Goal: Task Accomplishment & Management: Use online tool/utility

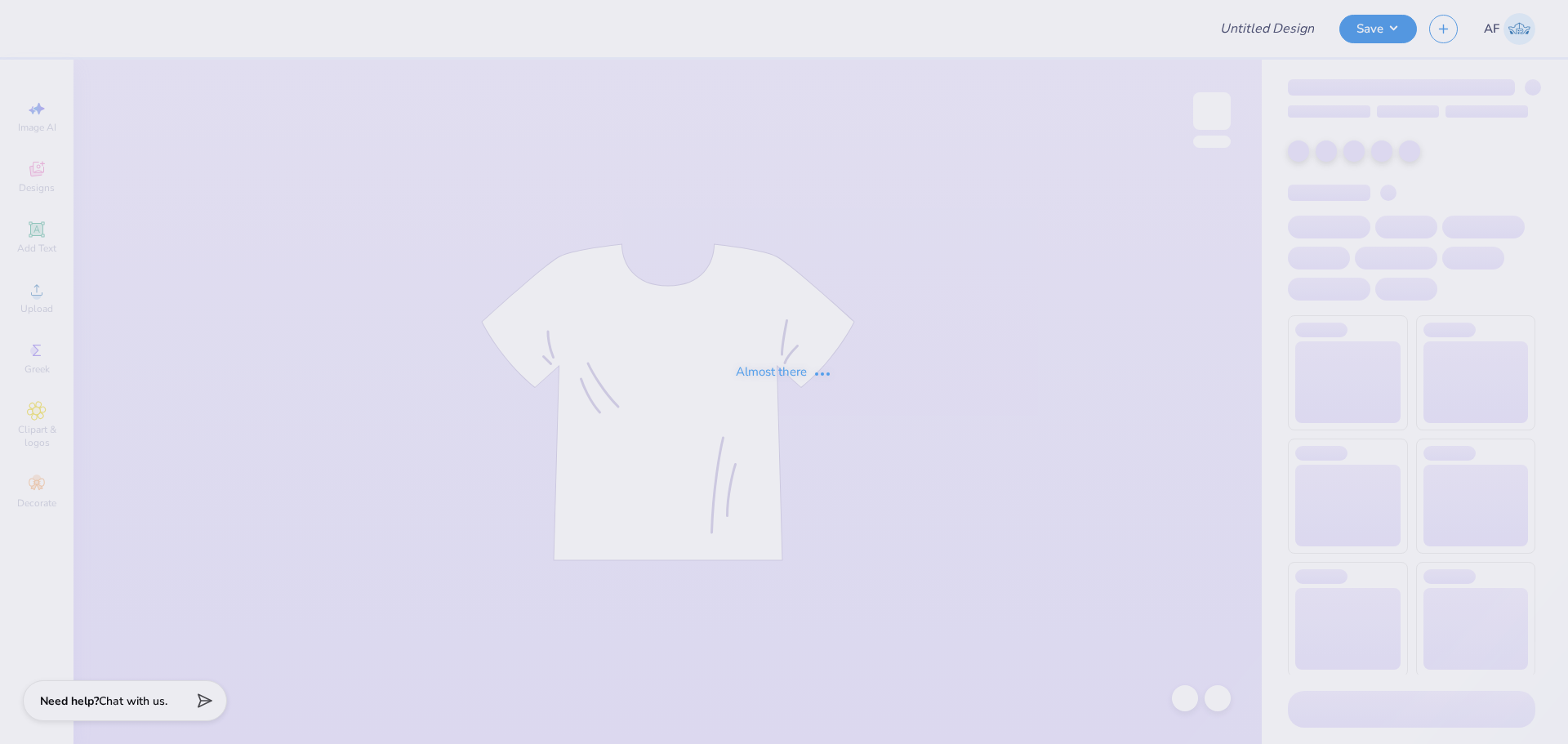
type input "Shirts"
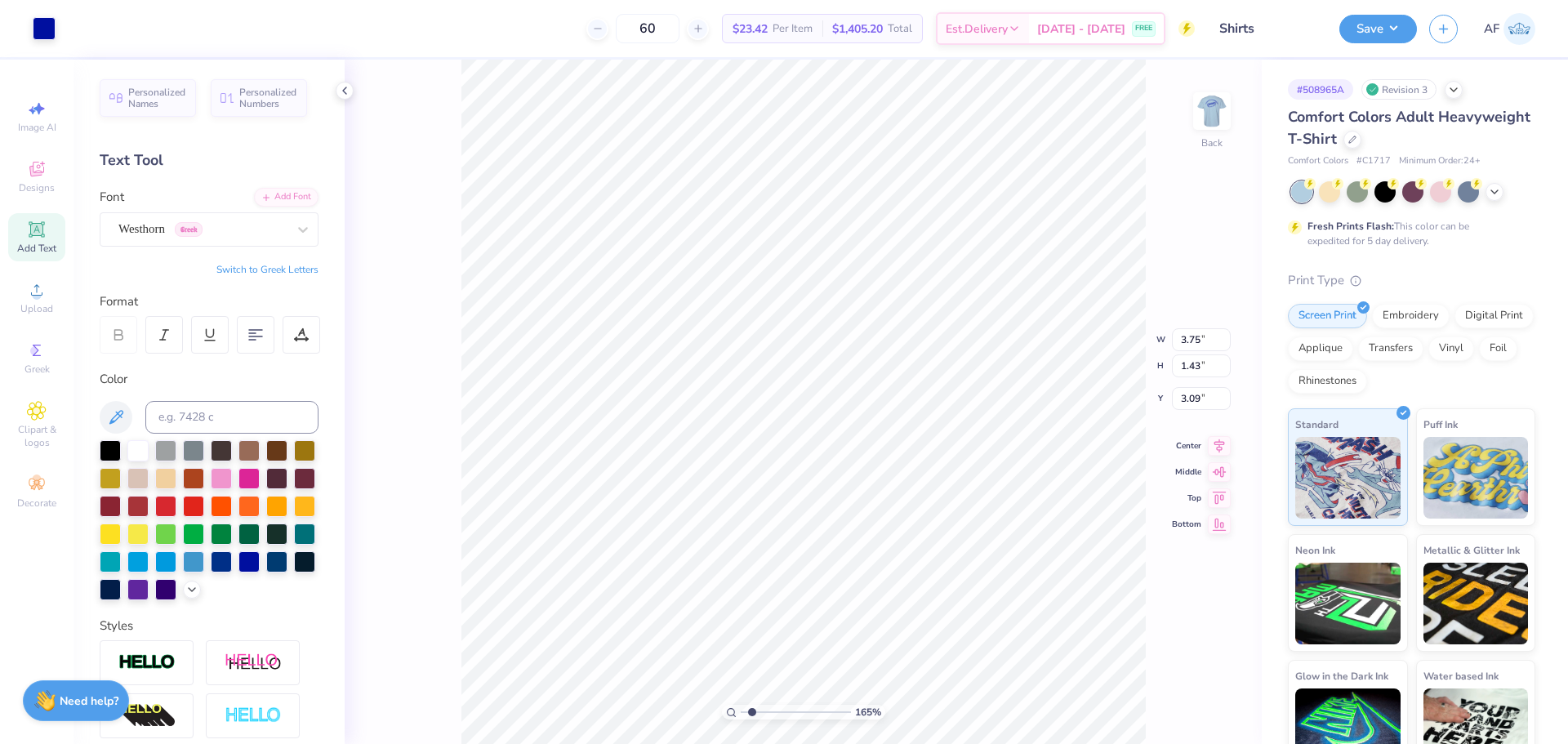
scroll to position [13, 2]
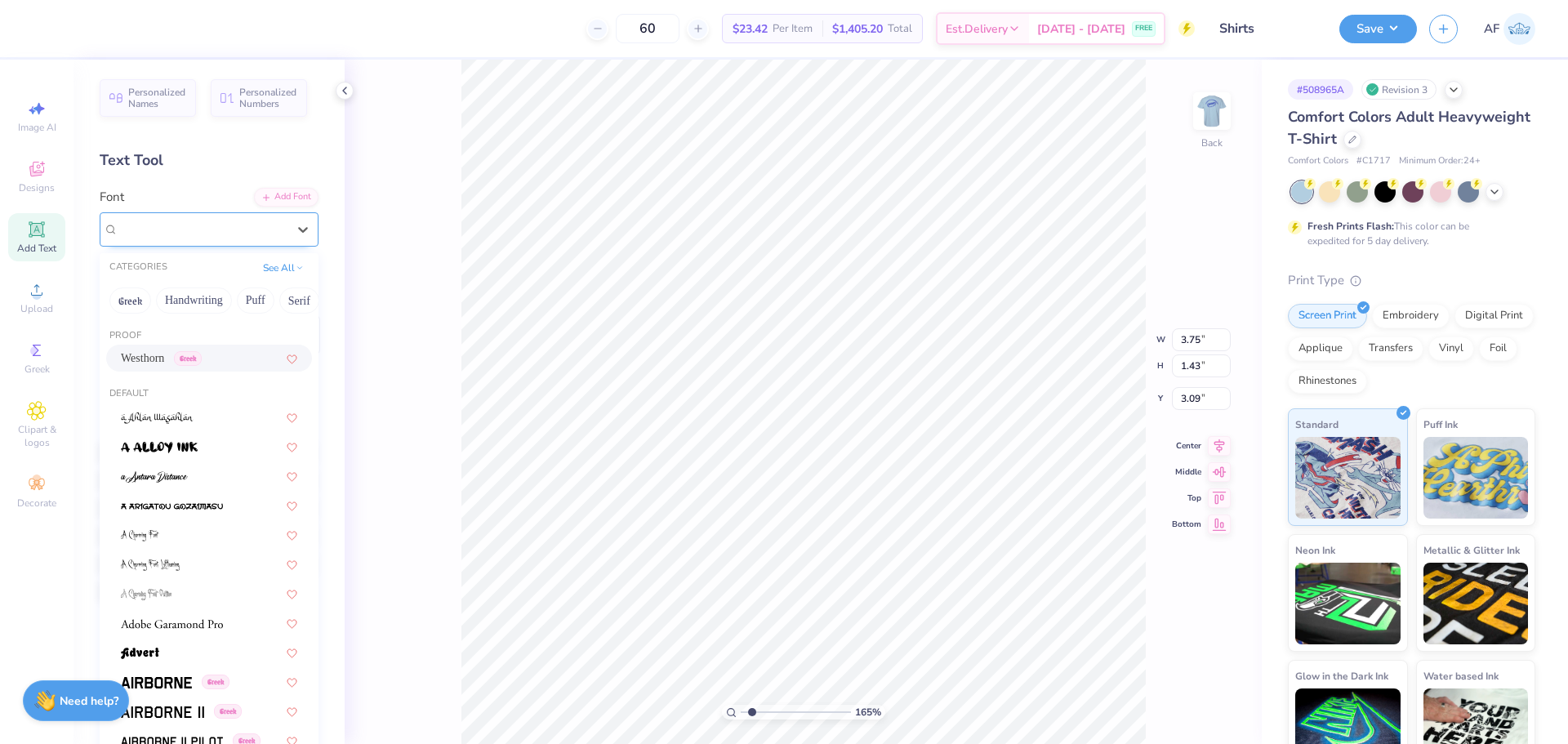
click at [241, 226] on div "Westhorn Greek" at bounding box center [202, 228] width 172 height 25
click at [200, 228] on div "Westhorn Greek" at bounding box center [202, 229] width 168 height 19
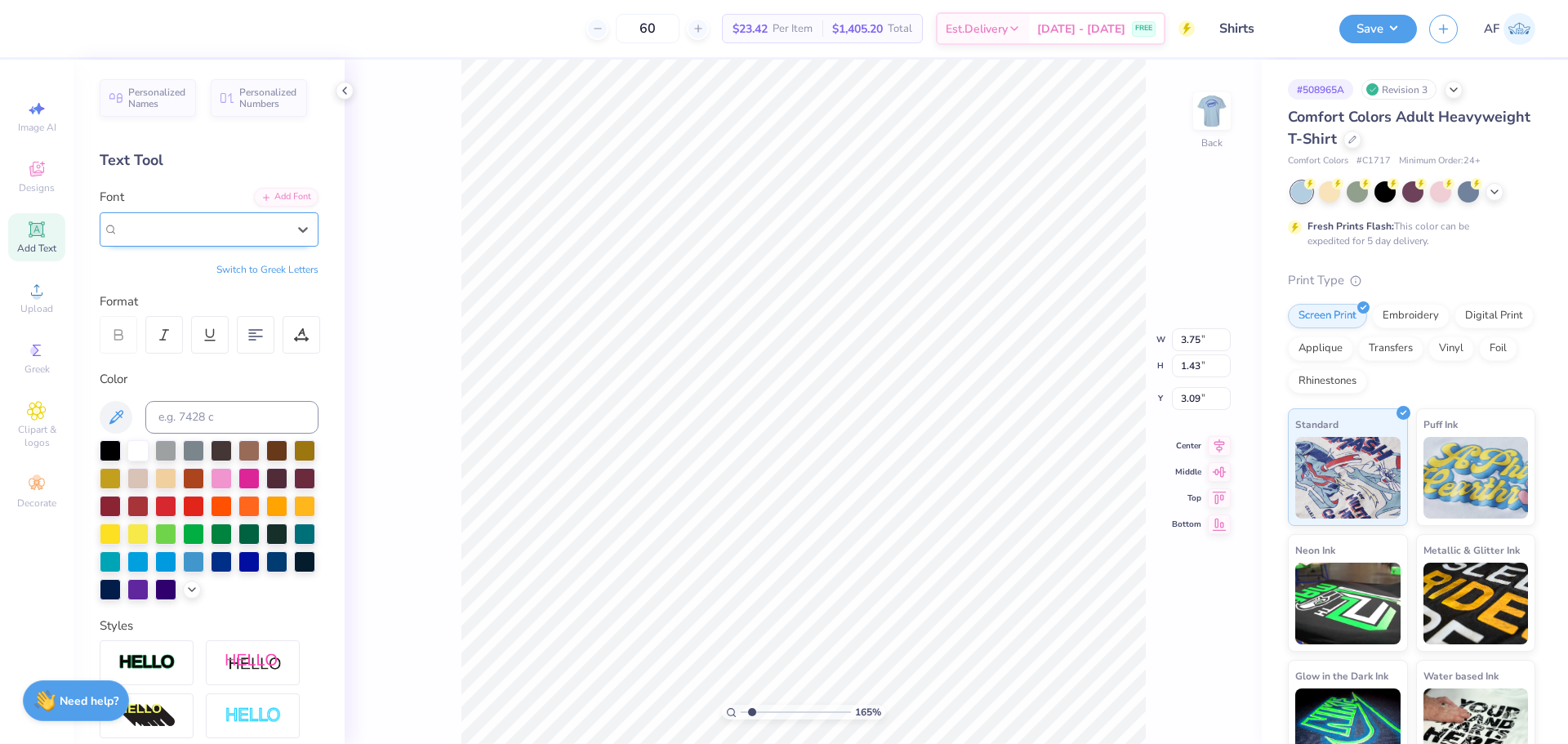
type input "1.6491337272538"
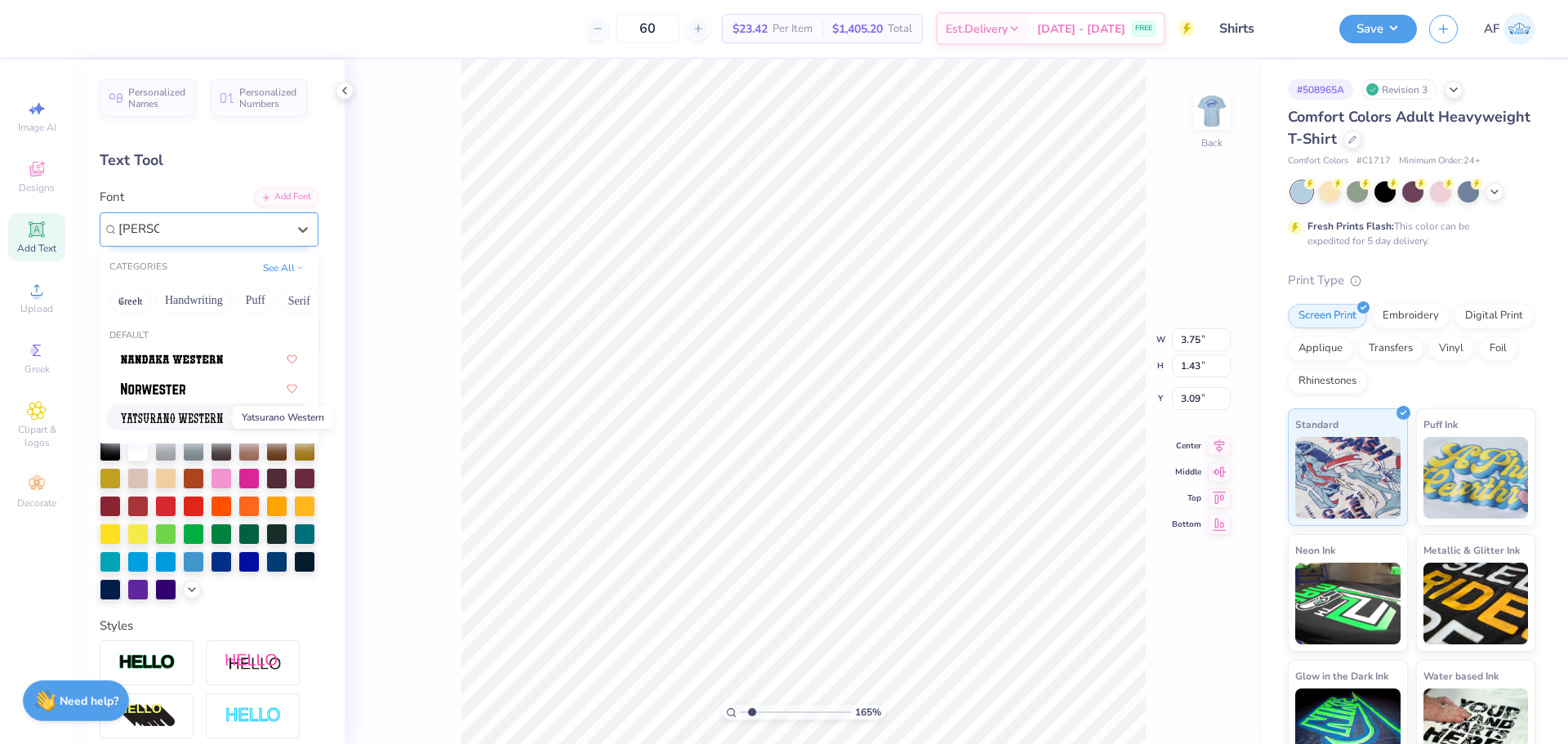
click at [186, 413] on img at bounding box center [172, 417] width 102 height 11
type input "[PERSON_NAME]"
type input "1.6491337272538"
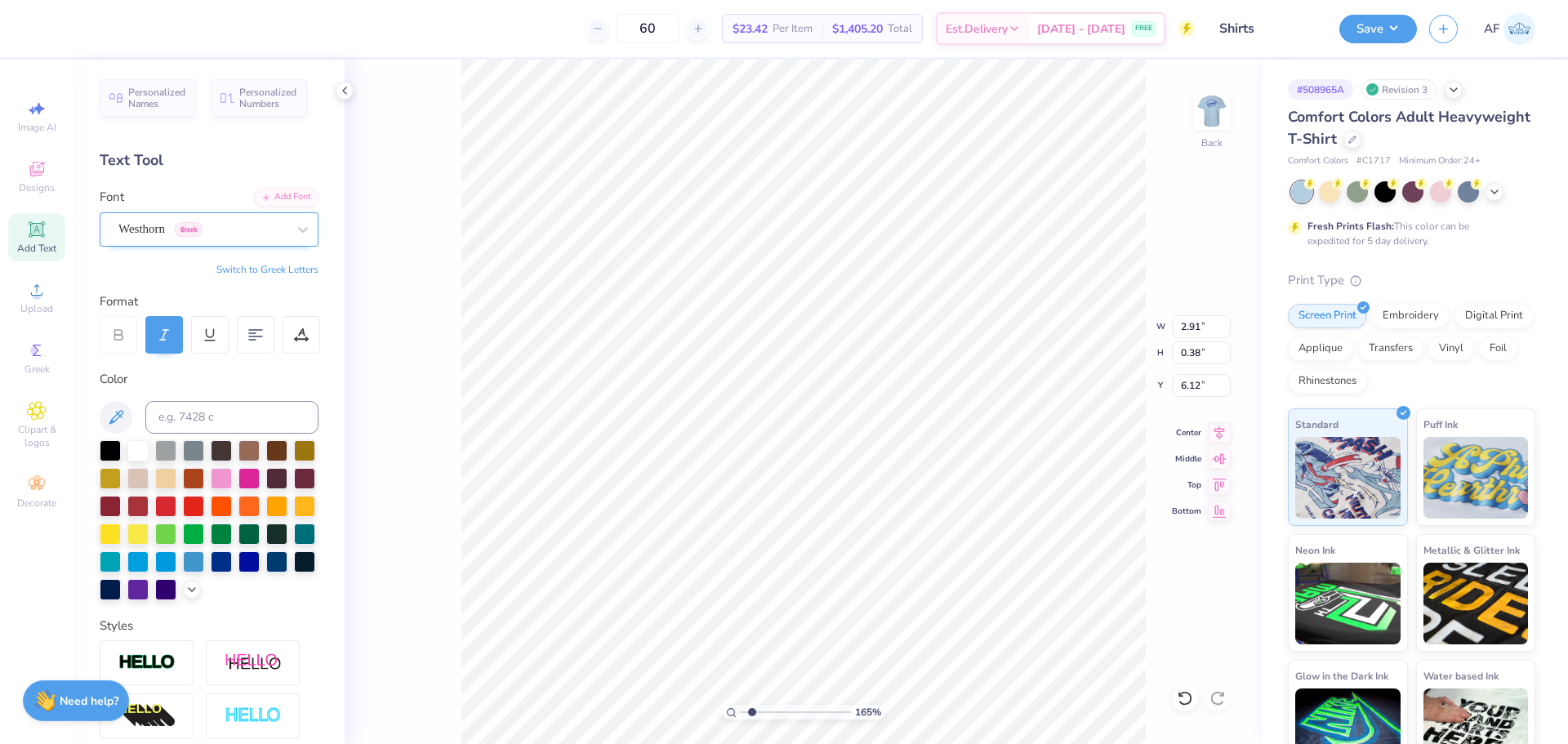
scroll to position [14, 3]
click at [223, 283] on div "Personalized Names Personalized Numbers Text Tool Add Font Font Westhorn Greek …" at bounding box center [209, 401] width 271 height 684
click at [270, 194] on div "Add Font" at bounding box center [287, 196] width 65 height 19
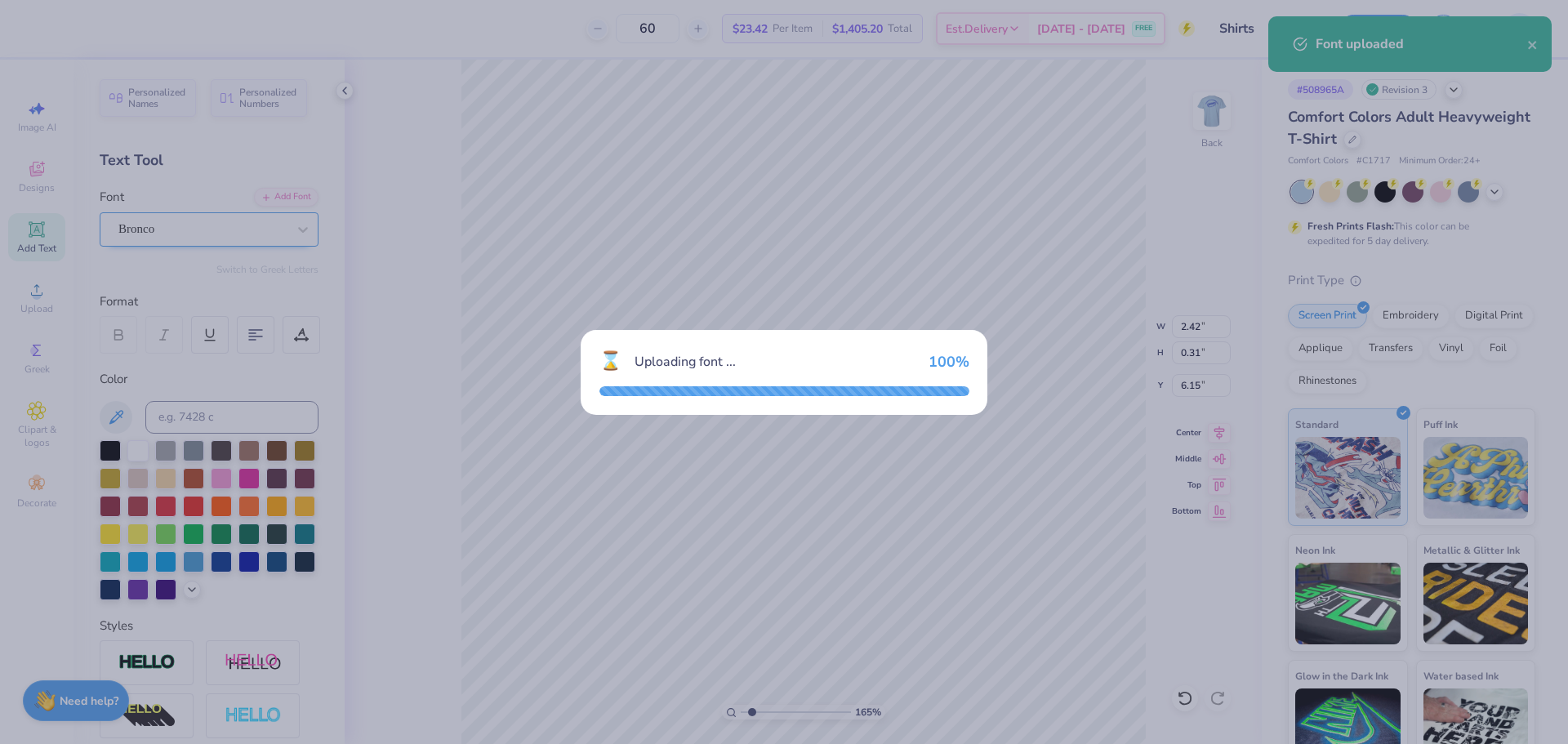
type input "1.6491337272538"
type input "2.42"
type input "0.31"
type input "6.15"
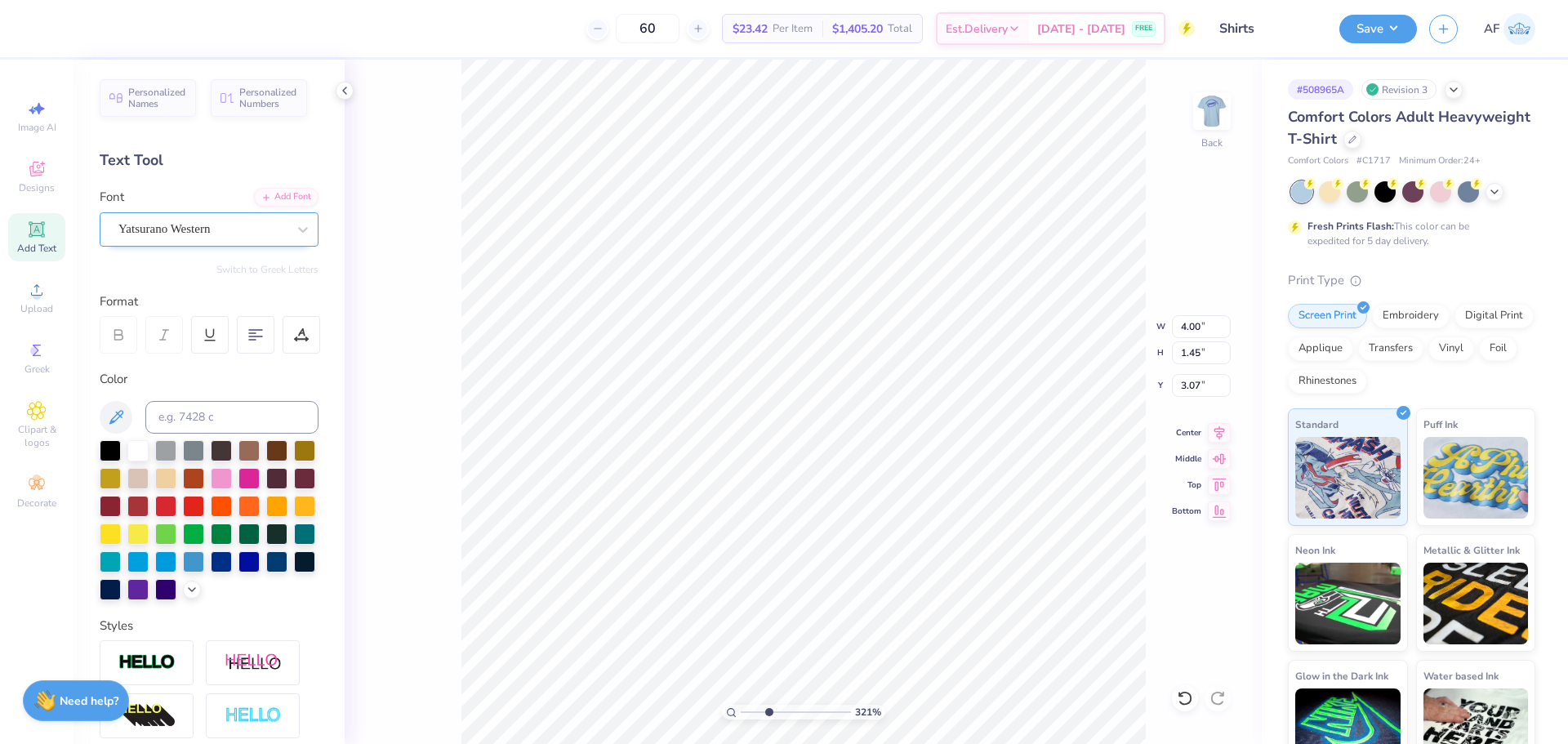
type input "3.21314535235116"
click at [245, 228] on div "Yatsurano Western" at bounding box center [202, 228] width 172 height 25
click at [192, 356] on div "Bronco" at bounding box center [209, 358] width 176 height 17
type input "bron"
type input "3.21314535235116"
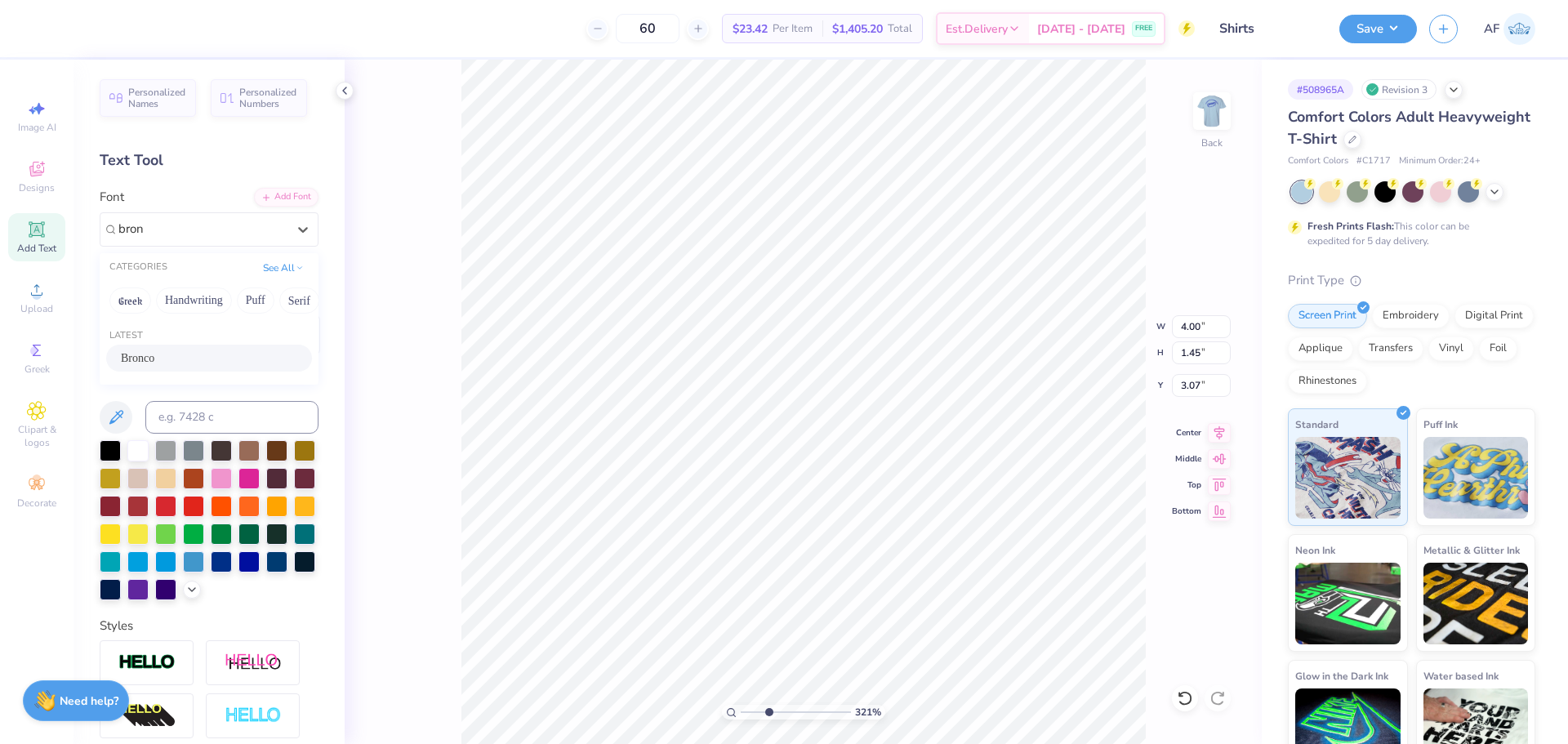
type input "3.38"
type input "1.24"
type input "3.18"
type input "3.21314535235116"
click at [146, 229] on div "Westhorn Greek" at bounding box center [202, 228] width 172 height 25
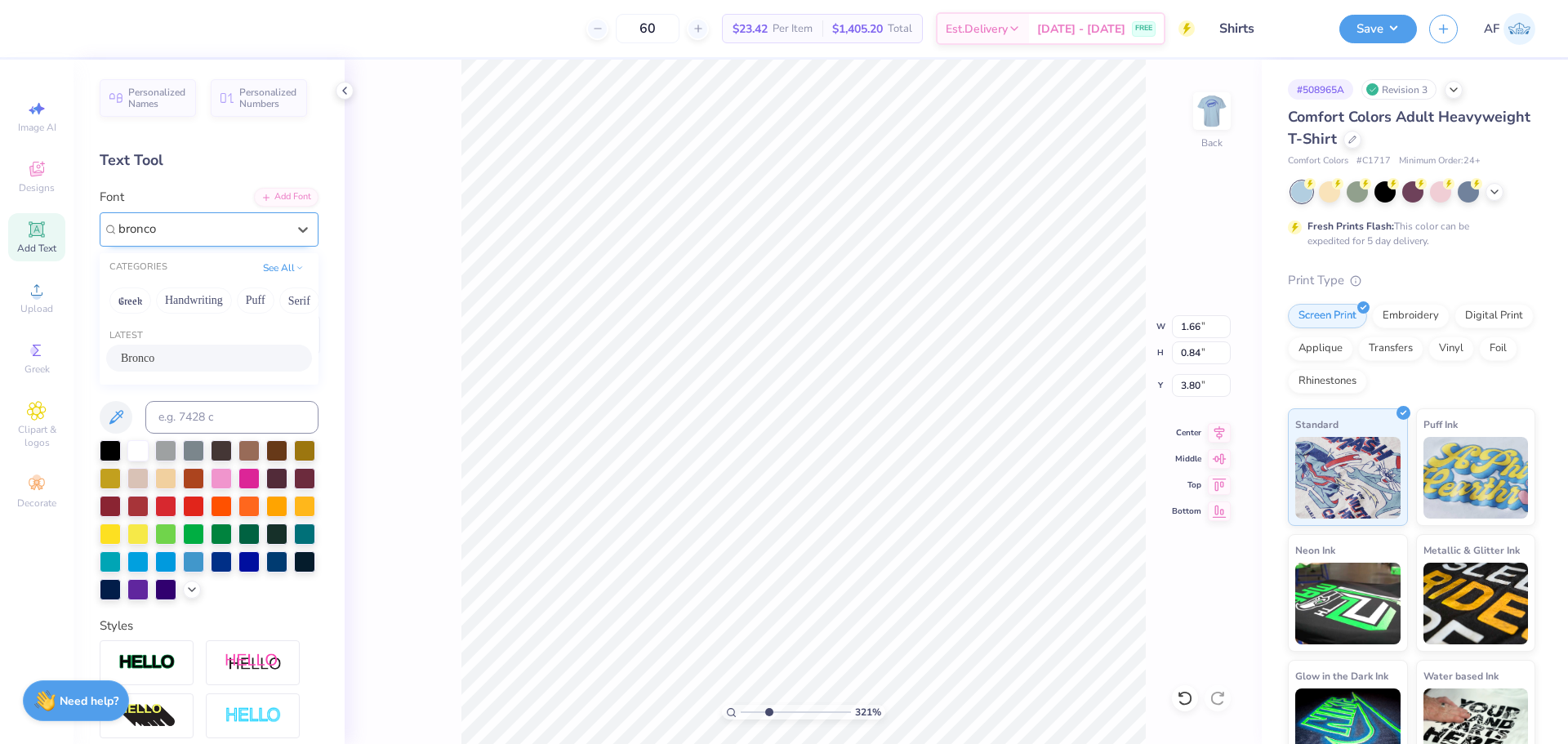
type input "bronco"
type input "3.21314535235116"
type input "1.38"
type input "0.66"
type input "3.89"
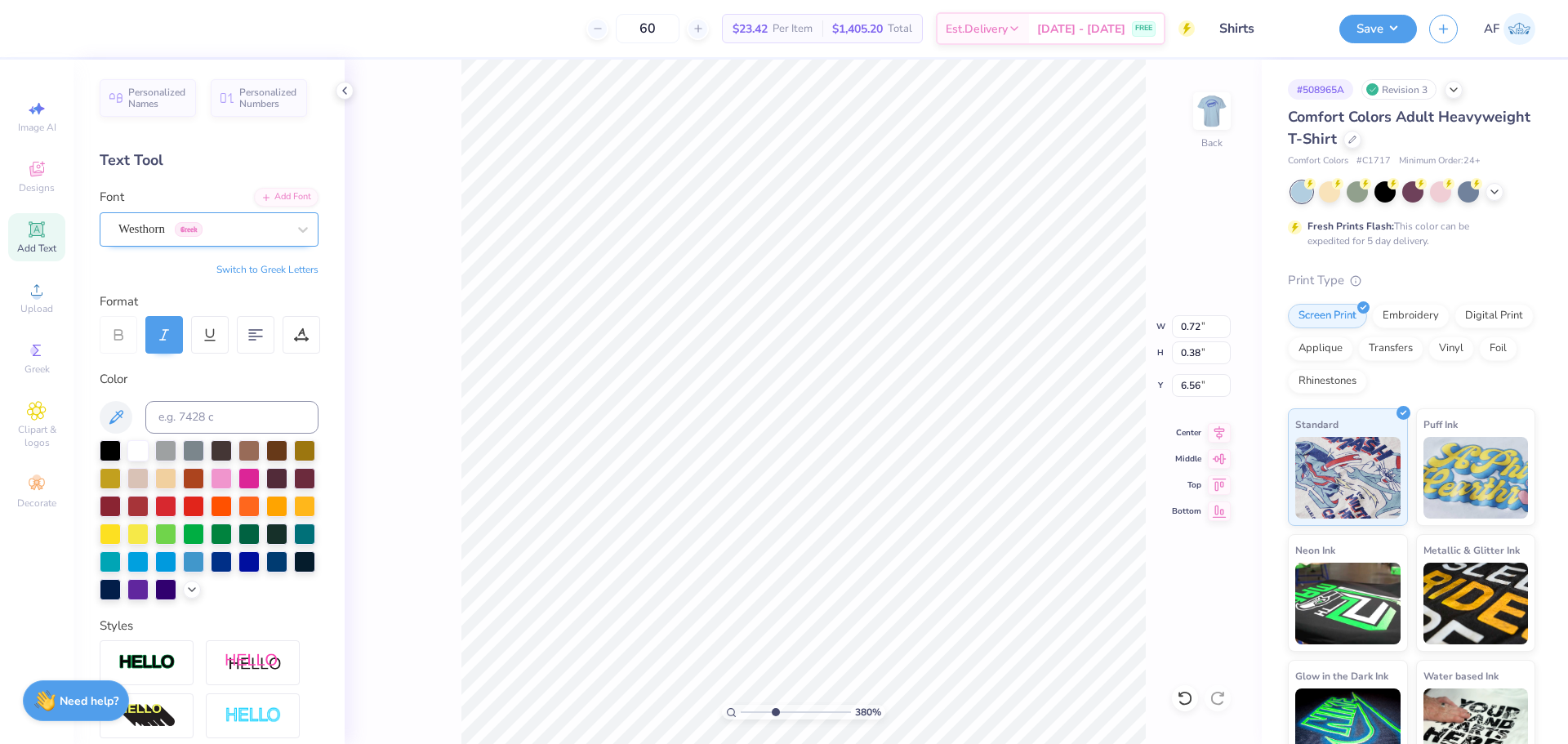
click at [139, 229] on div "Westhorn Greek" at bounding box center [202, 228] width 172 height 25
type input "3.79619922921342"
click at [152, 354] on div "Bronco" at bounding box center [209, 358] width 176 height 17
type input "bronc"
type input "3.79619922921342"
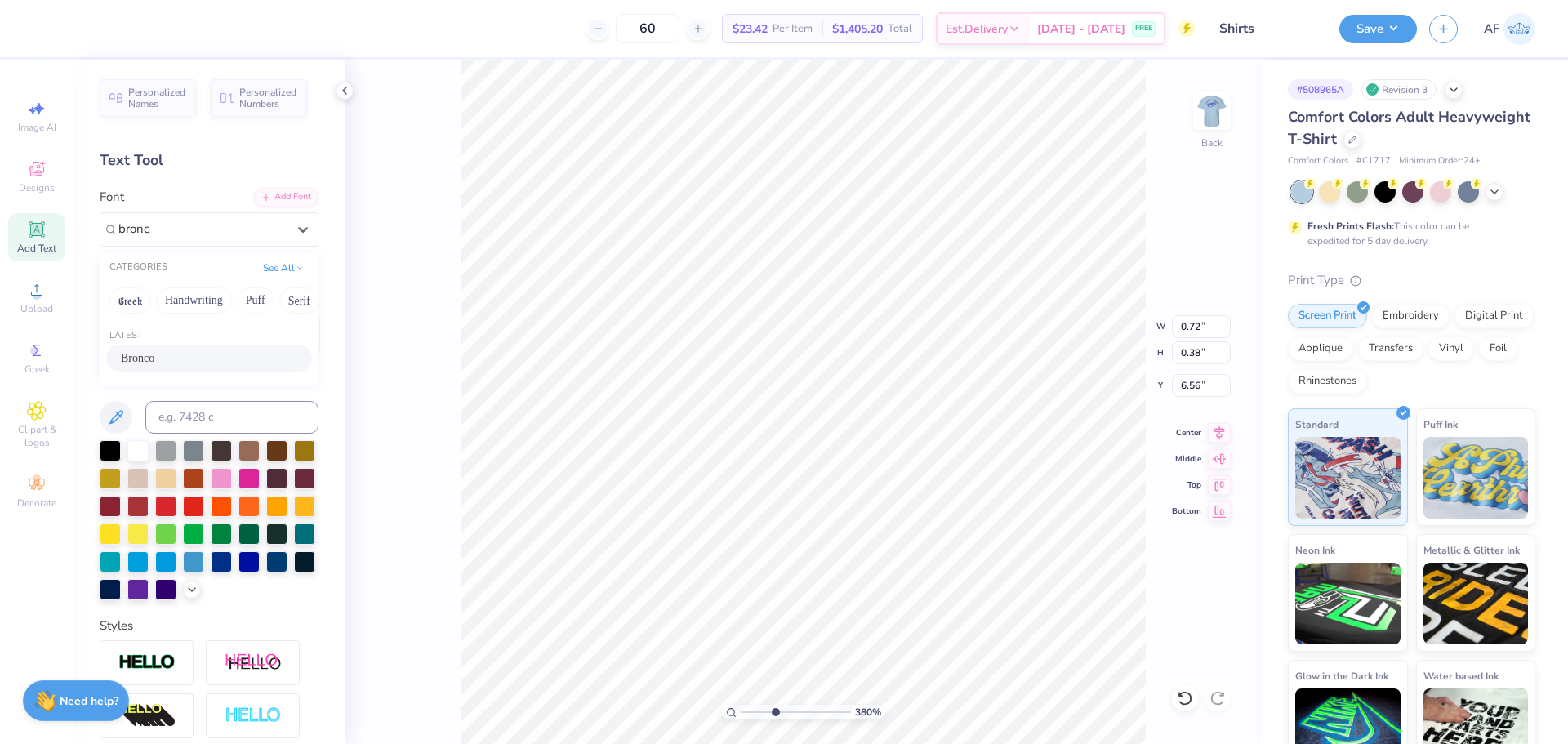
type input "0.67"
type input "0.31"
type input "6.60"
type input "1.6491337272538"
click at [1188, 388] on input "3.18" at bounding box center [1201, 385] width 58 height 23
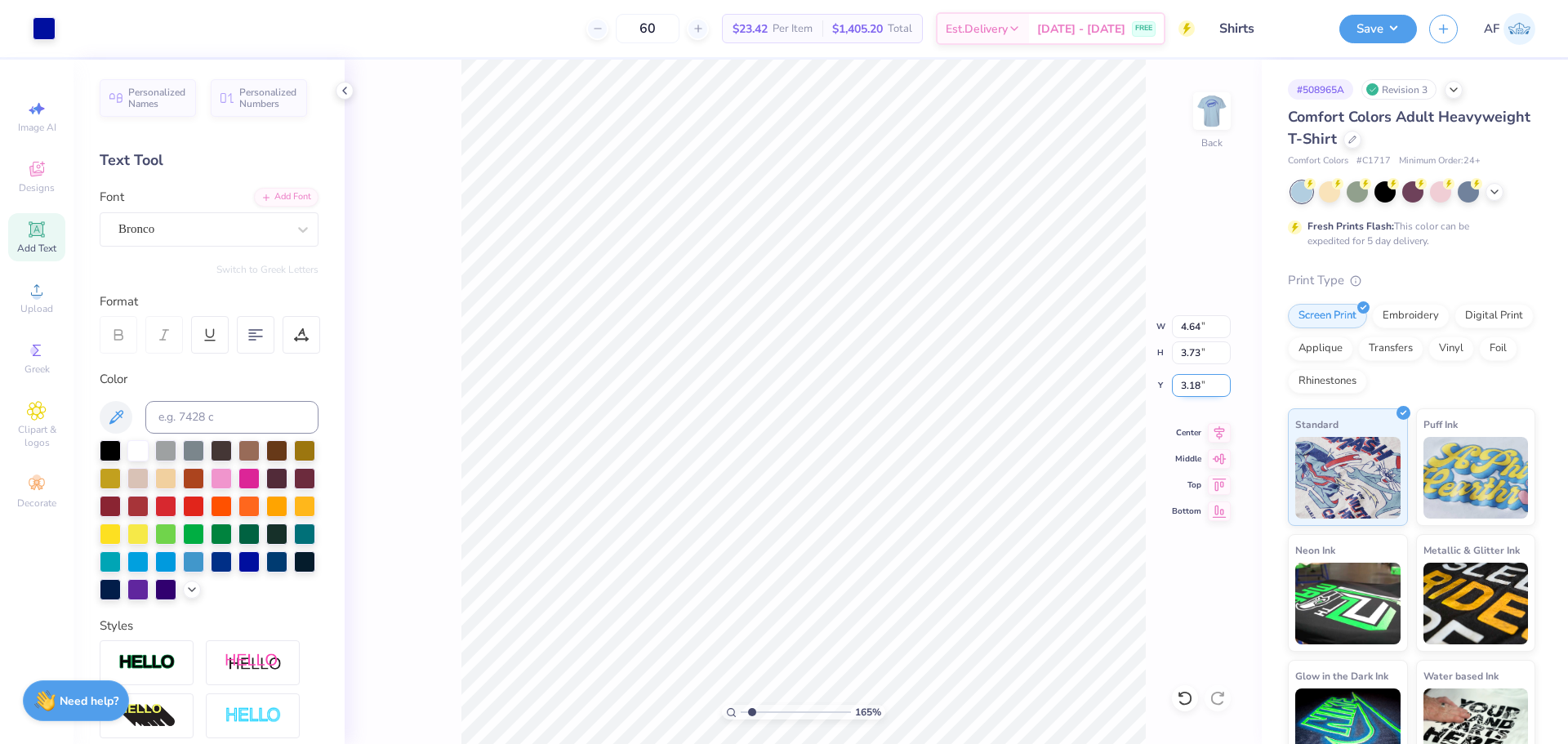
click at [1188, 388] on input "3.18" at bounding box center [1201, 385] width 58 height 23
type input "3"
type input "1.6491337272538"
type input "3.00"
click at [1191, 327] on input "4.64" at bounding box center [1201, 327] width 58 height 23
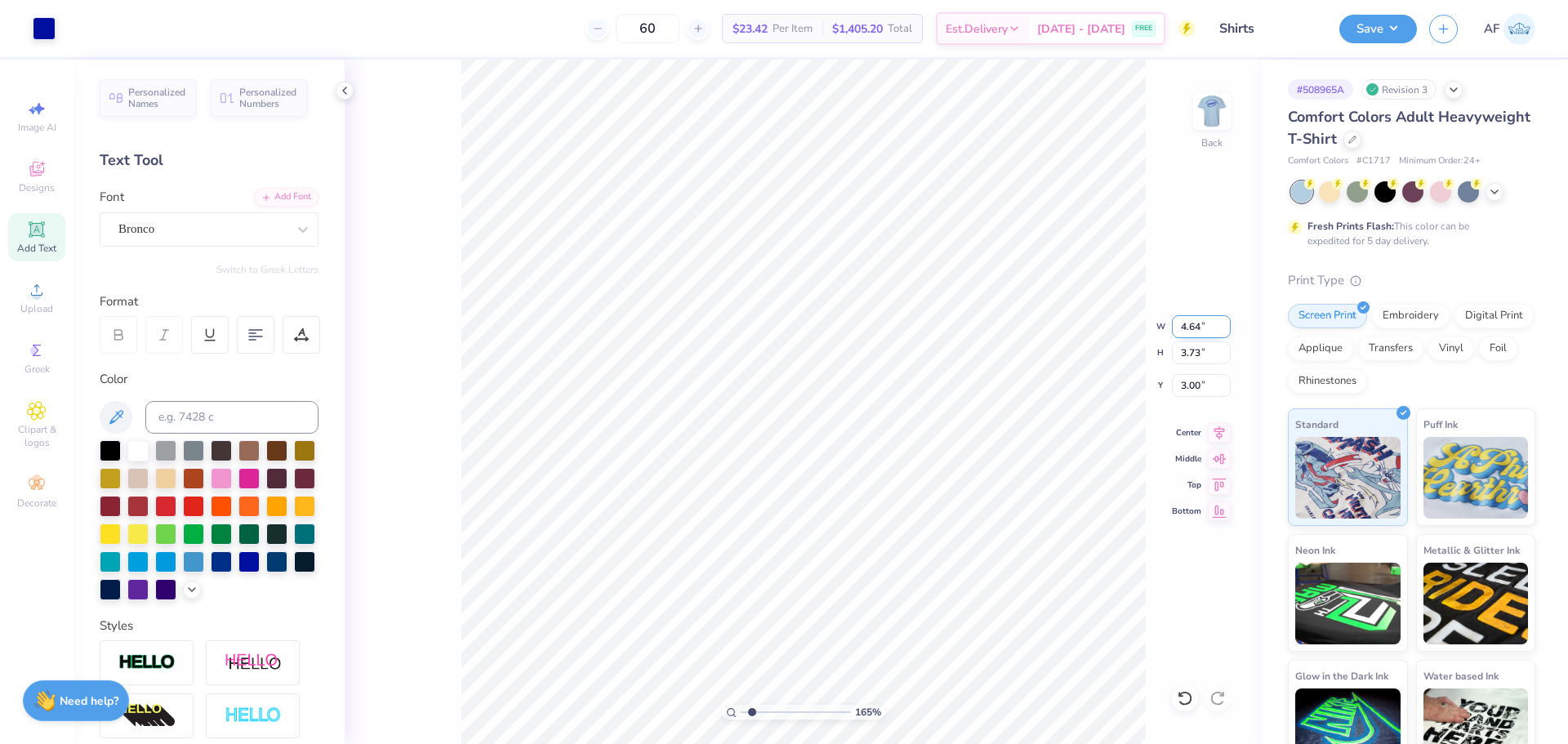
click at [1191, 327] on input "4.64" at bounding box center [1201, 327] width 58 height 23
click at [1194, 336] on input "4.64" at bounding box center [1201, 327] width 58 height 23
type input "5"
click at [1185, 280] on div "165 % Back W 5 5 " H 3.73 3.73 " Y 3.00 3.00 " Center Middle Top Bottom" at bounding box center [803, 401] width 917 height 684
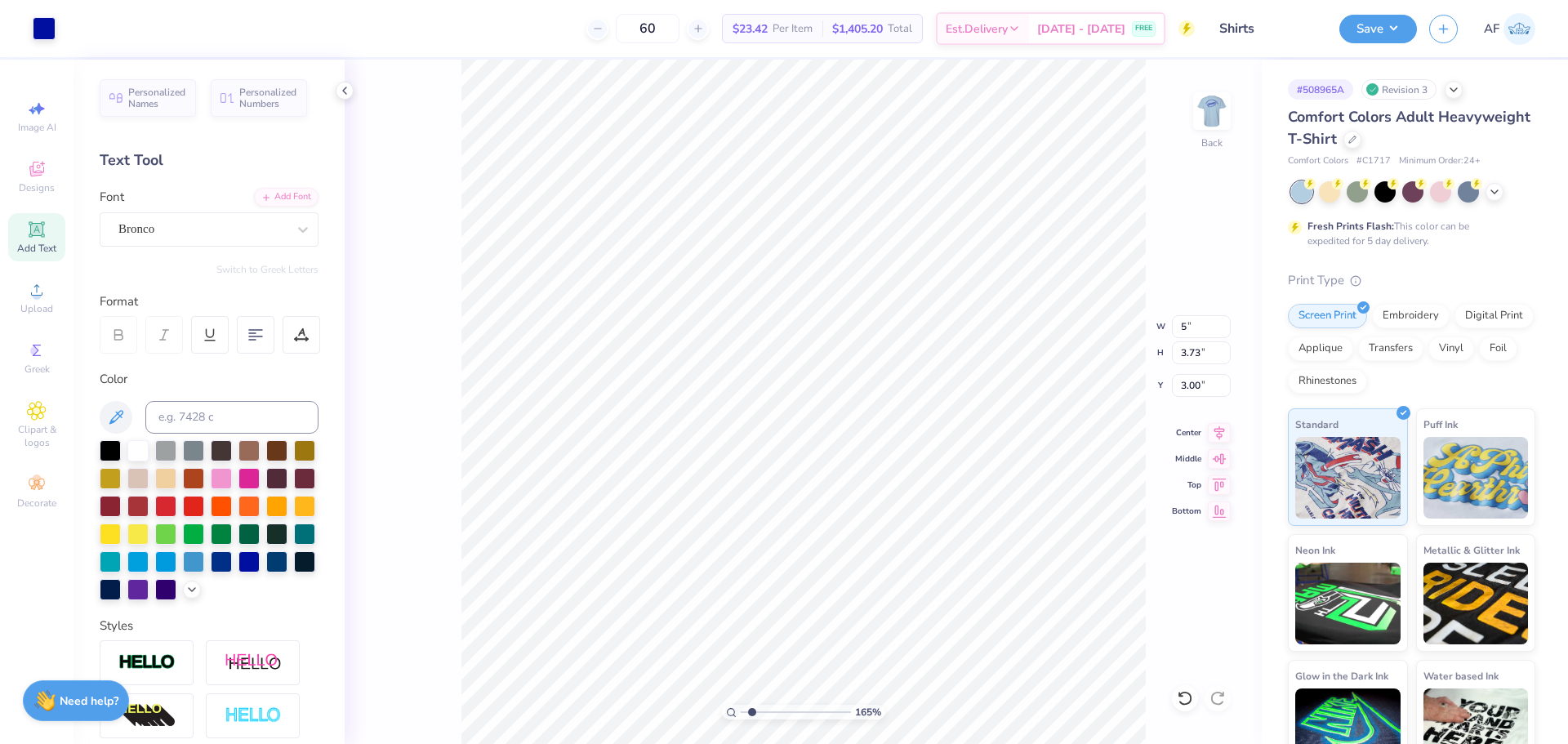
type input "1.6491337272538"
type input "5.00"
type input "4.01"
type input "2.86"
type input "1.6491337272538"
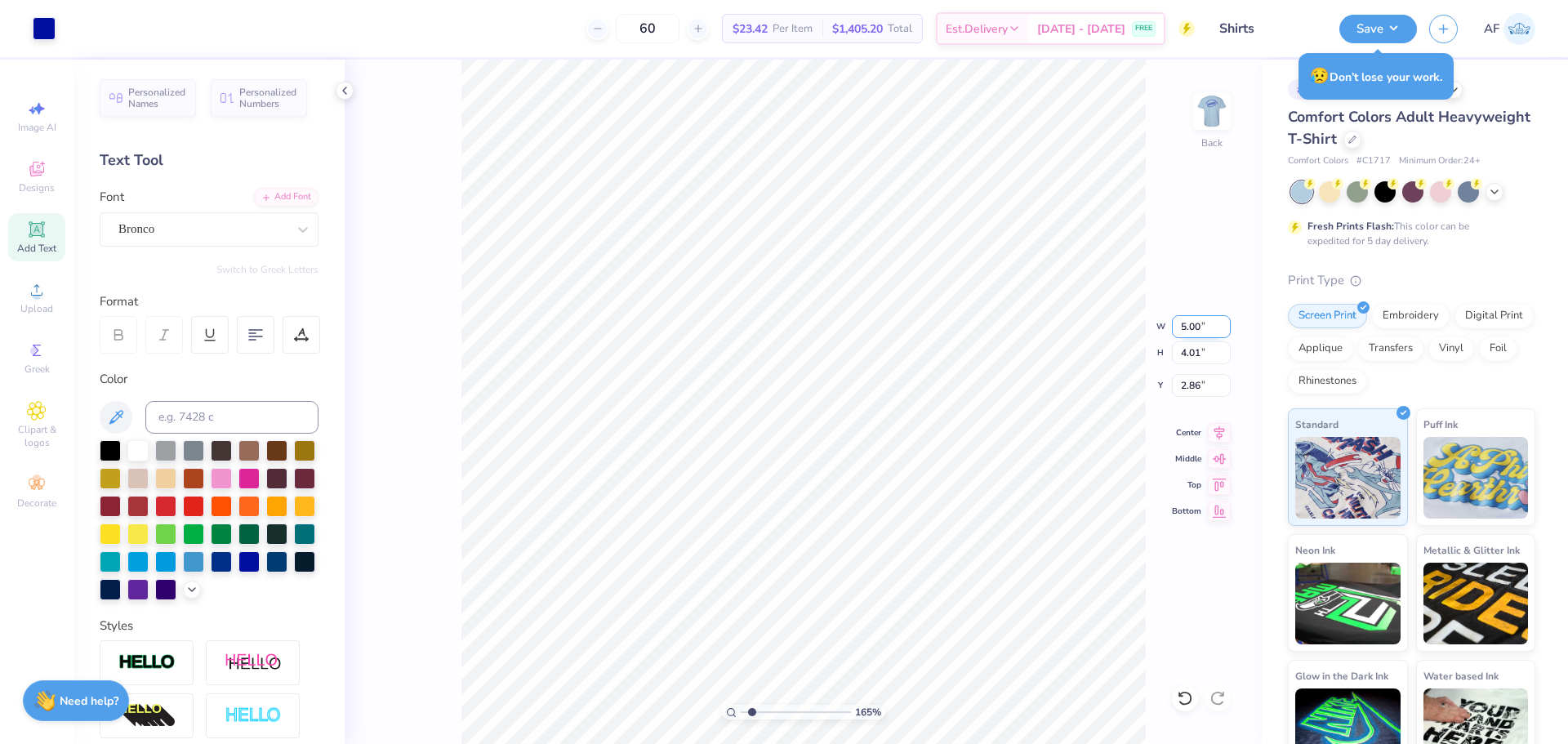
click at [1200, 321] on input "5.00" at bounding box center [1201, 327] width 58 height 23
type input "433"
type input "1.6491337272538"
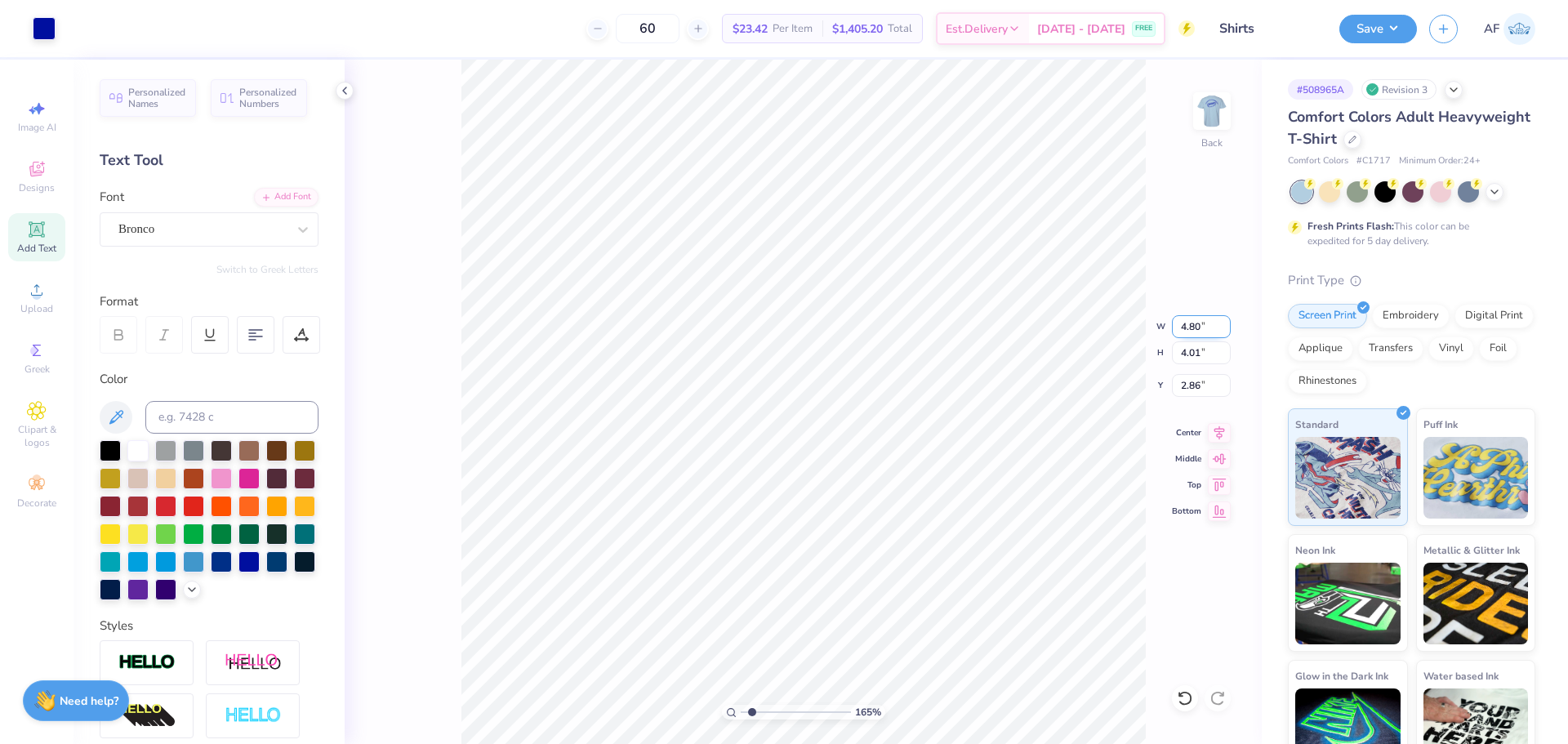
type input "4.80"
type input "1.6491337272538"
type input "3.85"
type input "2.94"
type input "1.6491337272538"
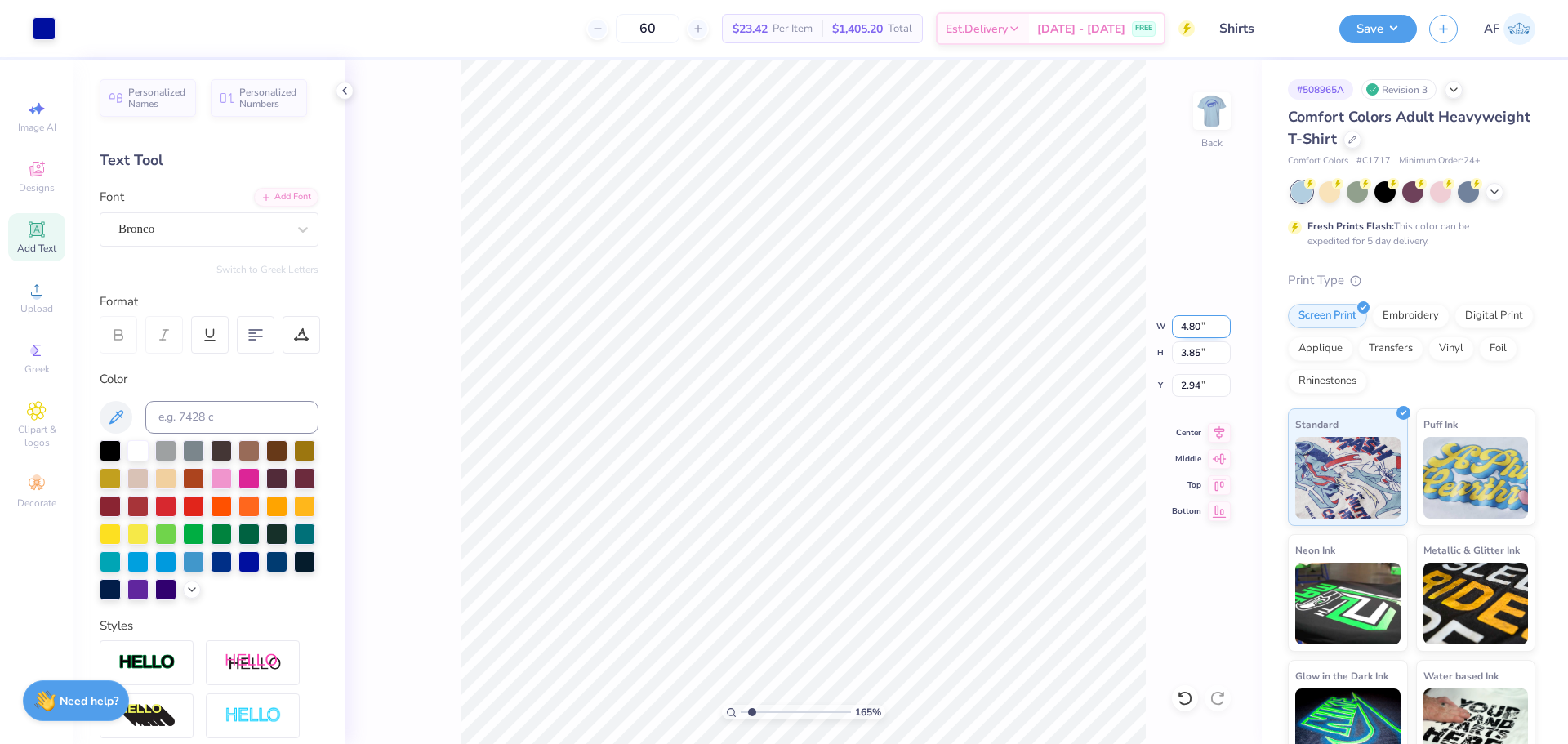
click at [1189, 330] on input "4.80" at bounding box center [1201, 327] width 58 height 23
type input "5"
type input "1.6491337272538"
type input "5.00"
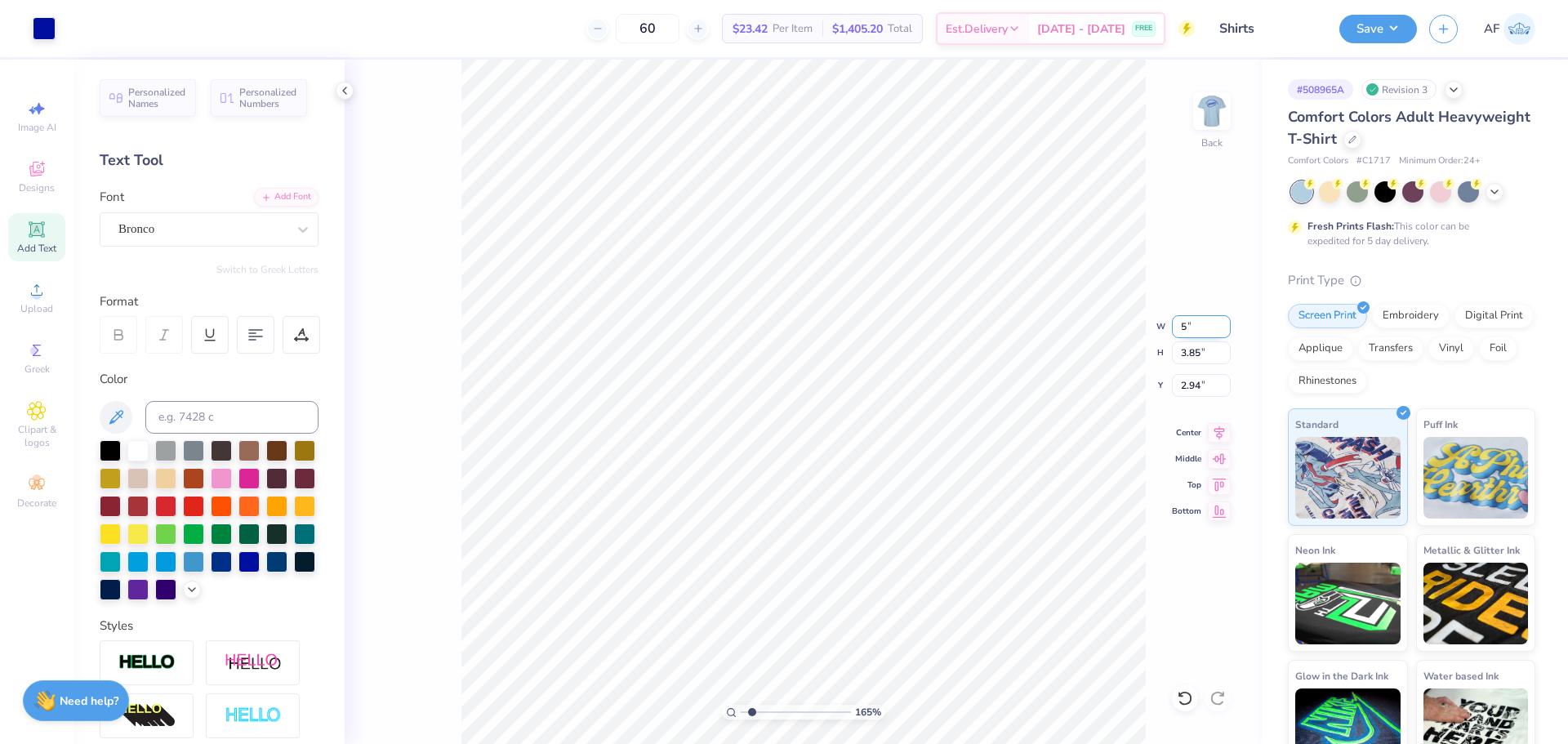
type input "4.01"
click at [1194, 384] on input "2.86" at bounding box center [1201, 385] width 58 height 23
type input "3"
type input "1.6491337272538"
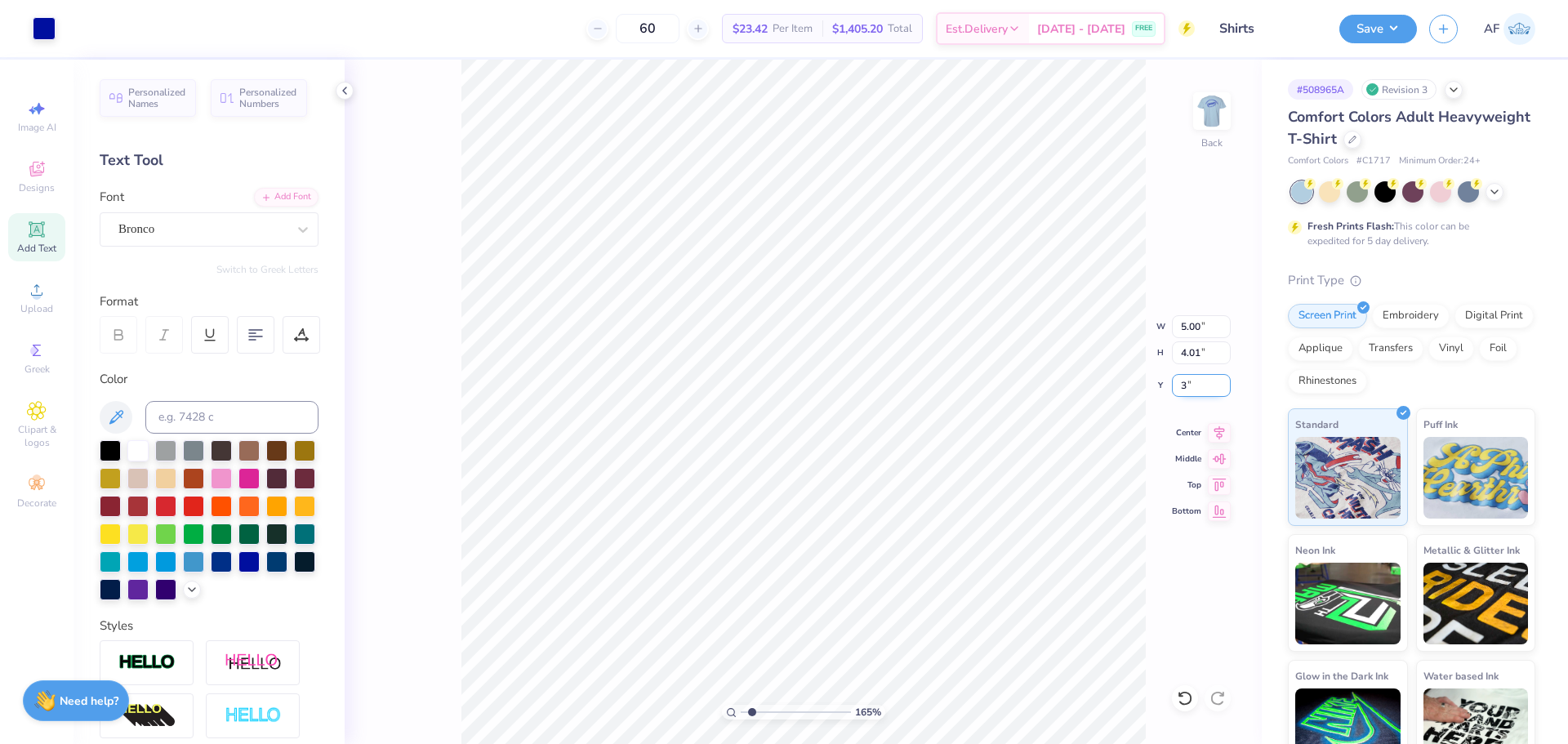
type input "3.00"
click at [1210, 437] on icon at bounding box center [1219, 430] width 23 height 19
click at [1208, 106] on img at bounding box center [1212, 110] width 65 height 65
type input "1.6491337272538"
type input "0.85"
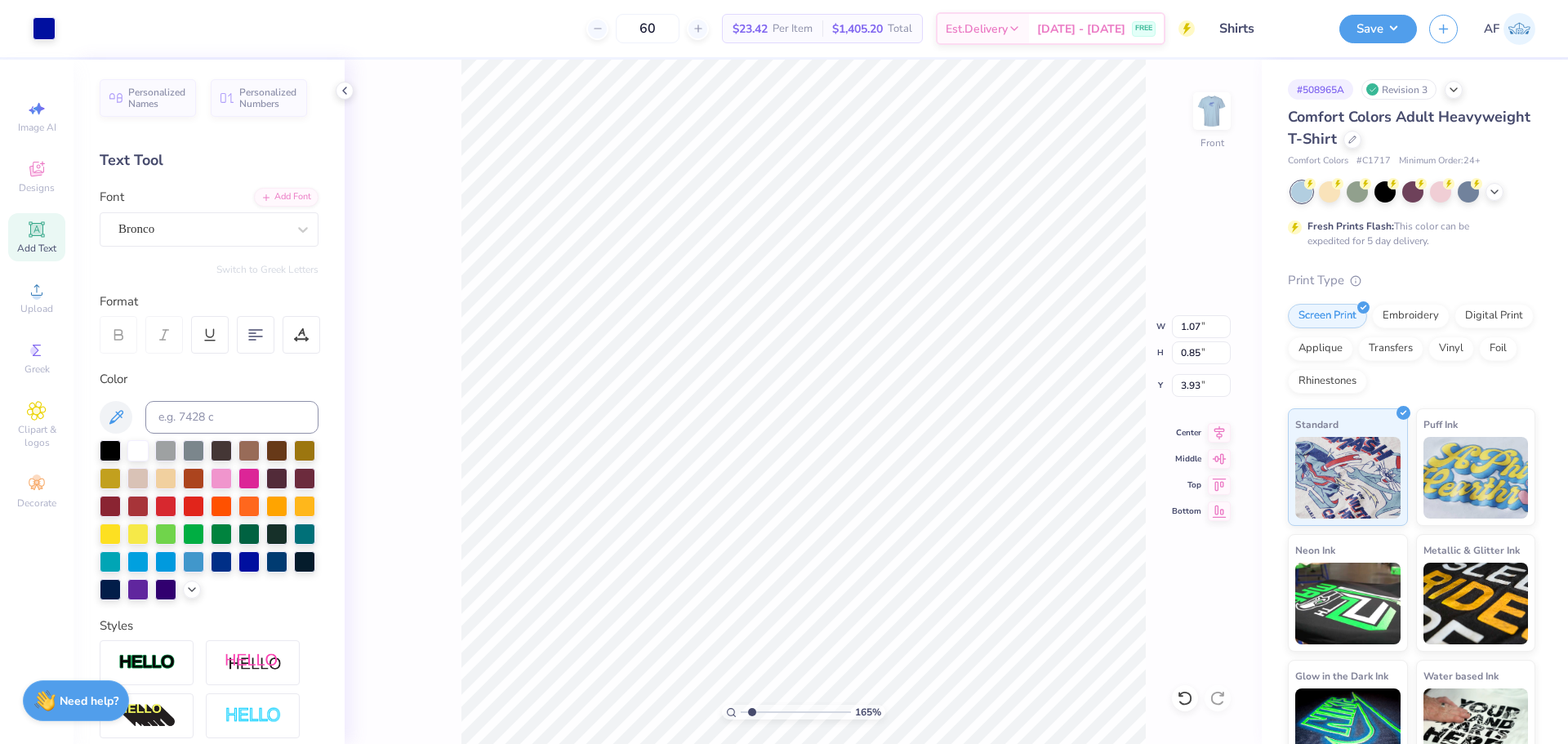
type input "0.61"
type input "6.37"
click at [45, 241] on div "Add Text" at bounding box center [37, 237] width 58 height 48
type input "1.6491337272538"
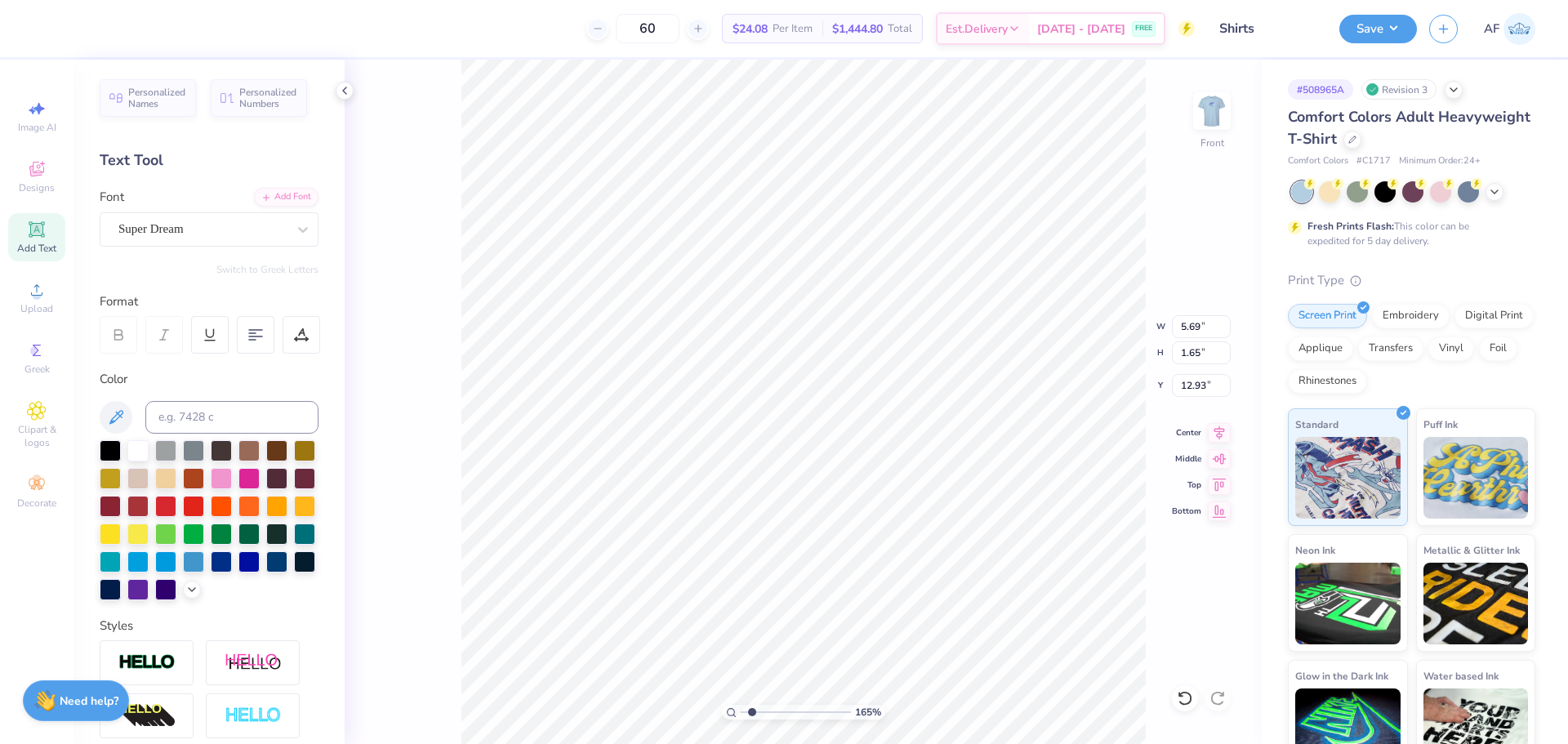
type textarea "TFEXT"
type input "1.6491337272538"
type textarea "TFrEXT"
type input "1.6491337272538"
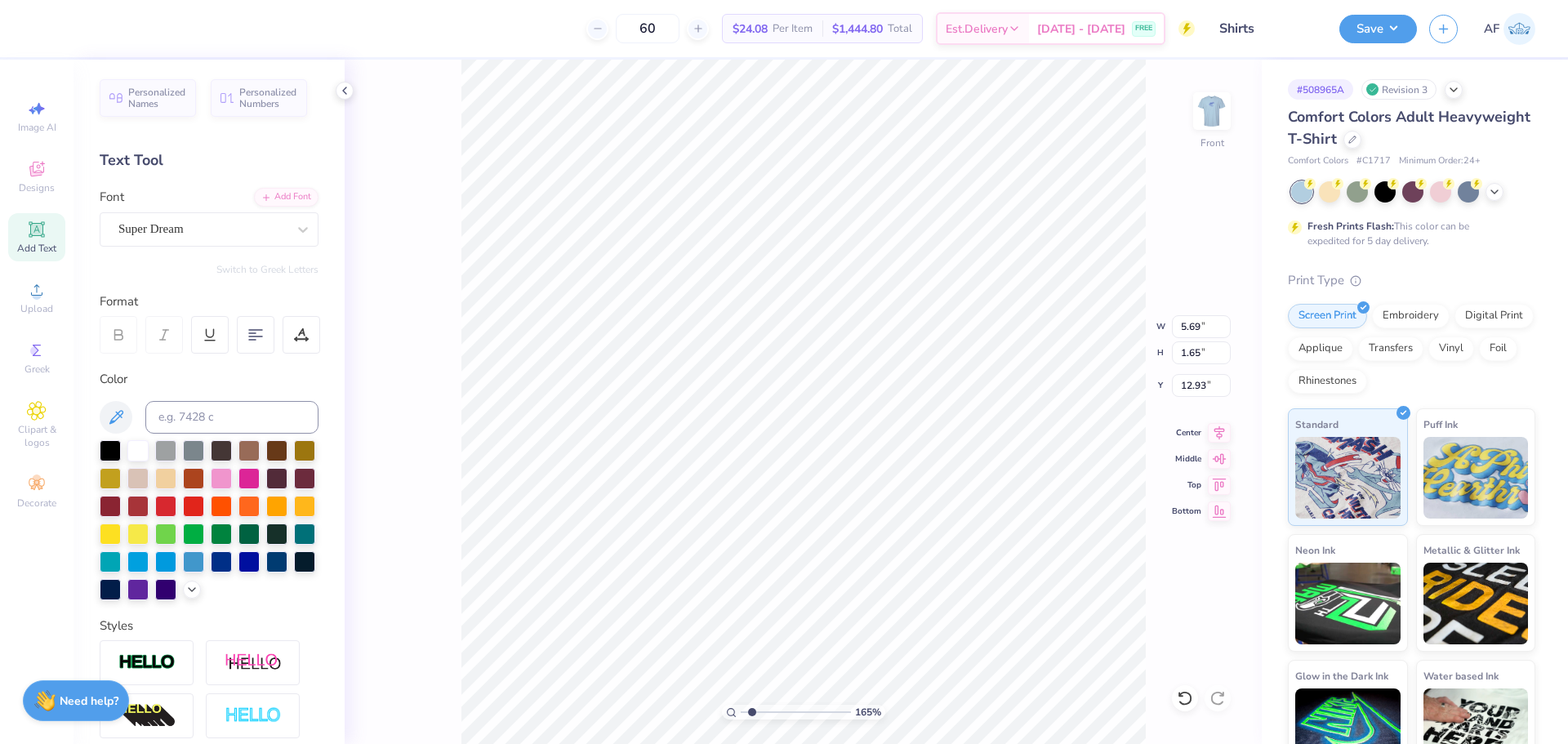
type textarea "F"
type input "1.6491337272538"
type textarea "FR"
type input "1.6491337272538"
type textarea "FRA"
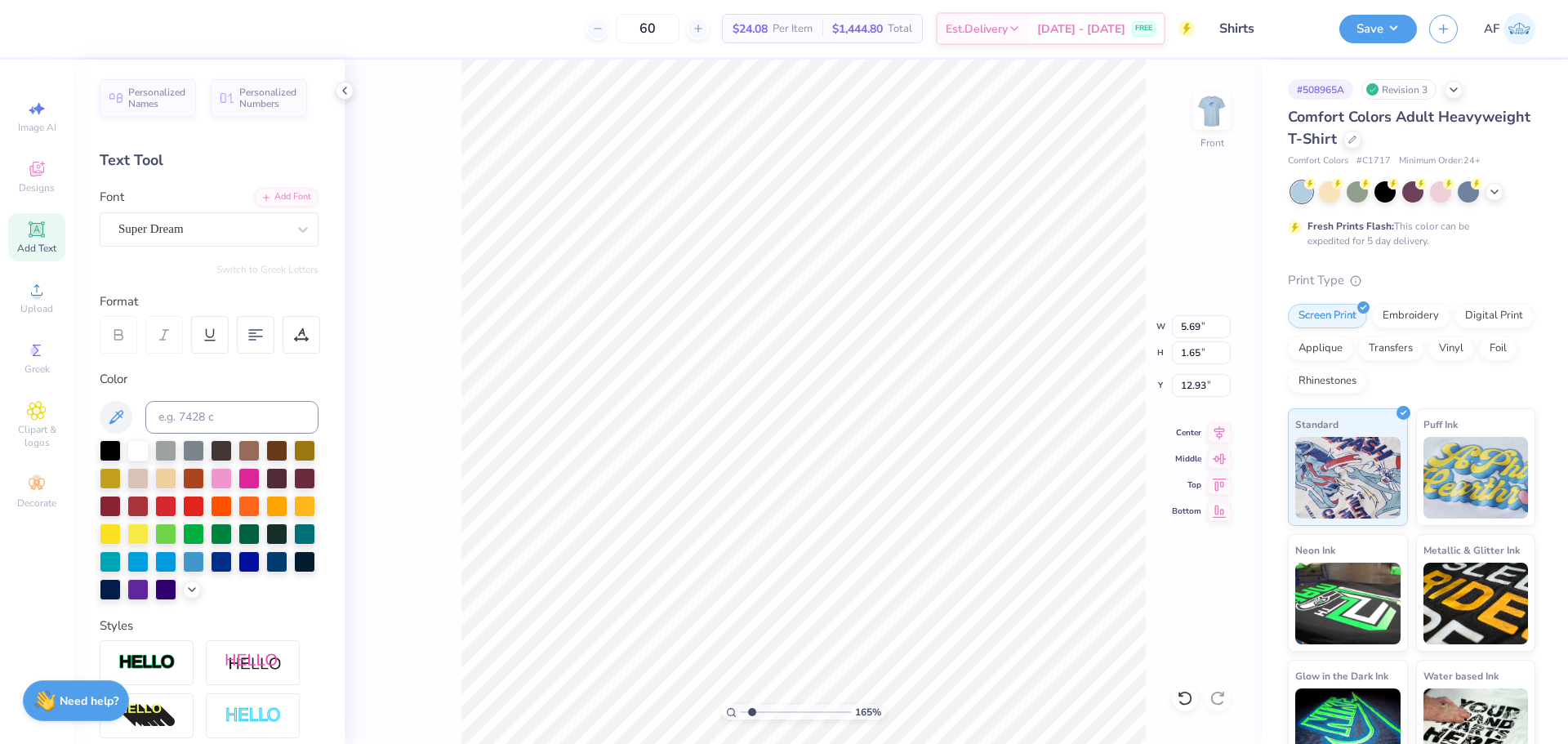
type input "1.6491337272538"
type textarea "[PERSON_NAME]"
type input "1.6491337272538"
type textarea "[PERSON_NAME]"
type input "1.6491337272538"
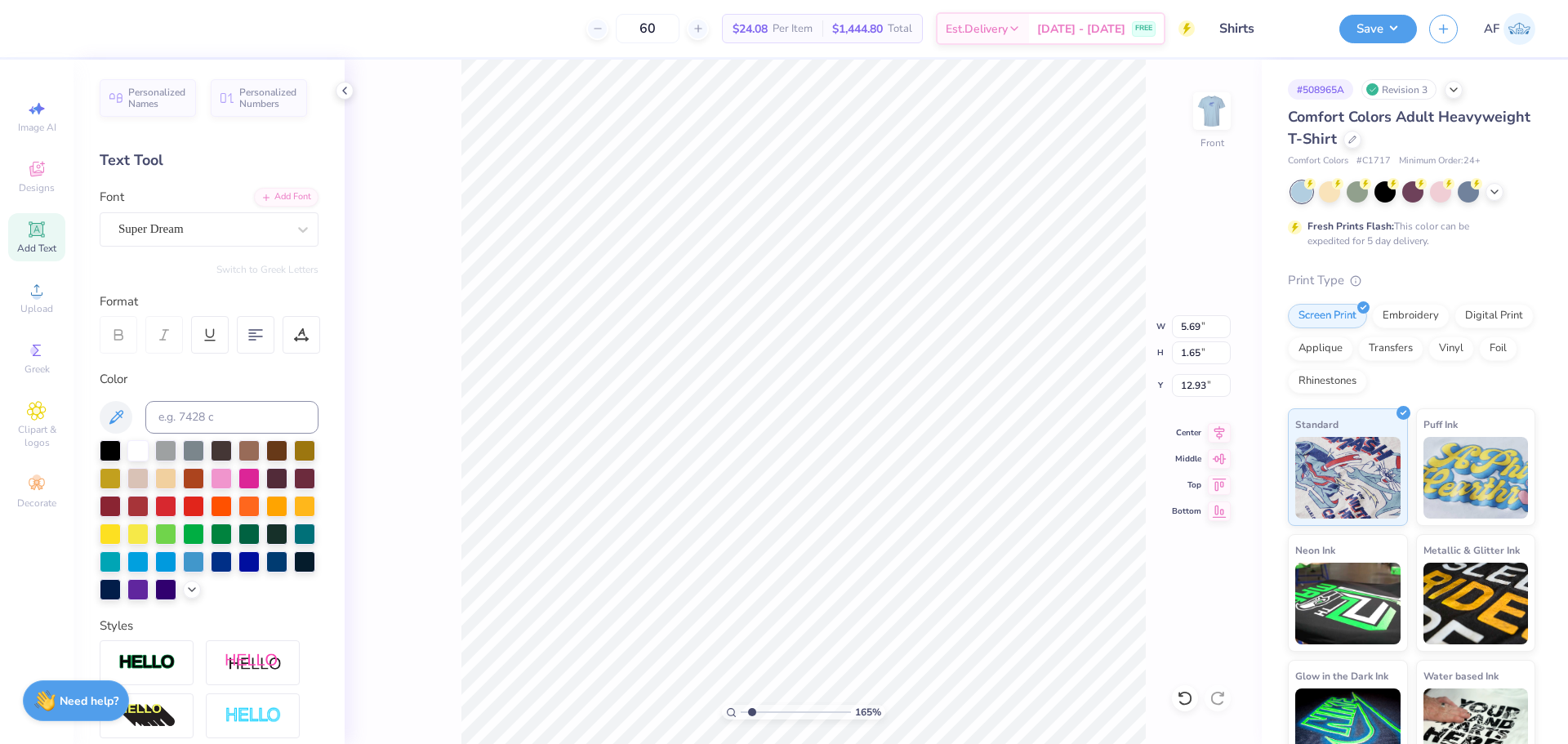
type textarea "[PERSON_NAME]"
type input "1.6491337272538"
type textarea "[PERSON_NAME]"
type input "1.6491337272538"
type textarea "[PERSON_NAME] F"
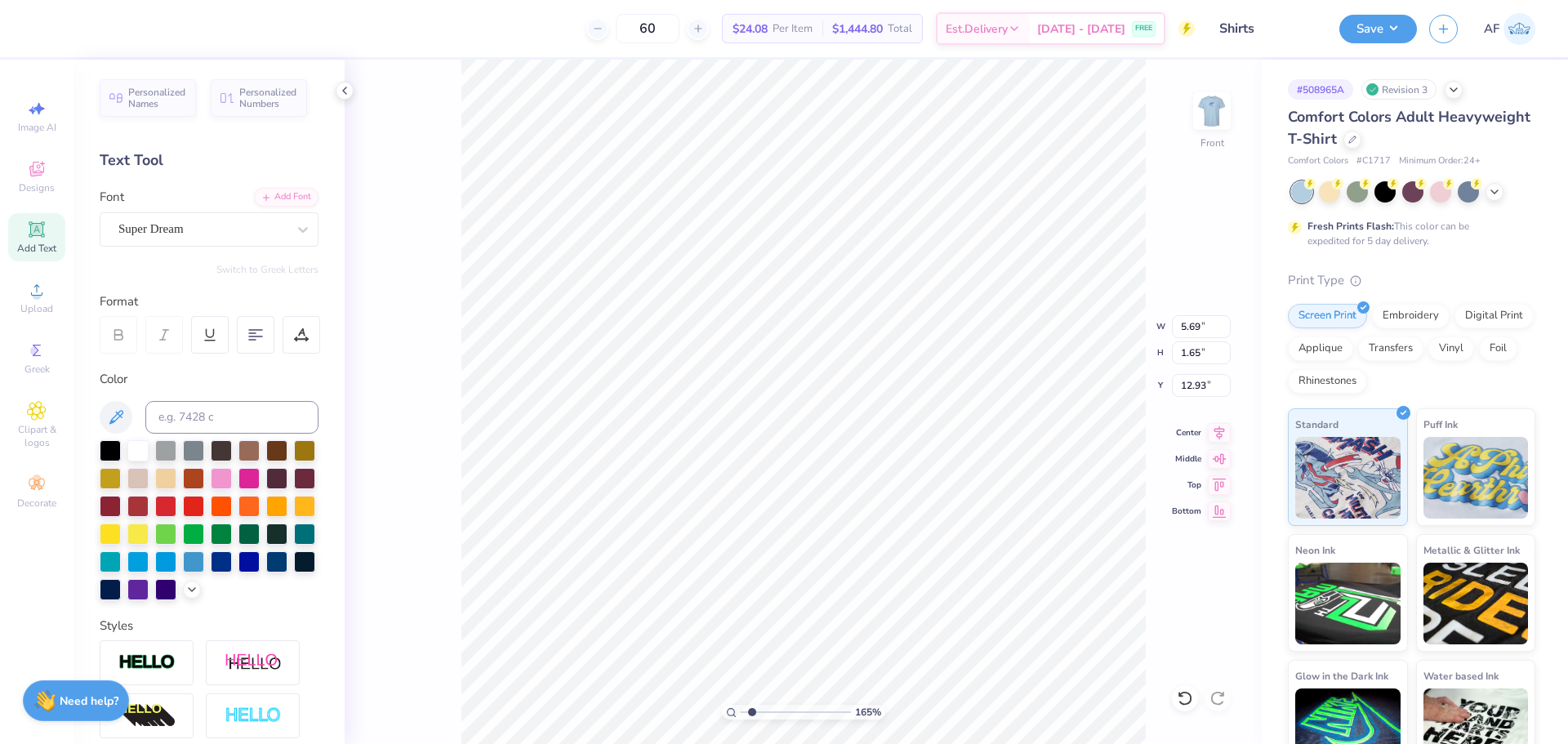
type input "1.6491337272538"
type textarea "[PERSON_NAME] FO"
type input "1.6491337272538"
type textarea "[PERSON_NAME] FOR"
type input "1.6491337272538"
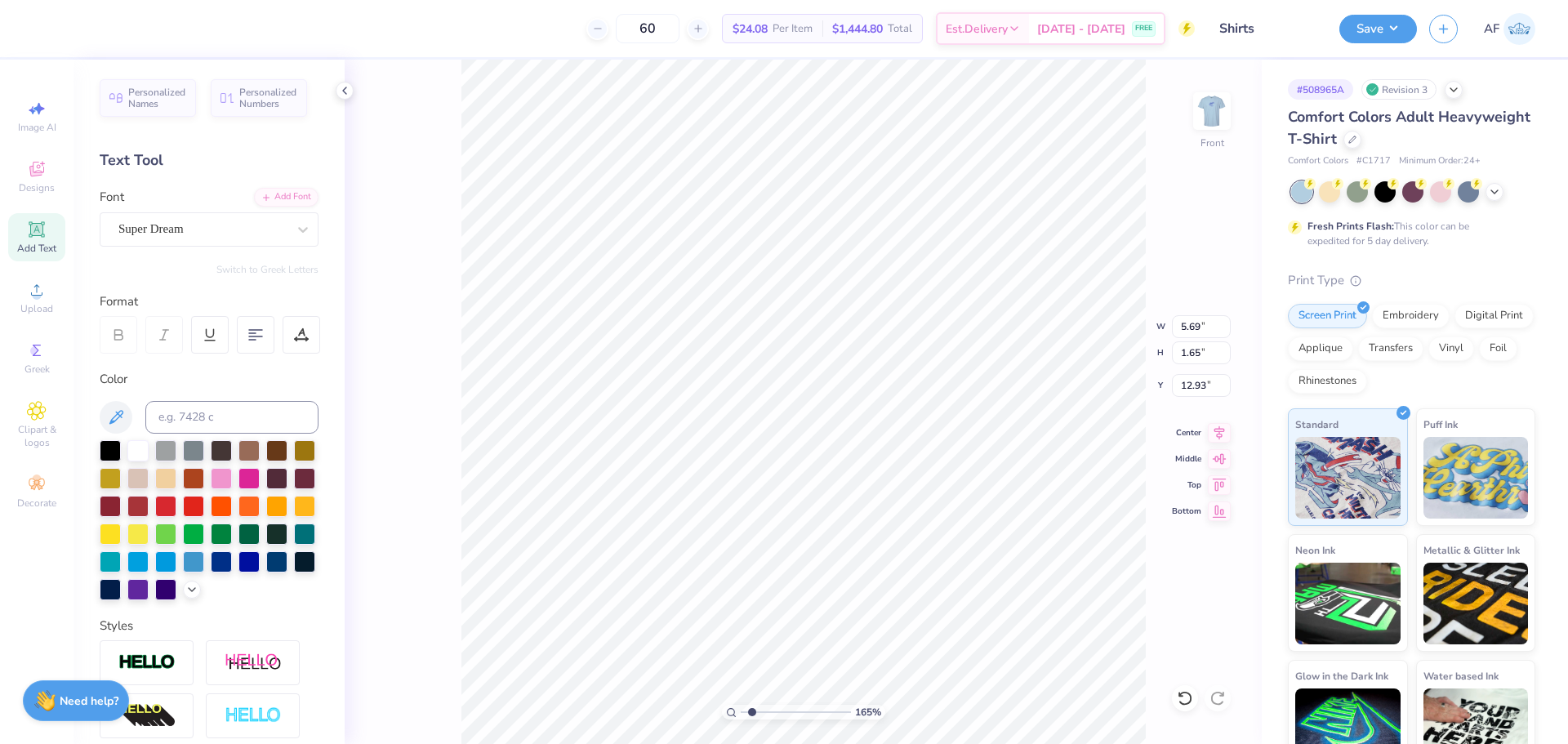
type textarea "[PERSON_NAME] FOR"
type input "1.6491337272538"
type textarea "[PERSON_NAME] FOR T"
type input "1.6491337272538"
type textarea "[PERSON_NAME] FOR TH"
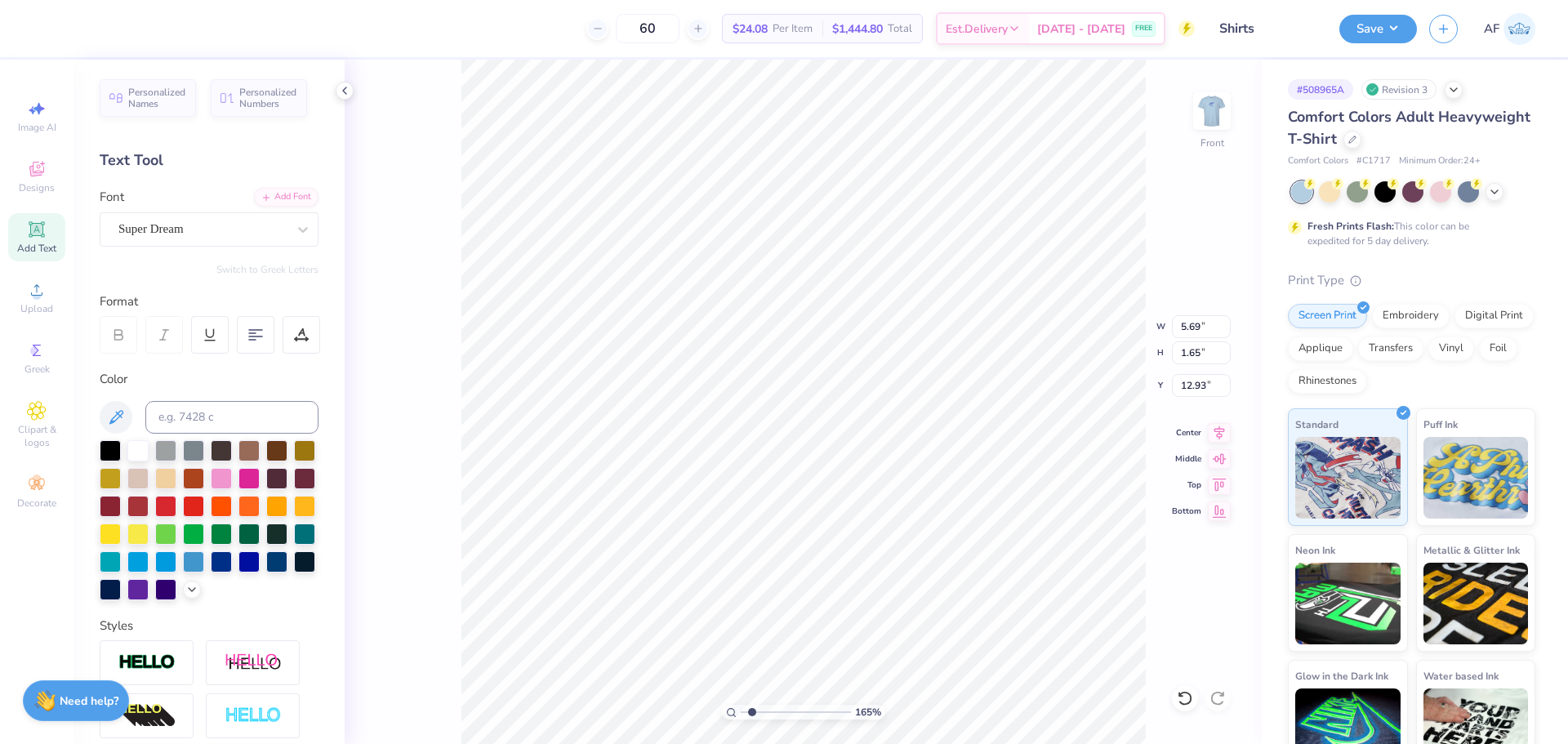
type input "1.6491337272538"
type textarea "[PERSON_NAME] FOR THE"
type input "1.6491337272538"
type textarea "[PERSON_NAME] FOR THE"
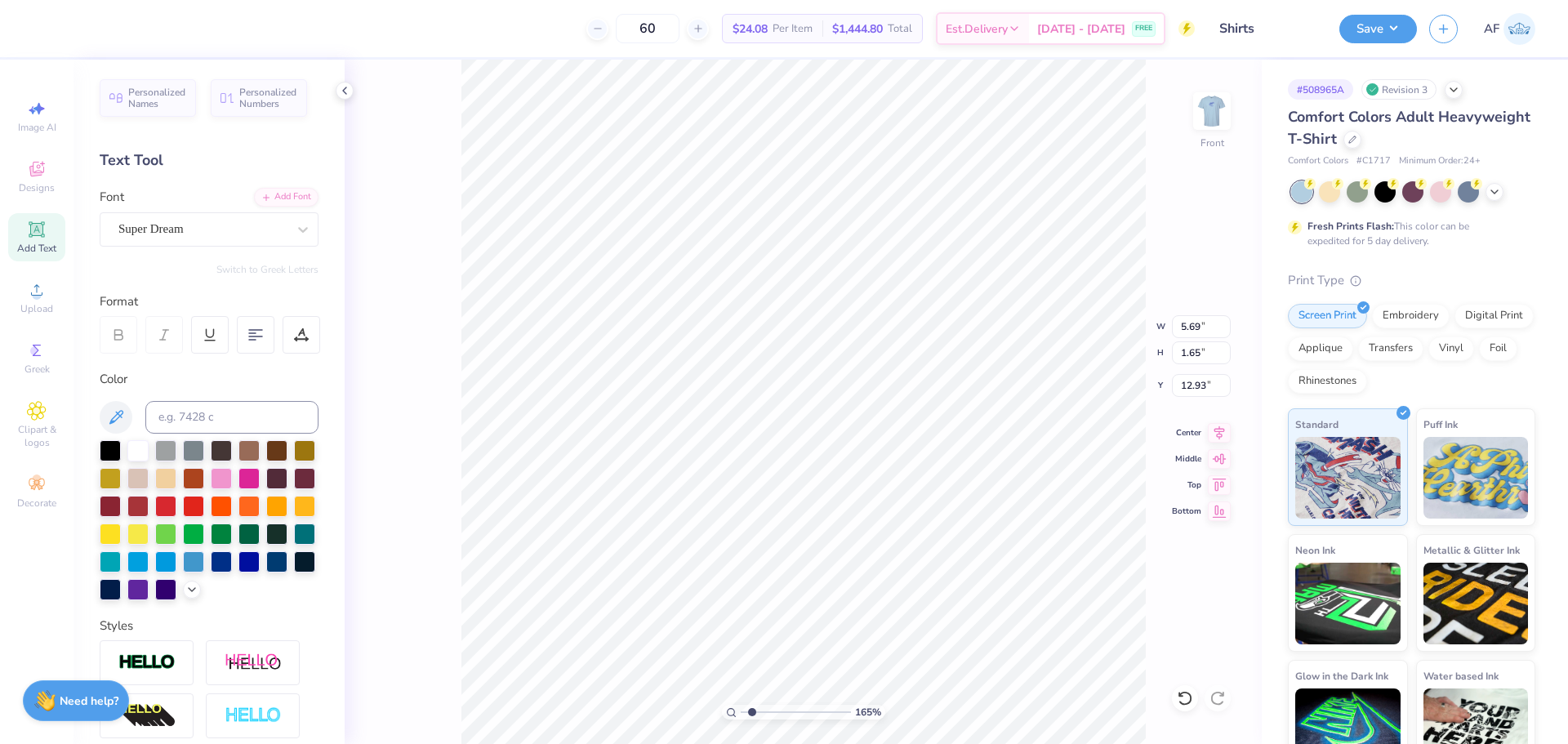
type input "1.6491337272538"
type textarea "[PERSON_NAME] FOR THE M"
type input "1.6491337272538"
type textarea "[PERSON_NAME] FOR THE ME"
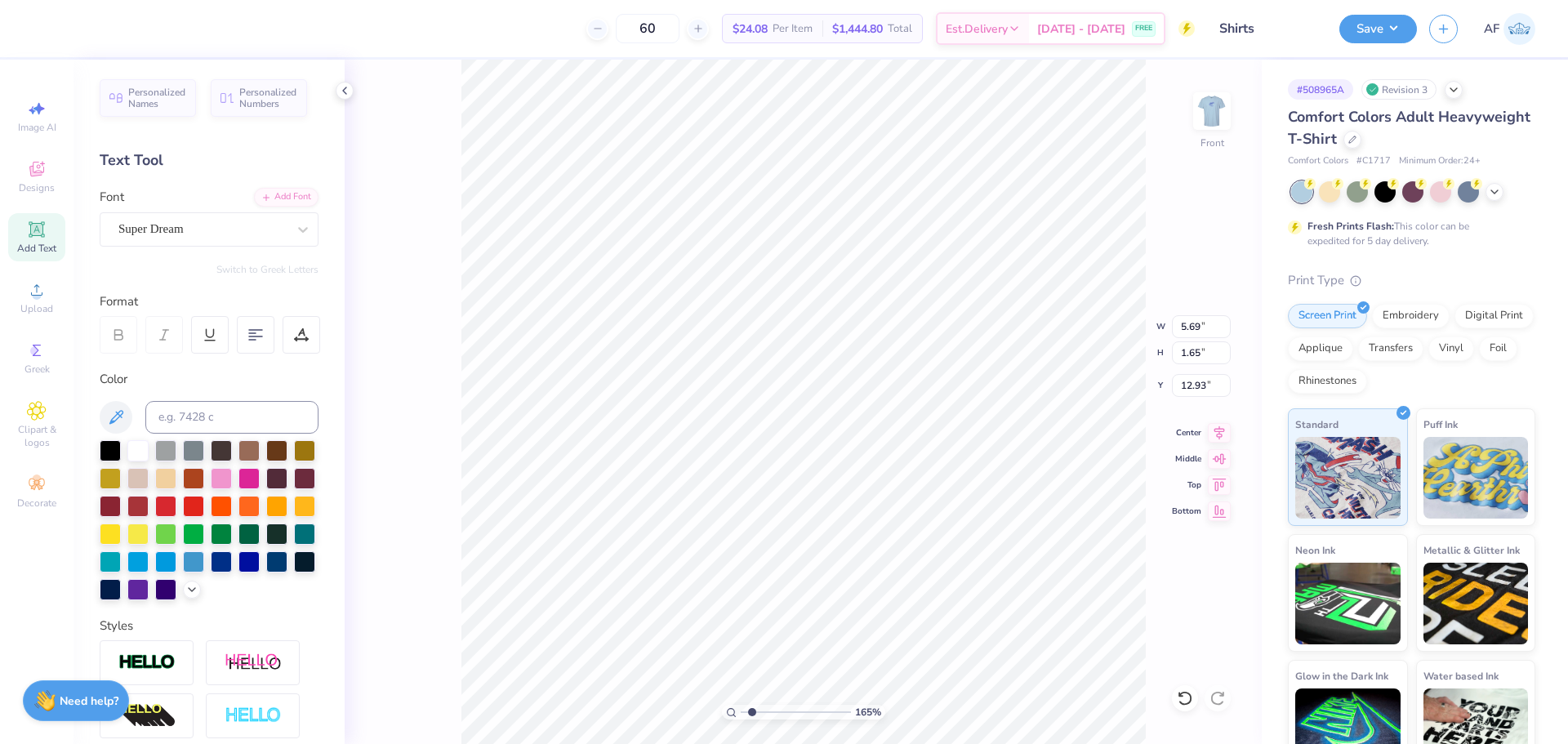
type input "1.6491337272538"
type textarea "[PERSON_NAME] FOR THE MEM"
type input "1.6491337272538"
type textarea "[PERSON_NAME] FOR THE MEMO"
type input "1.6491337272538"
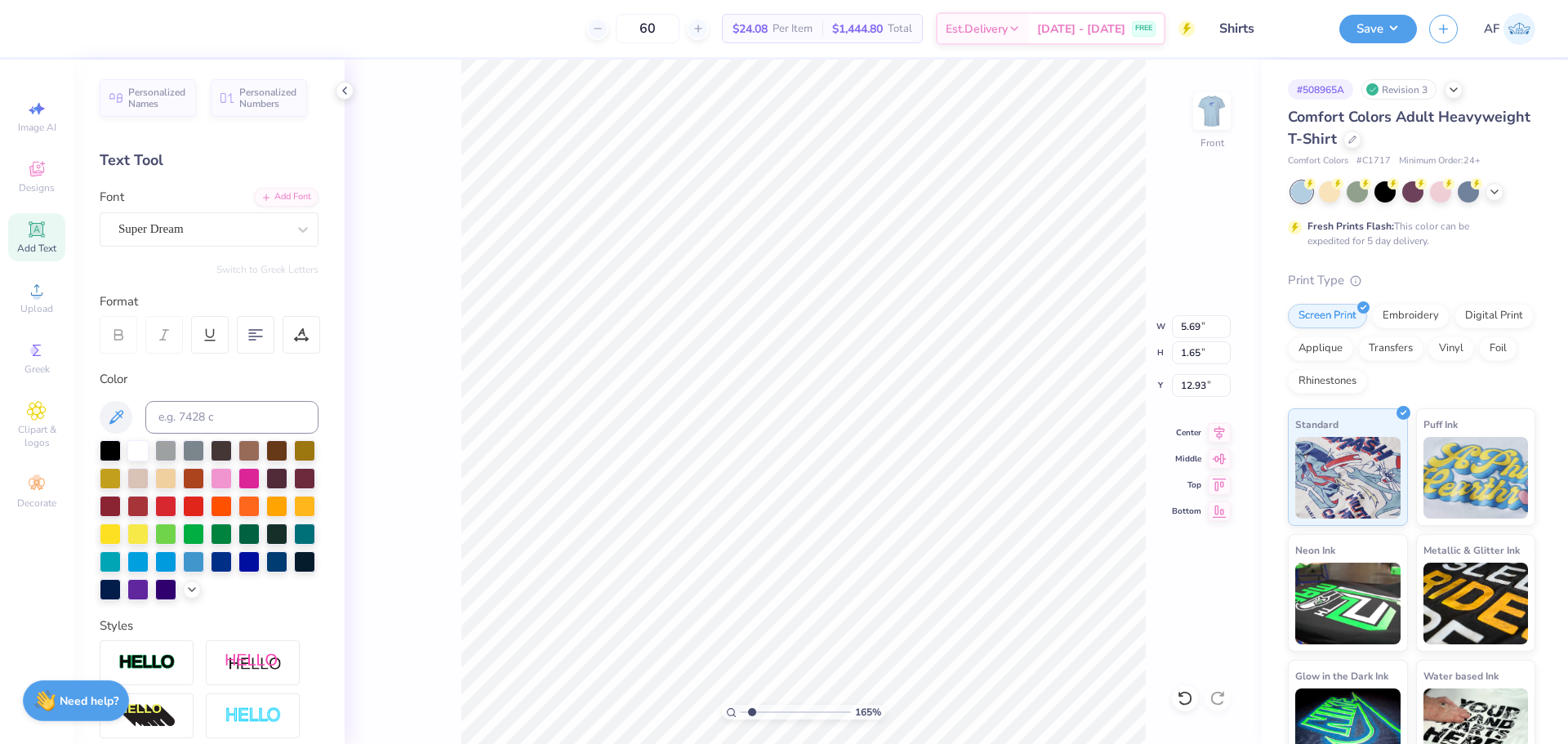
type textarea "[PERSON_NAME] FOR THE MEMOR"
type input "1.6491337272538"
type textarea "[PERSON_NAME] FOR THE MEMORI"
type input "1.6491337272538"
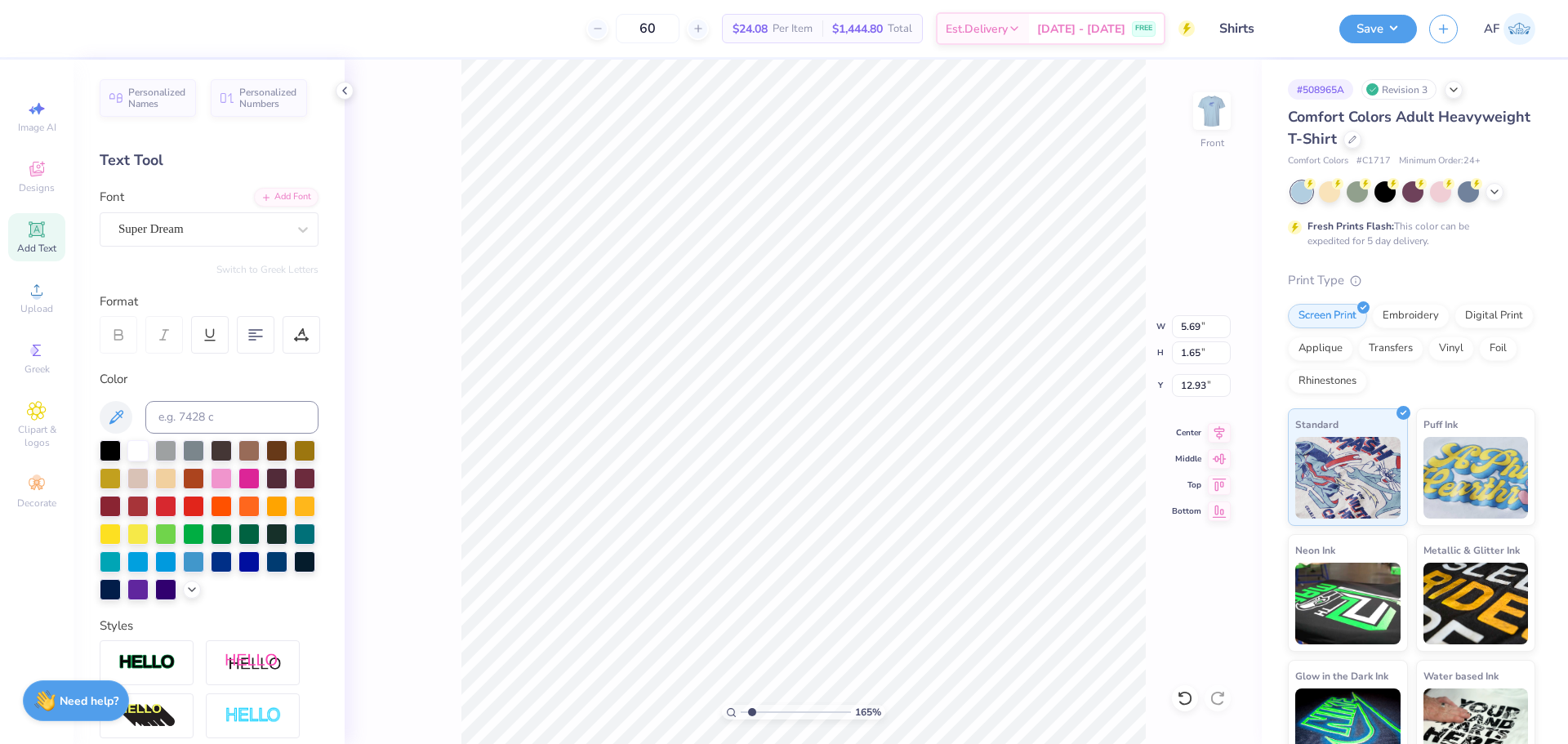
type textarea "[PERSON_NAME] FOR THE MEMORIE"
type input "1.6491337272538"
type textarea "[PERSON_NAME] FOR THE MEMORIES"
type input "1.6491337272538"
type textarea "[PERSON_NAME] FOR THE MEMORIES"
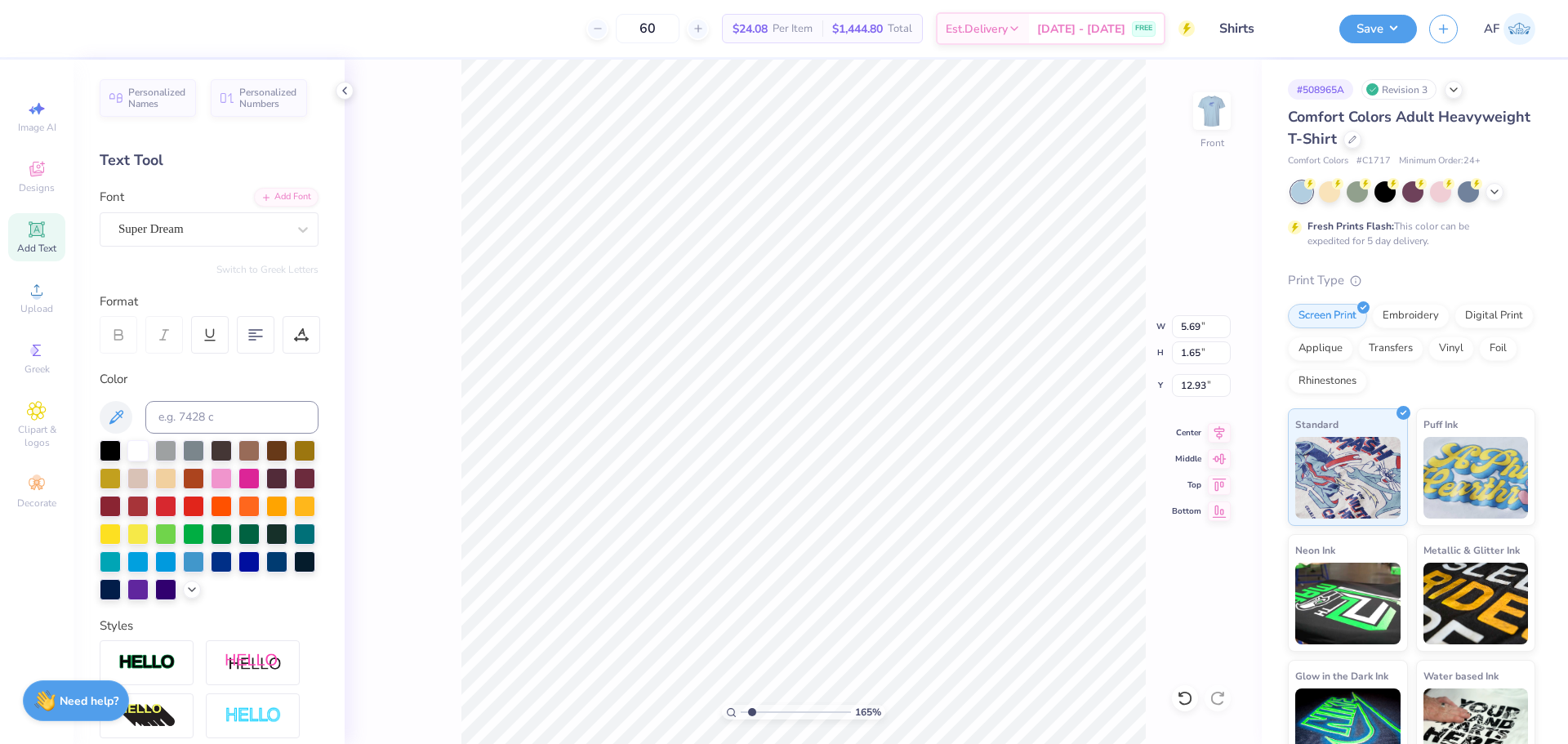
scroll to position [14, 2]
type input "1.6491337272538"
type textarea "[PERSON_NAME] FOR THE MEMORIES"
type input "1.6491337272538"
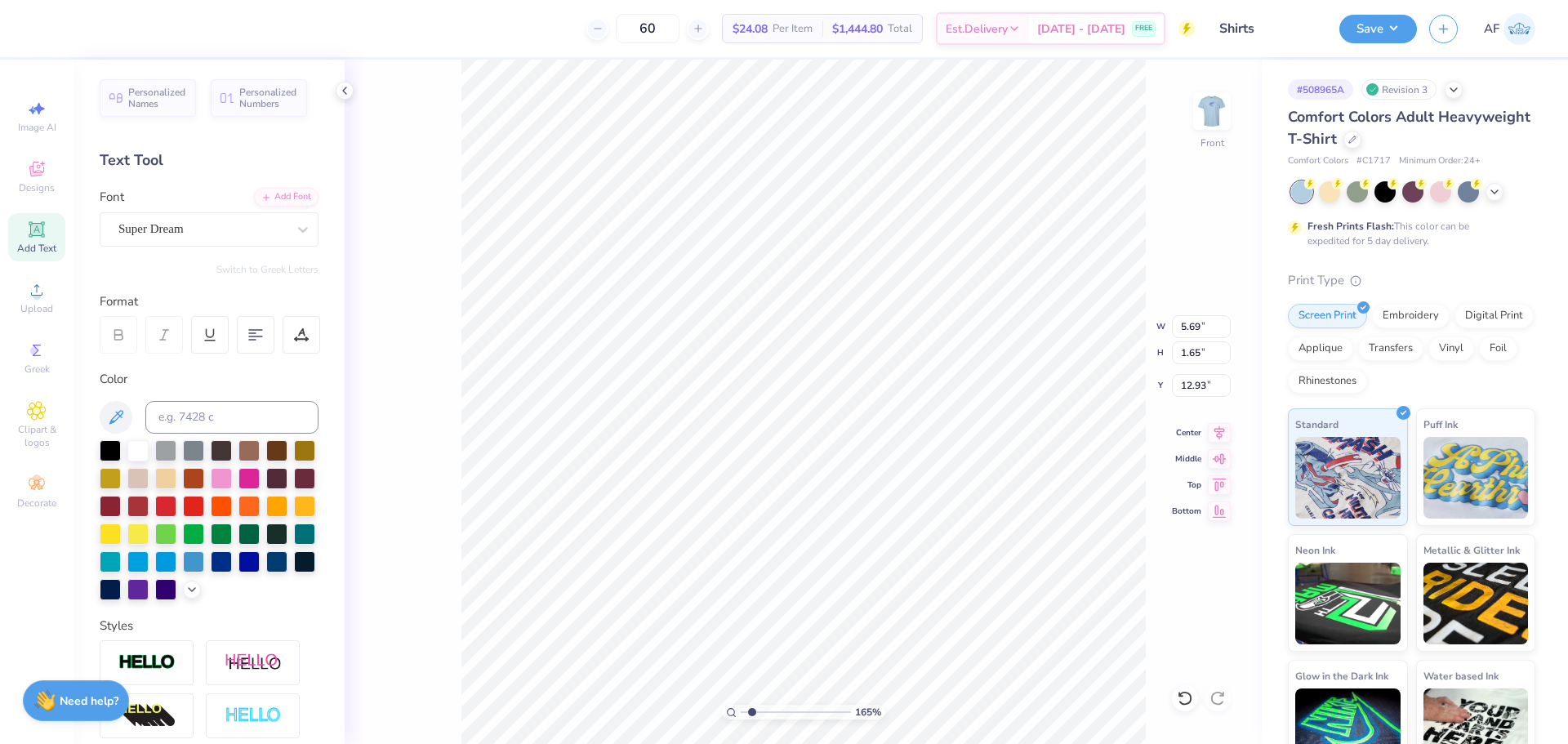
type textarea "[PERSON_NAME] FOR THE MEMORIES""
type input "1"
type input "8.00"
type input "4.74"
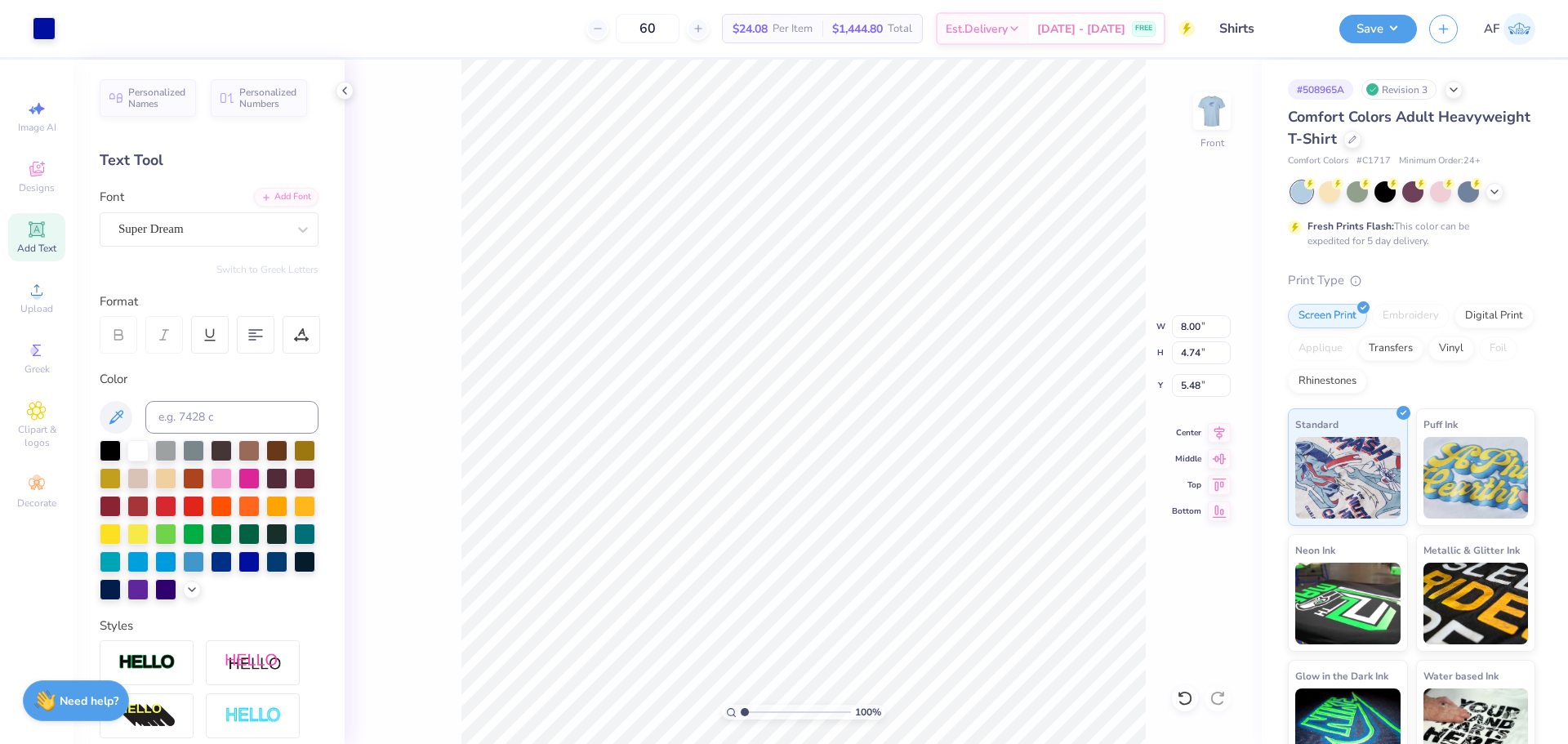
type input "5.48"
click at [238, 571] on div at bounding box center [249, 559] width 21 height 21
type textarea ""[PERSON_NAME] FOR THE MEMORIES""
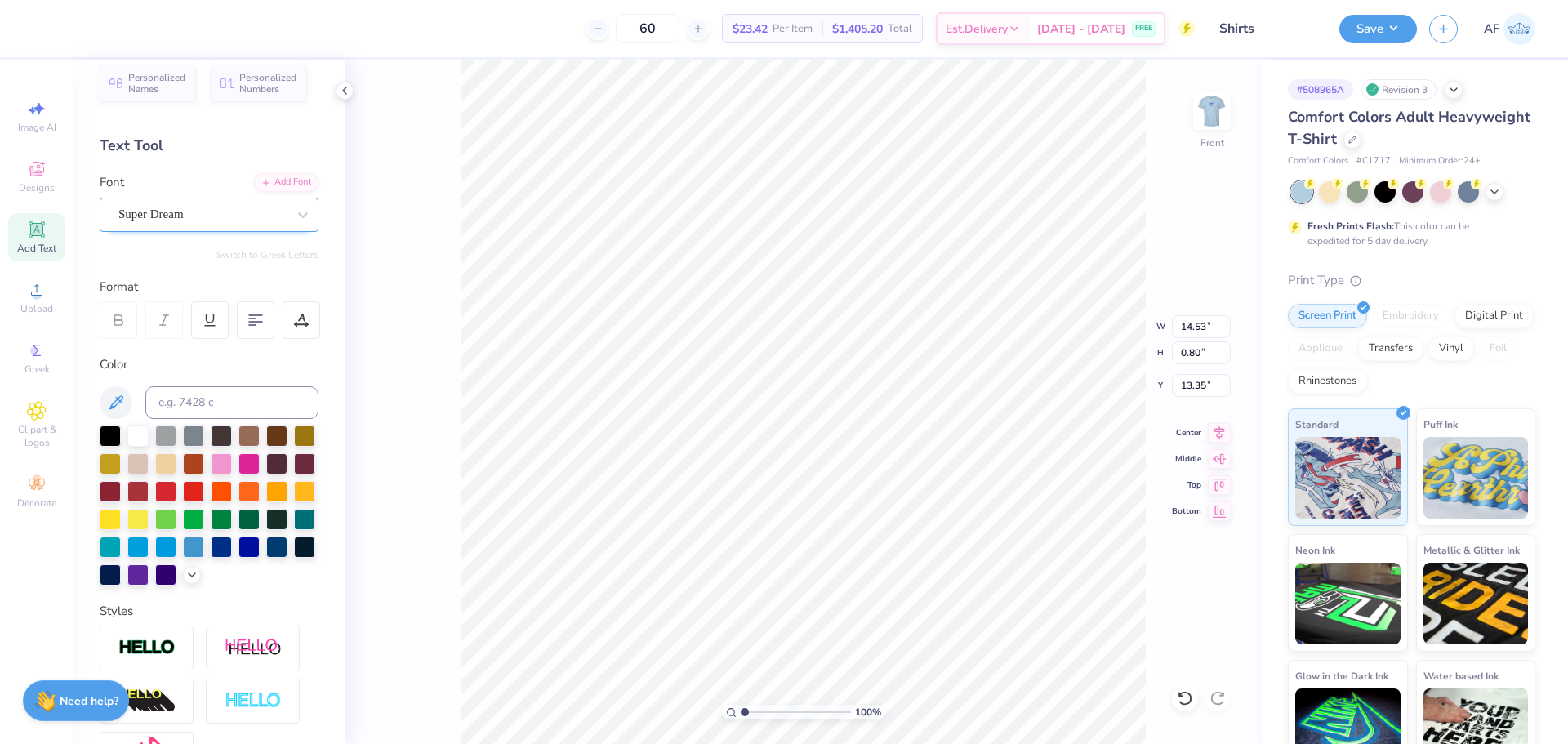
scroll to position [0, 0]
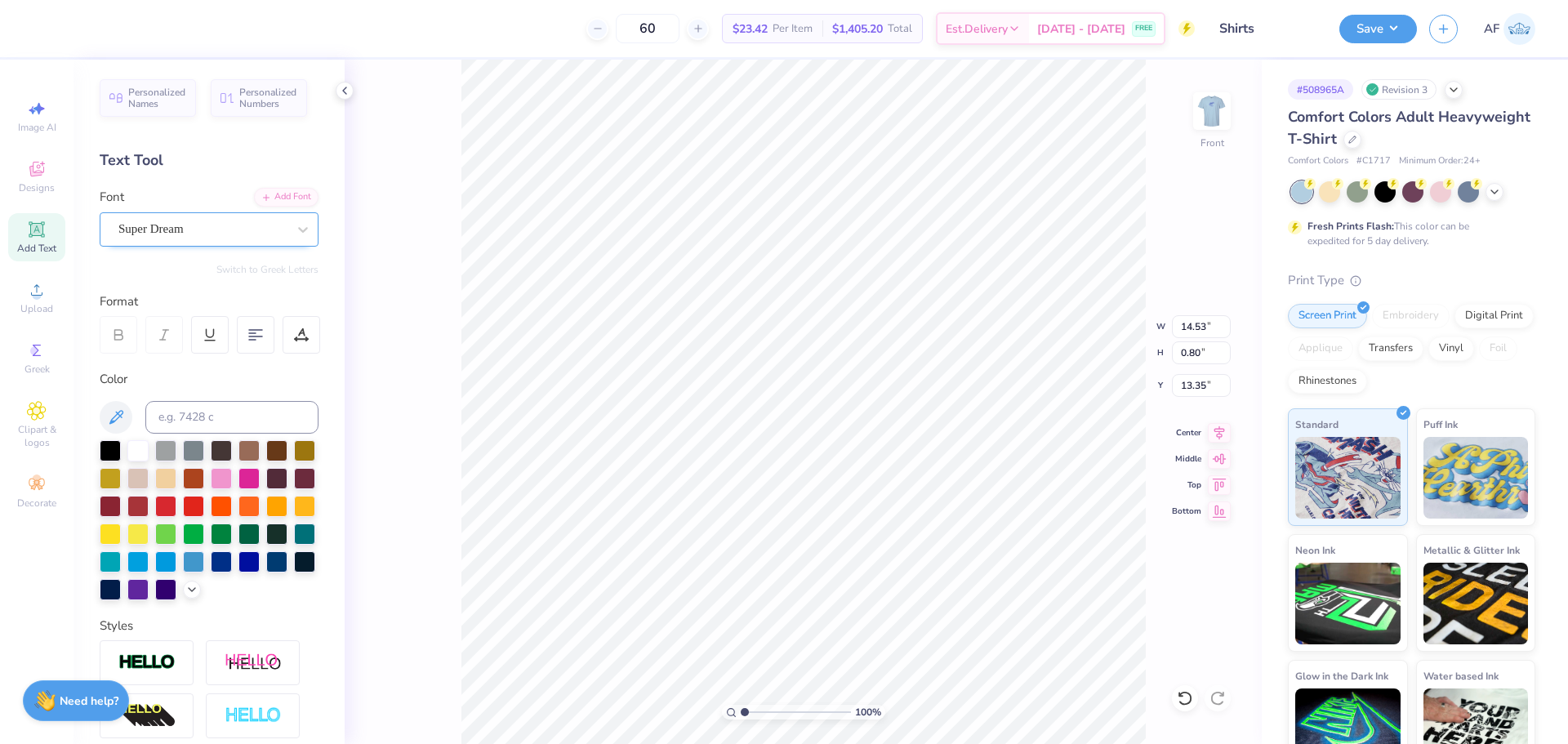
click at [165, 226] on div "Super Dream" at bounding box center [202, 228] width 172 height 25
click at [163, 356] on div "Bronco" at bounding box center [209, 358] width 176 height 17
type input "bronc"
type input "9.84"
type input "0.81"
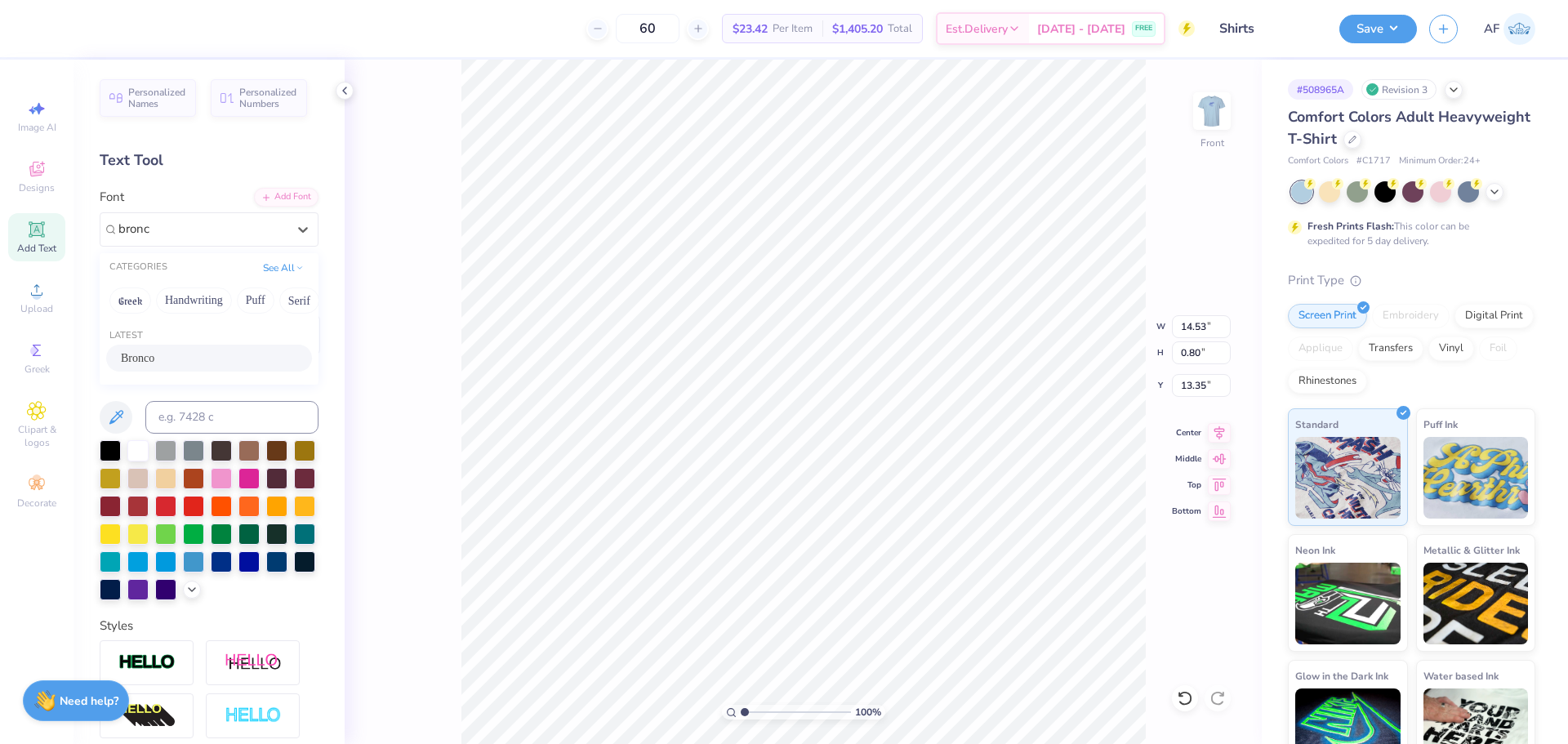
type input "13.34"
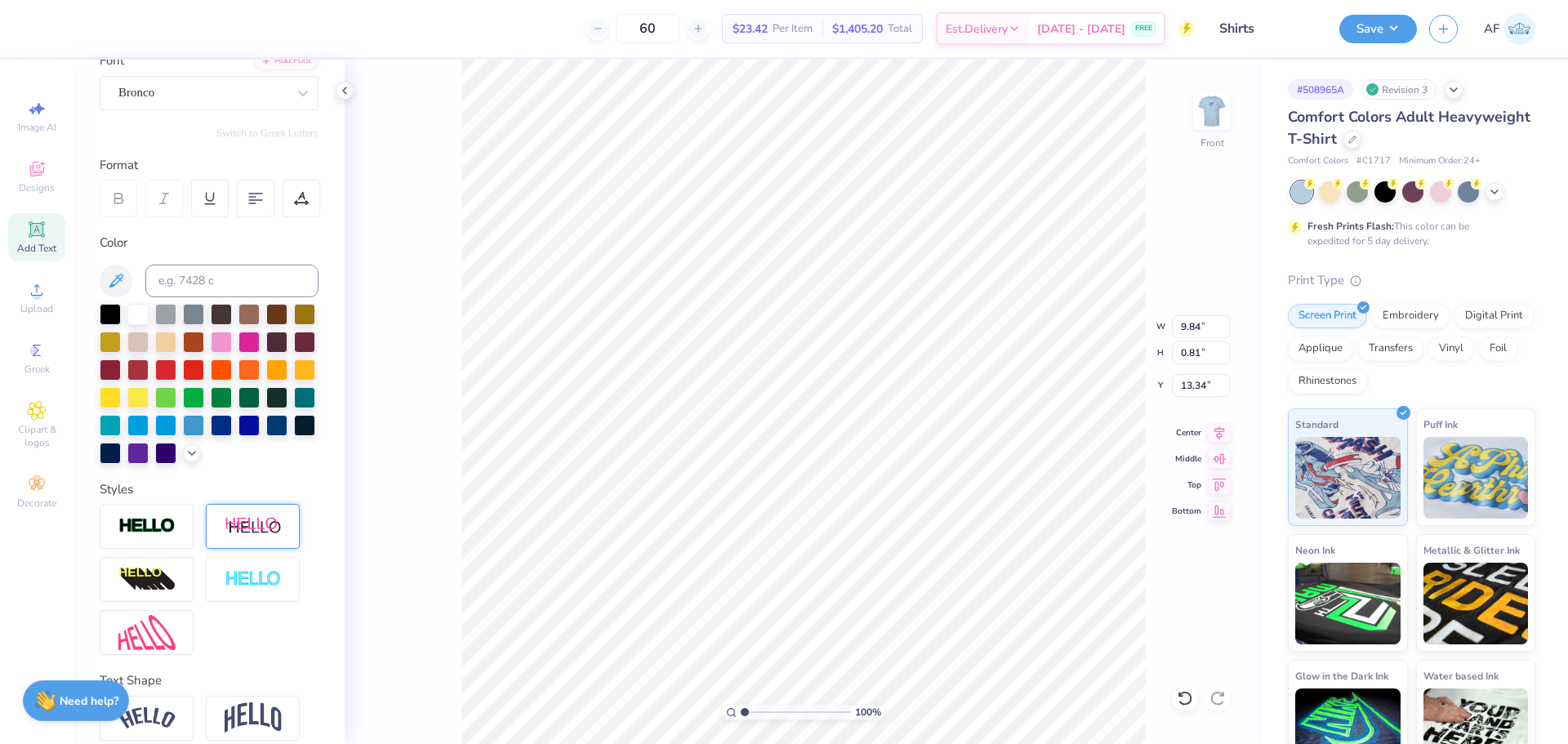
scroll to position [234, 0]
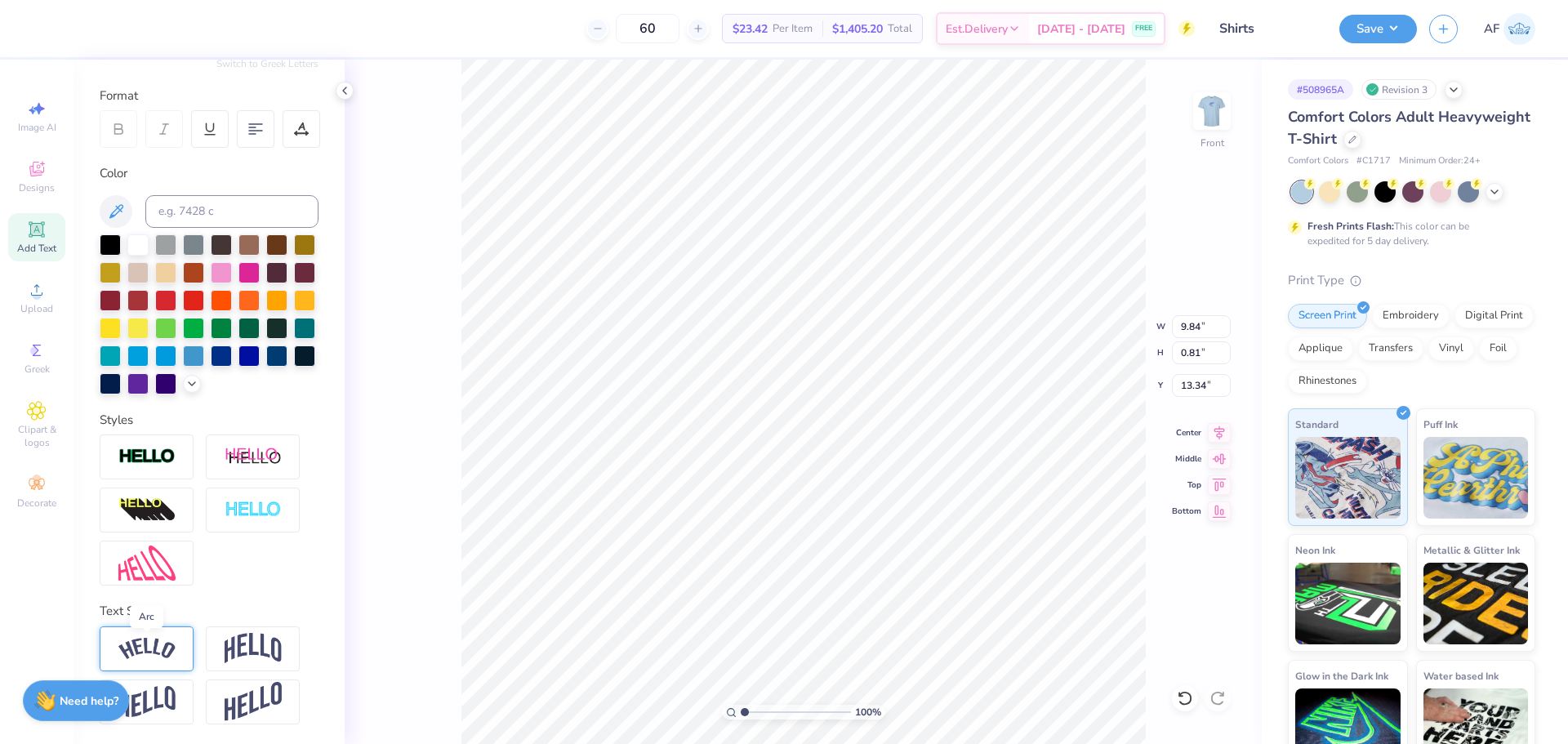
click at [139, 640] on img at bounding box center [148, 648] width 58 height 22
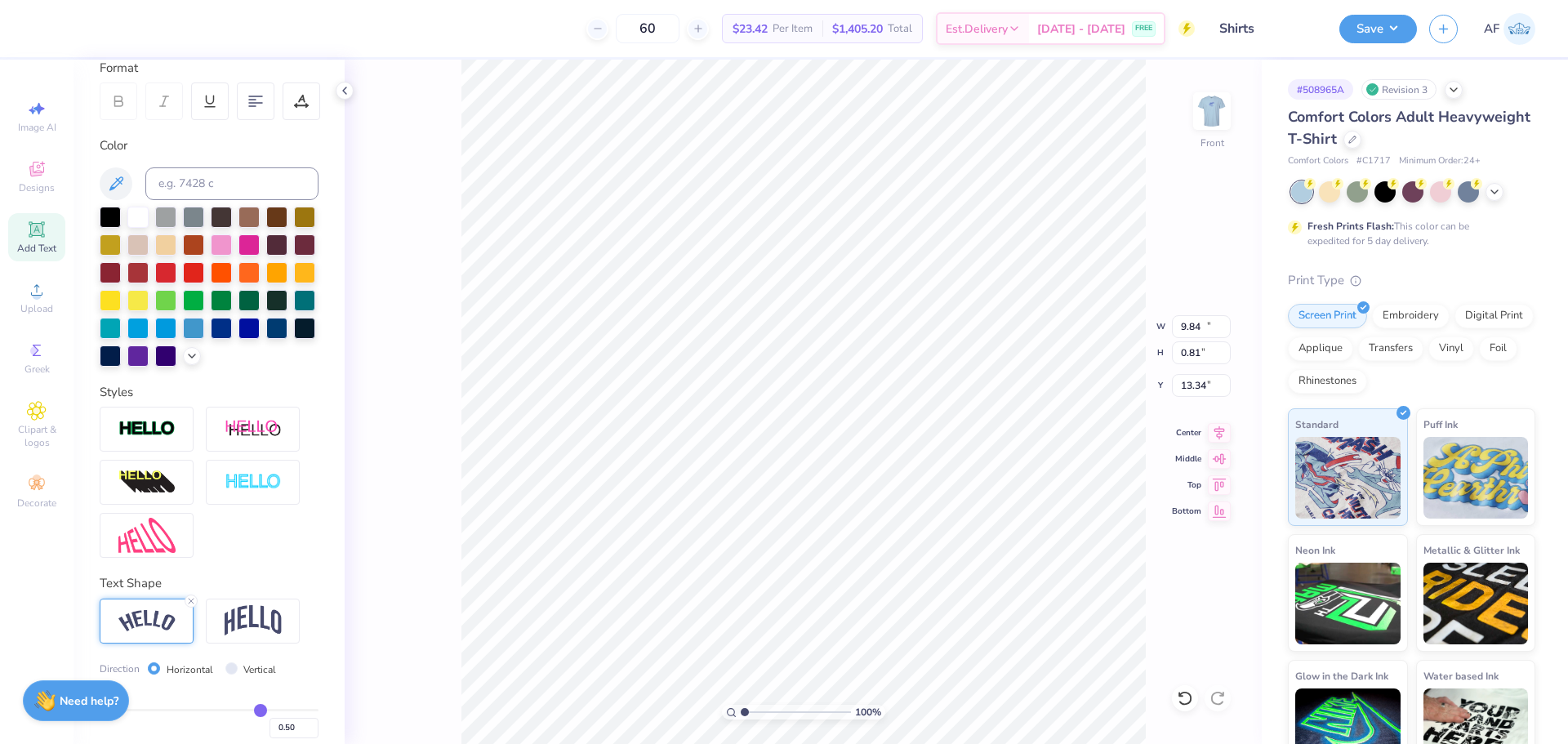
type input "10.98"
type input "2.01"
type input "12.74"
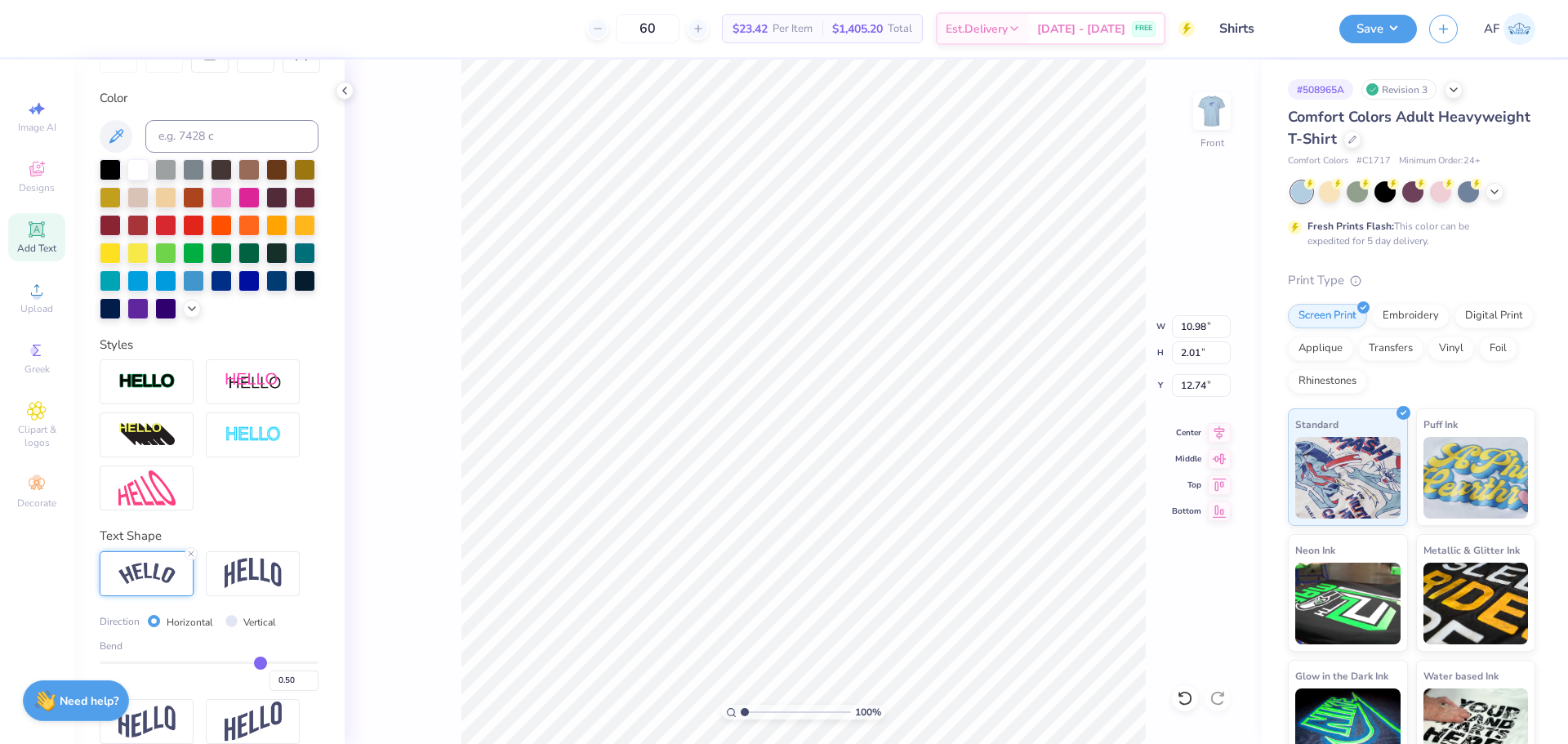
scroll to position [328, 0]
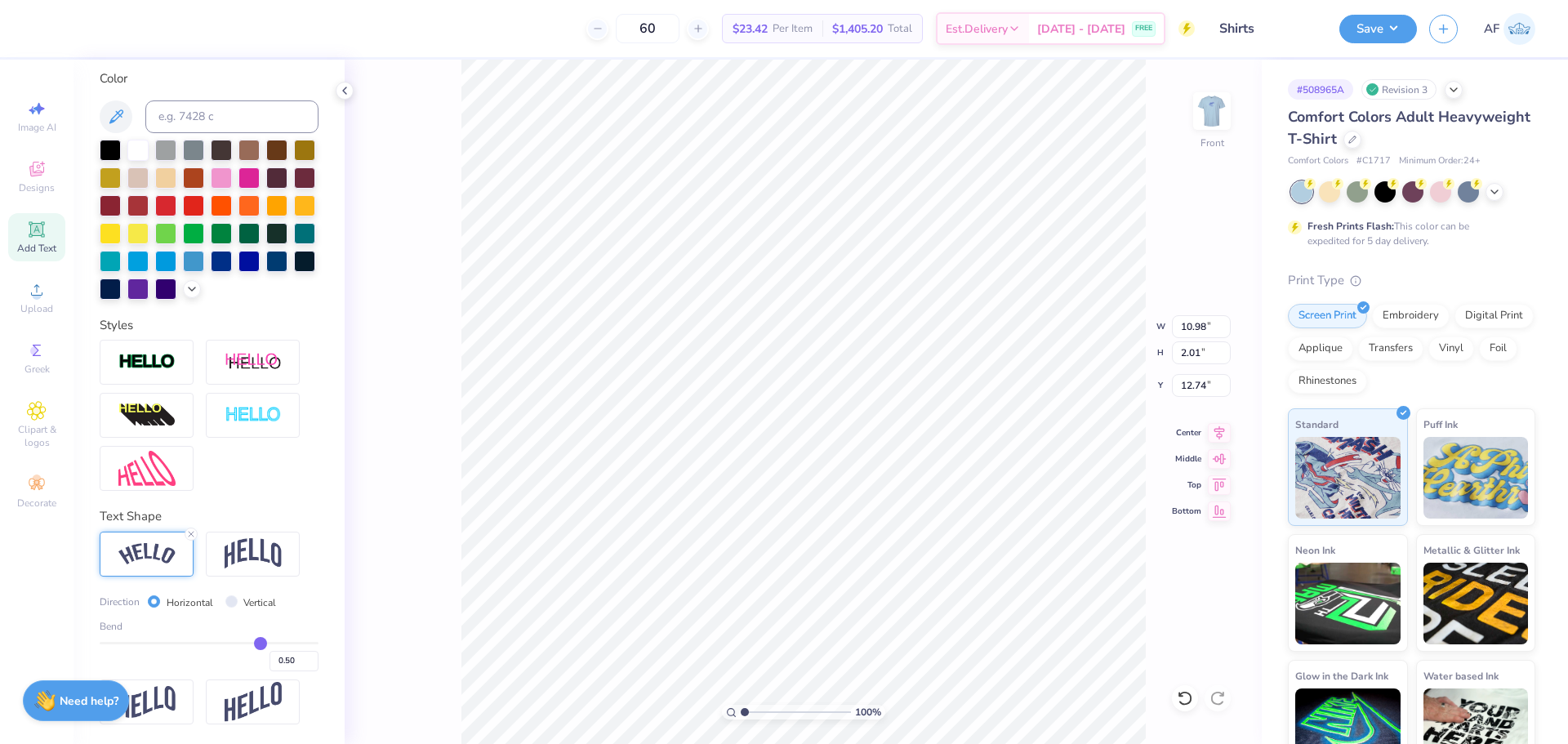
type input "0.54"
type input "0.61"
type input "0.7"
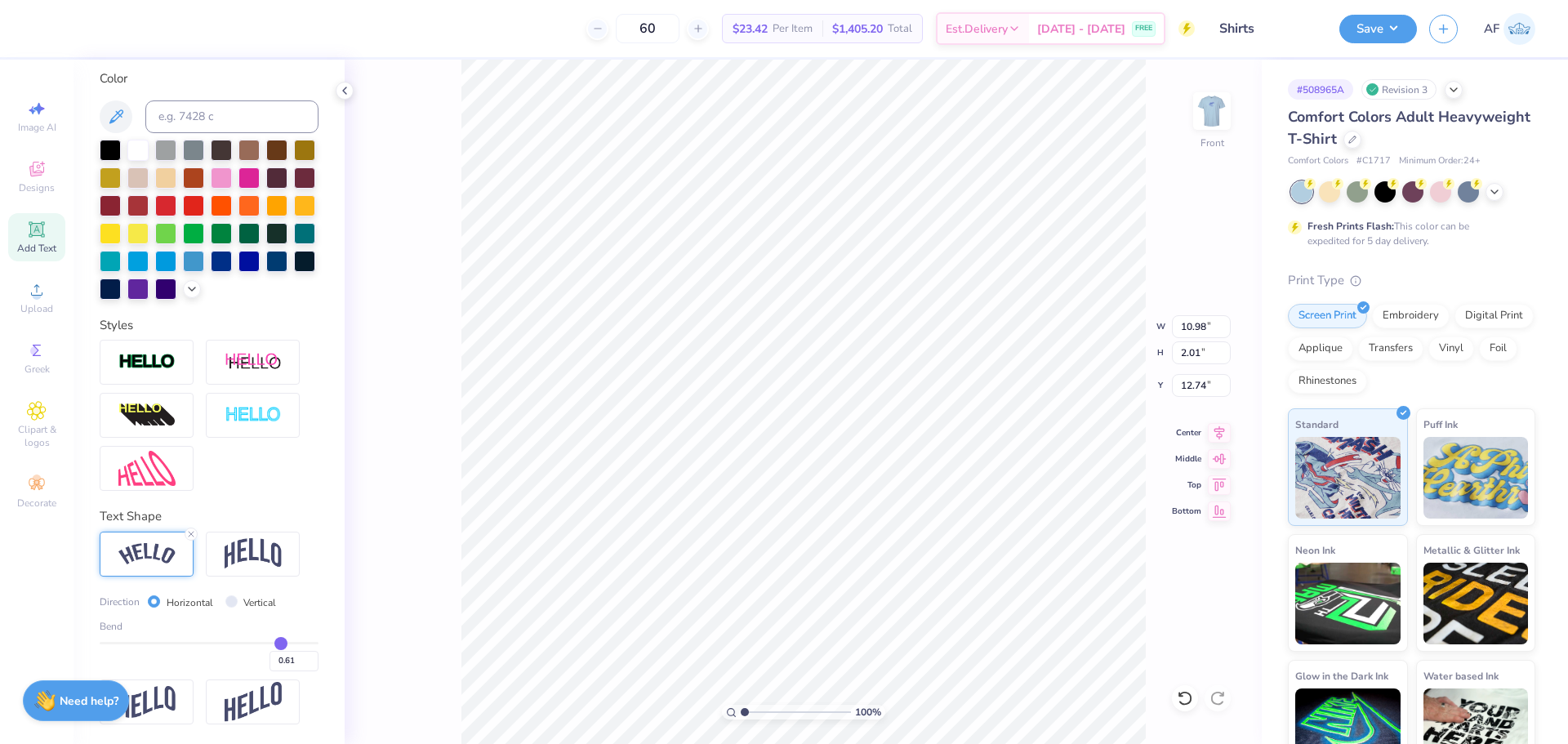
type input "0.70"
type input "0.73"
type input "1"
type input "1.00"
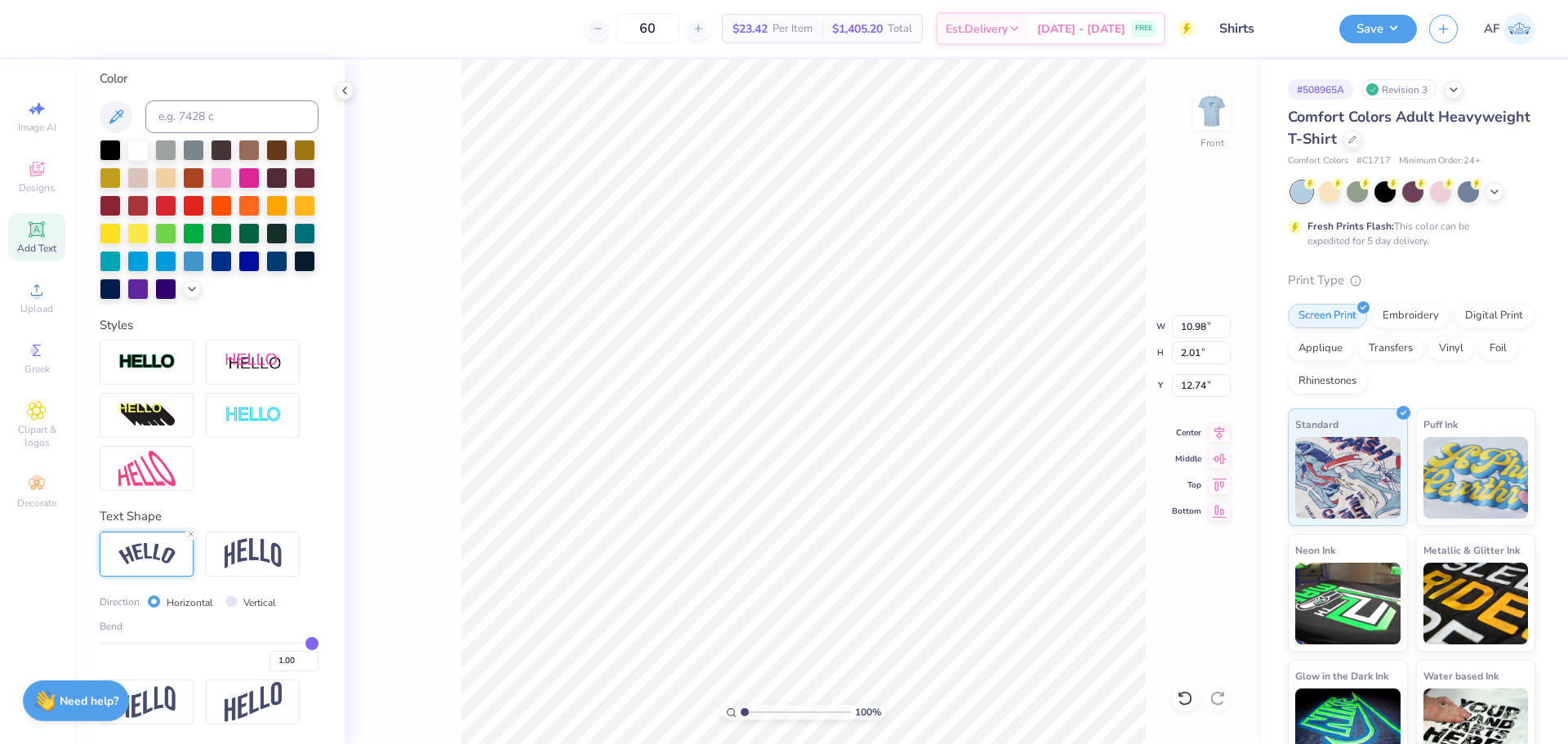
drag, startPoint x: 255, startPoint y: 642, endPoint x: 357, endPoint y: 637, distance: 102.1
type input "1"
click at [318, 642] on input "range" at bounding box center [209, 643] width 219 height 3
type input "11.47"
type input "5.66"
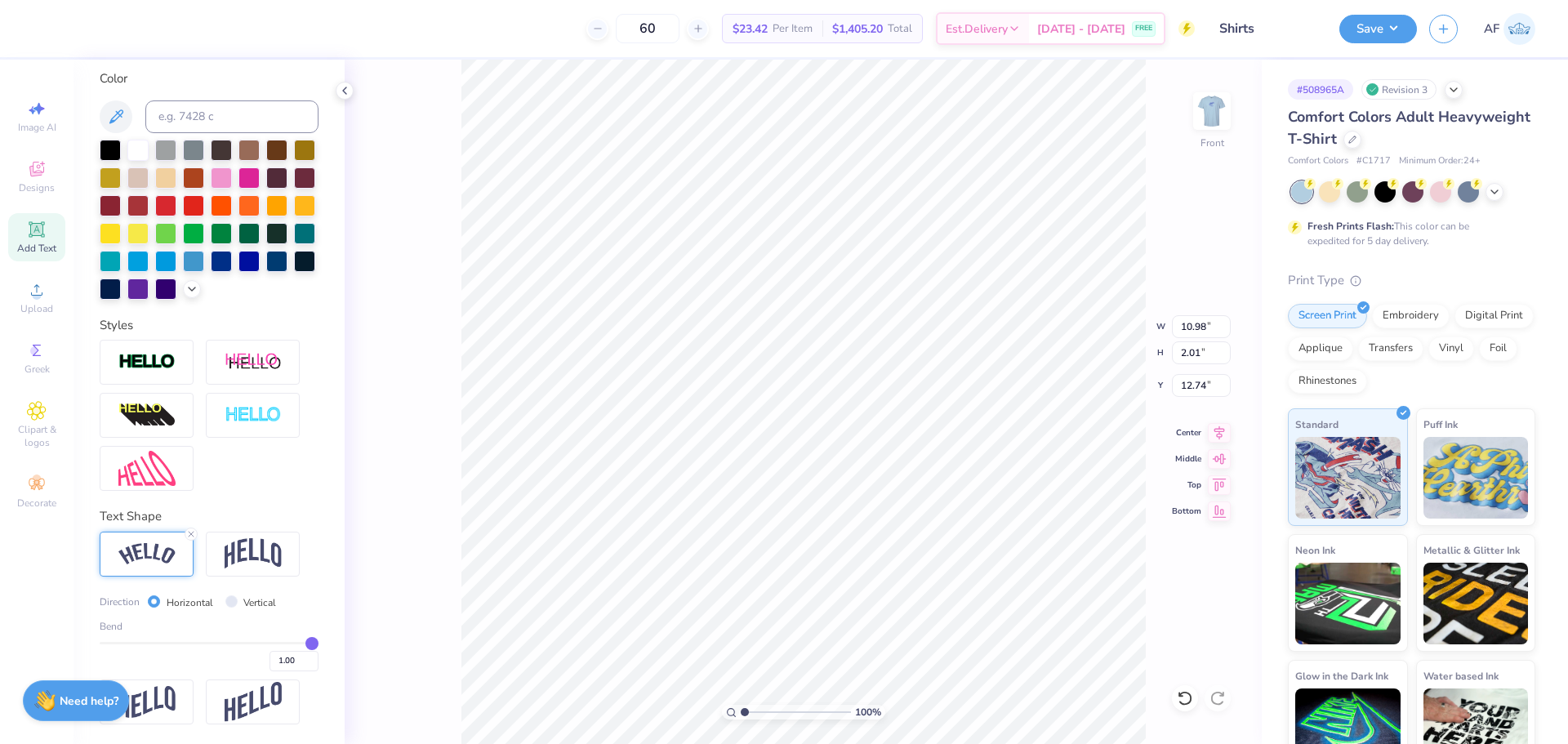
type input "10.92"
type input "0.95"
type input "0.91"
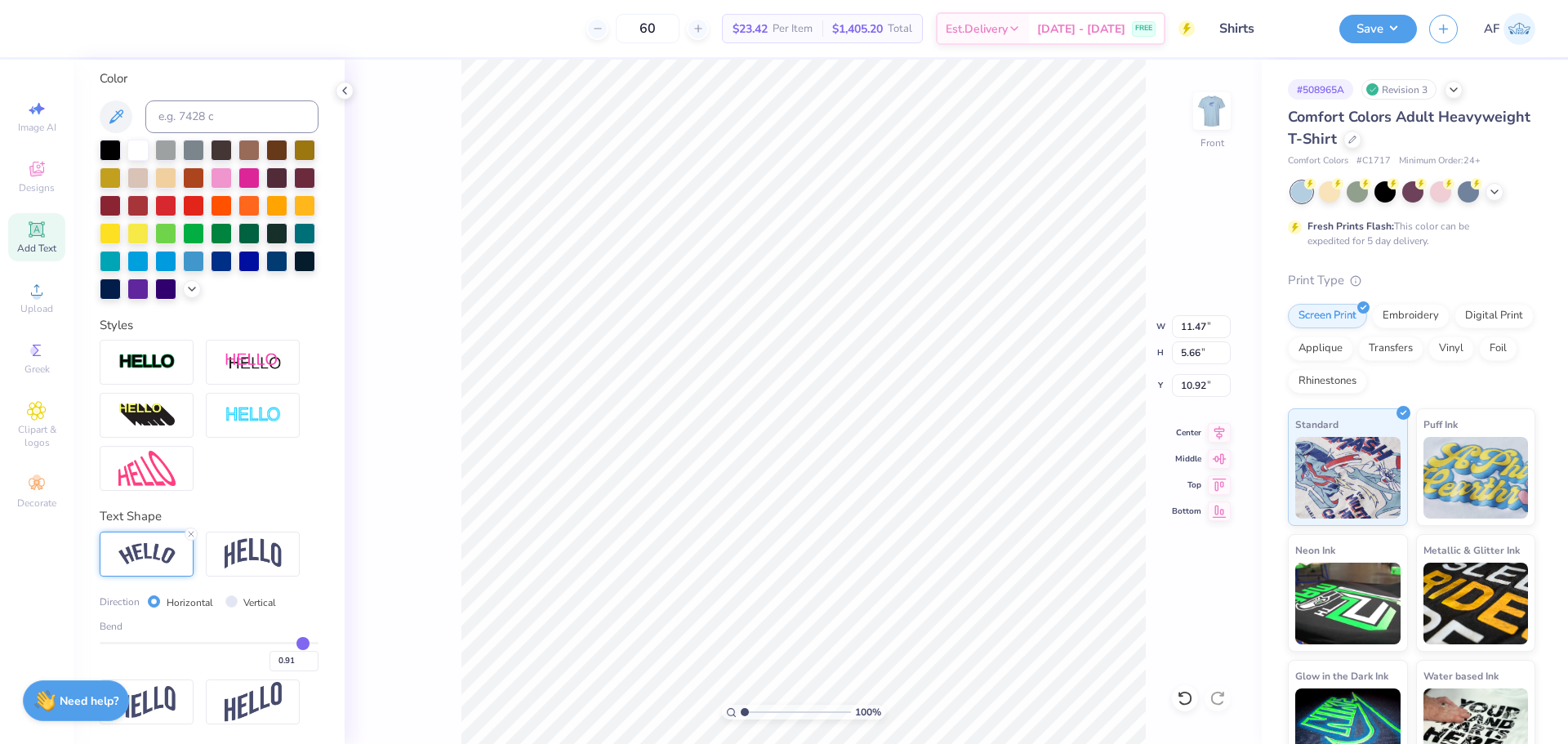
type input "0.89"
type input "0.88"
type input "0.87"
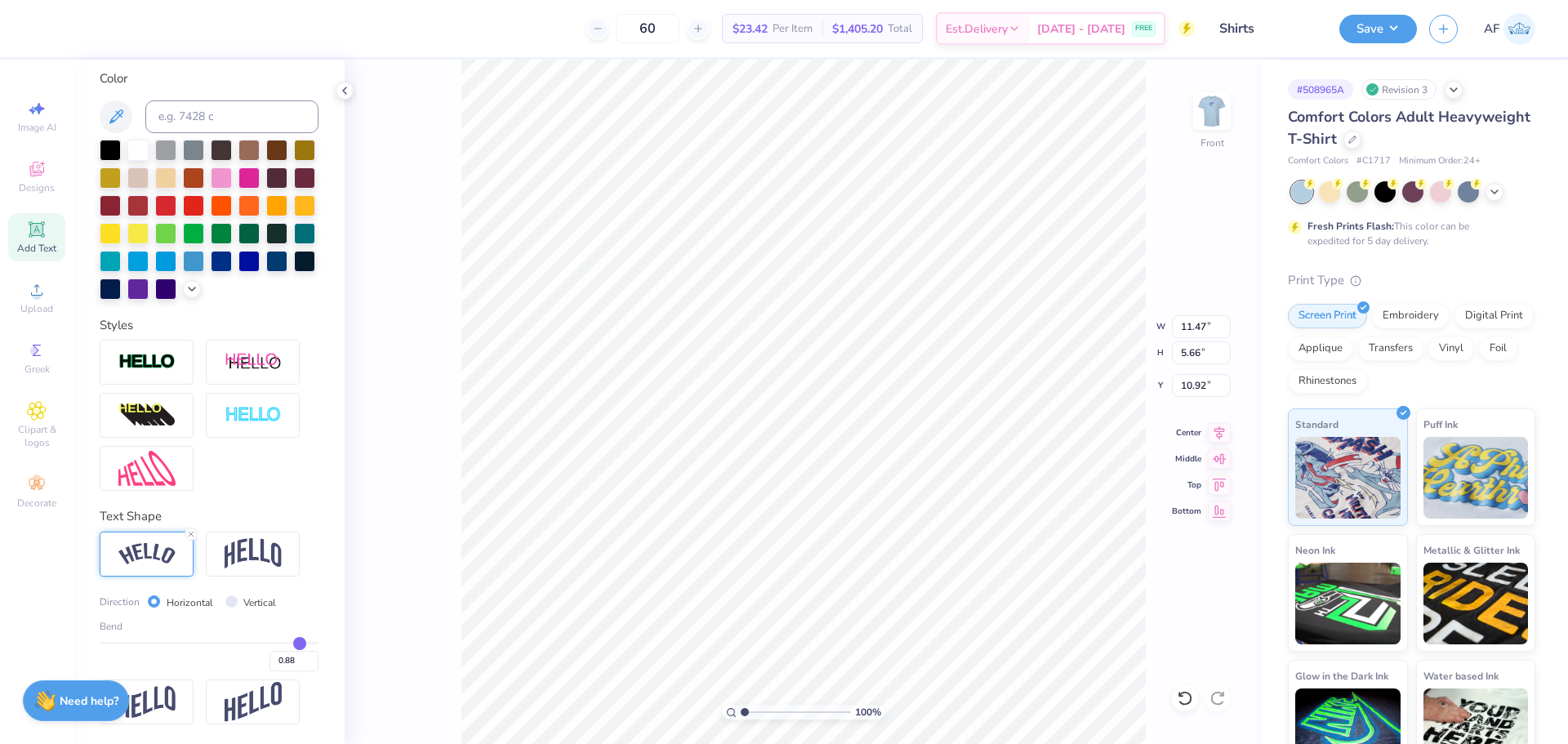
type input "0.87"
type input "0.86"
drag, startPoint x: 296, startPoint y: 640, endPoint x: 286, endPoint y: 640, distance: 10.0
type input "0.86"
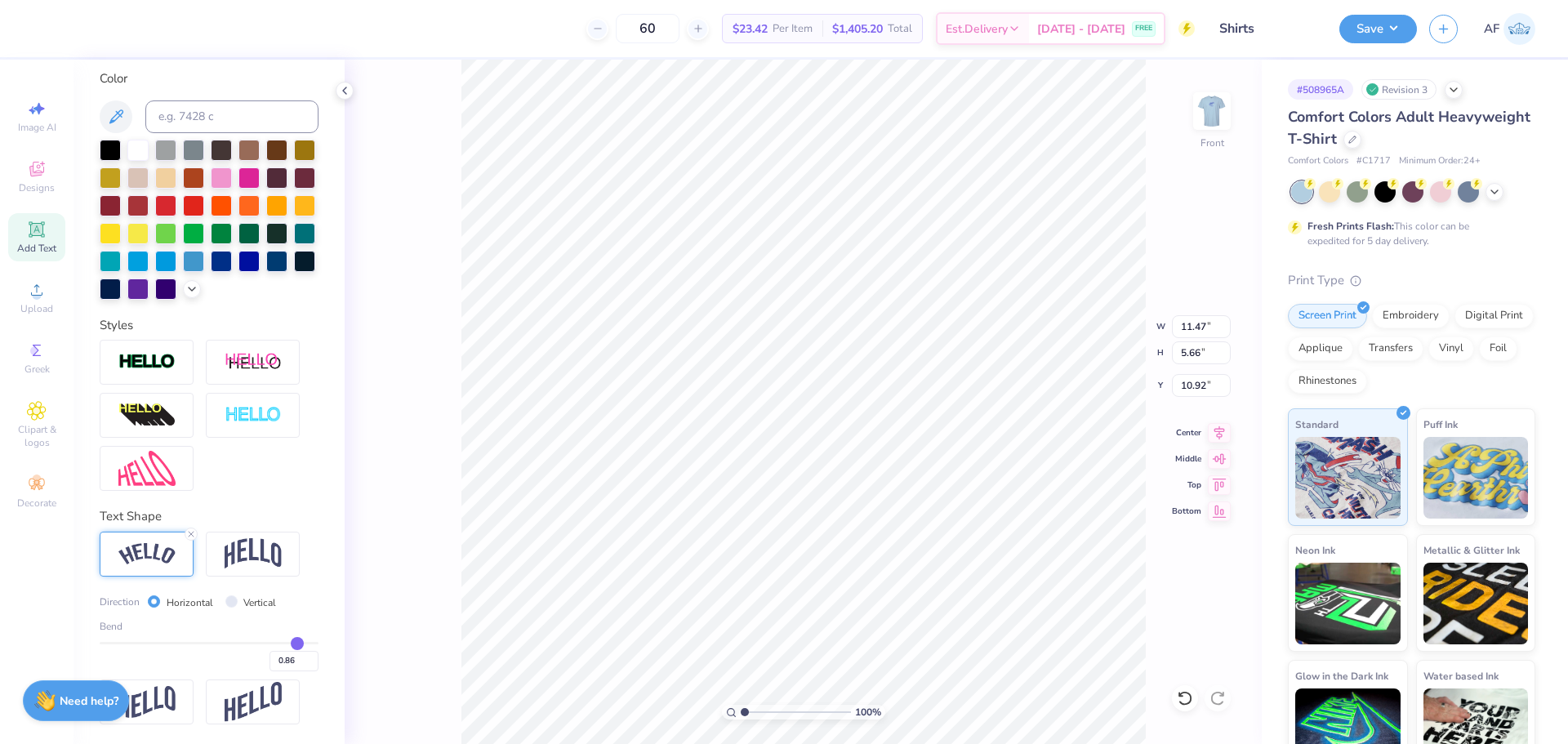
click at [286, 642] on input "range" at bounding box center [209, 643] width 219 height 3
type input "11.42"
type input "4.41"
type input "11.54"
click at [269, 662] on input "0.86" at bounding box center [293, 661] width 49 height 20
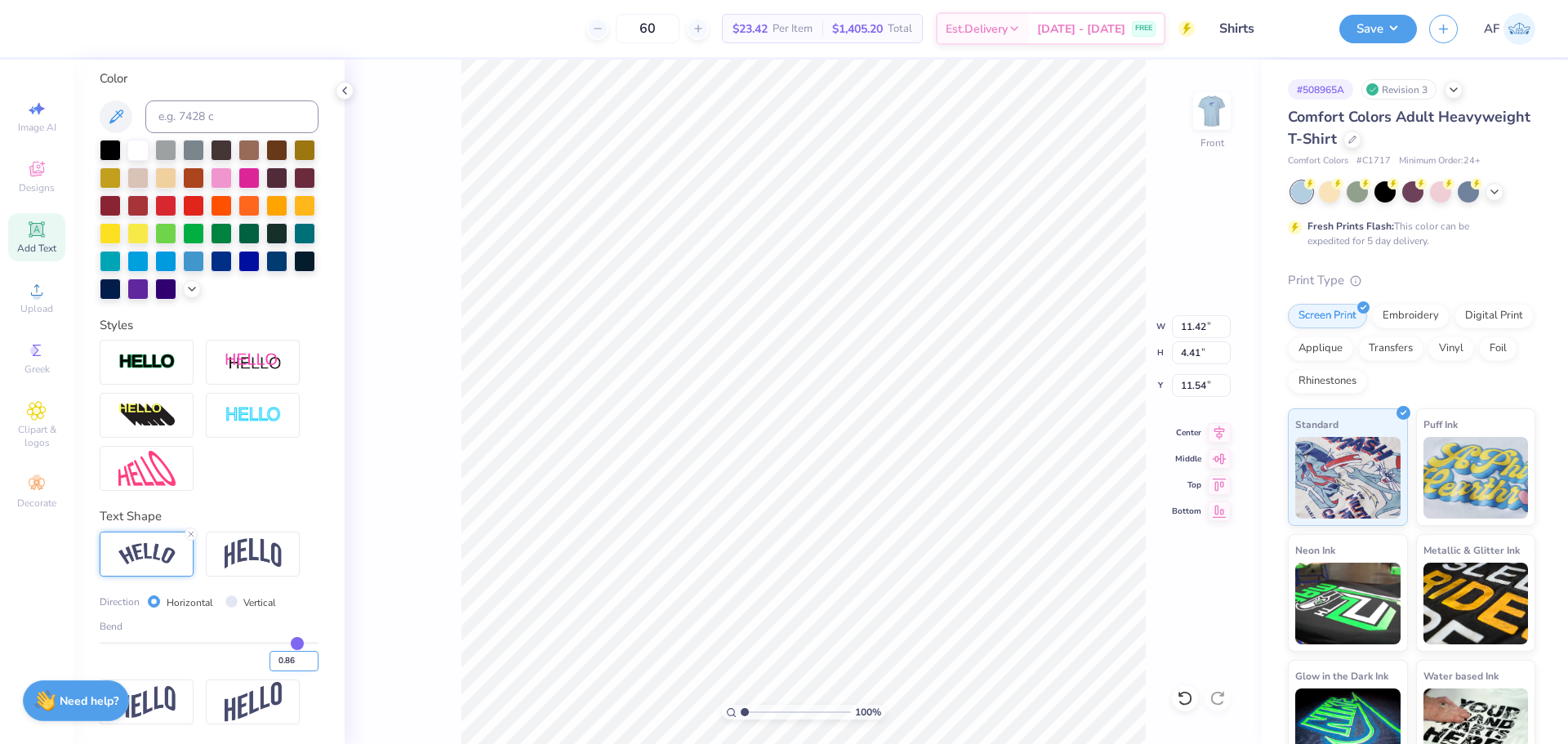
click at [269, 662] on input "0.86" at bounding box center [293, 661] width 49 height 20
type input ".5"
type input "0.5"
type input "0.50"
type input "10.98"
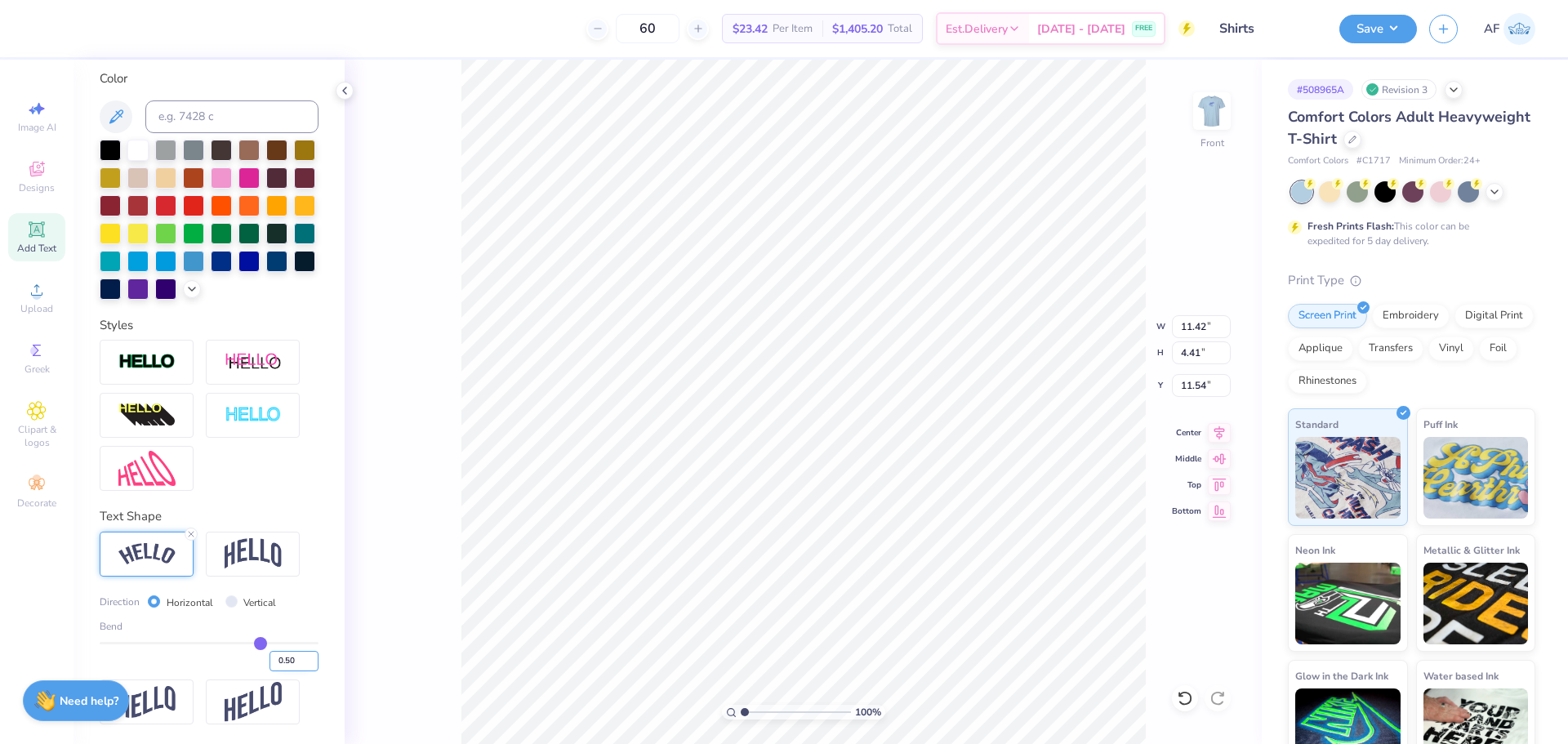
type input "2.01"
type input "12.74"
click at [269, 662] on input "0.50" at bounding box center [293, 661] width 49 height 20
type input "75"
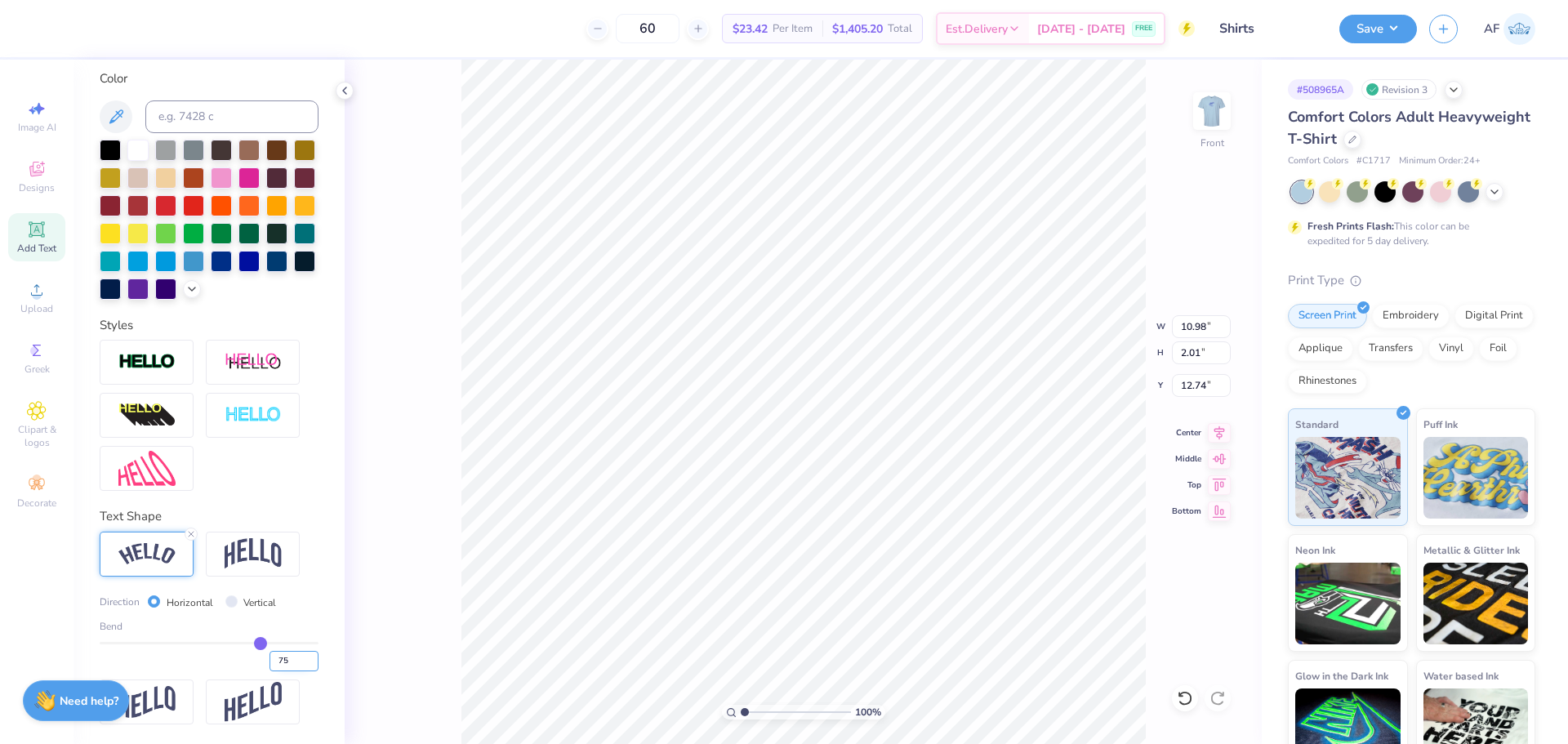
type input "1"
type input "1.00"
type input "11.47"
type input "5.66"
type input "10.92"
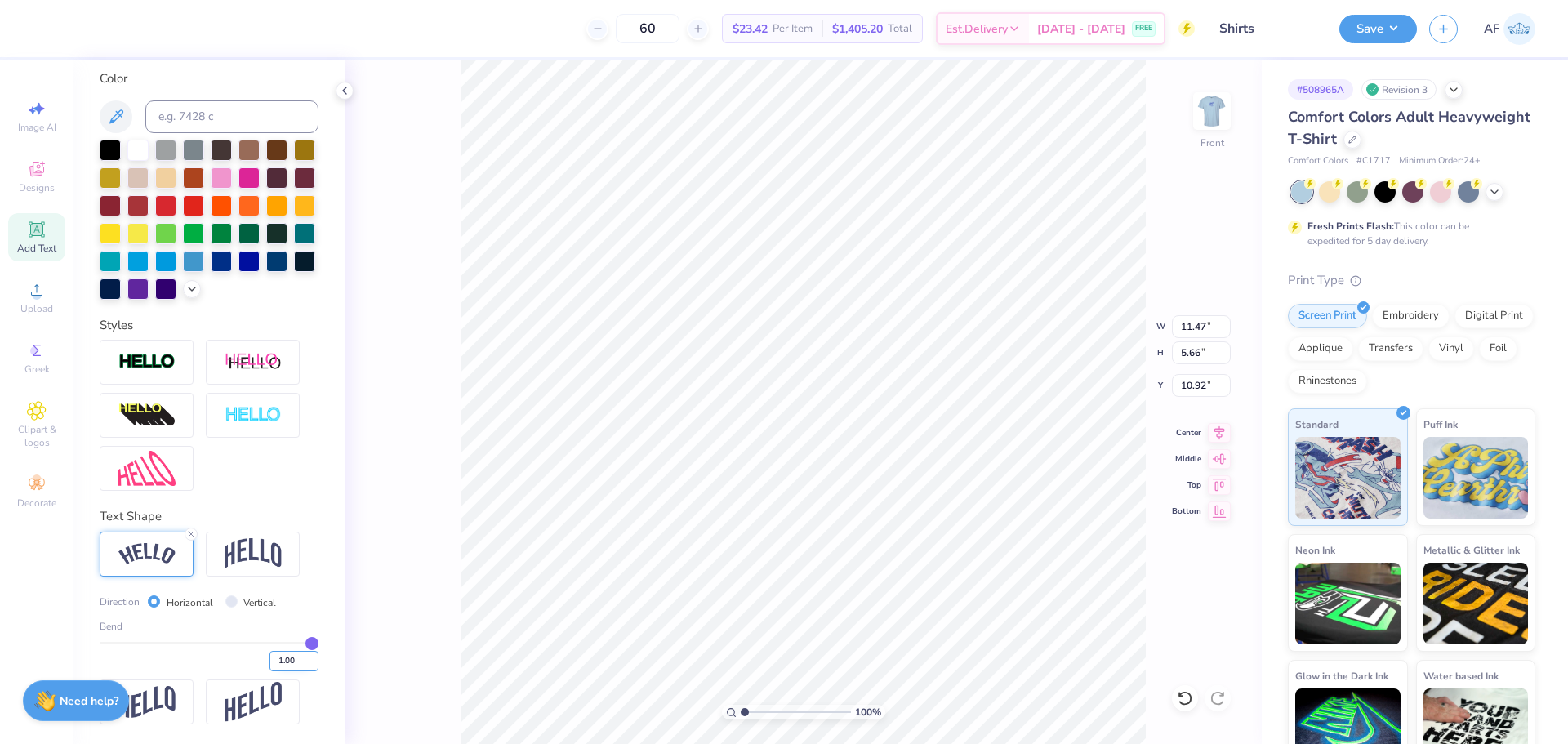
click at [282, 660] on input "1.00" at bounding box center [293, 661] width 49 height 20
type input ".75"
type input "0.75"
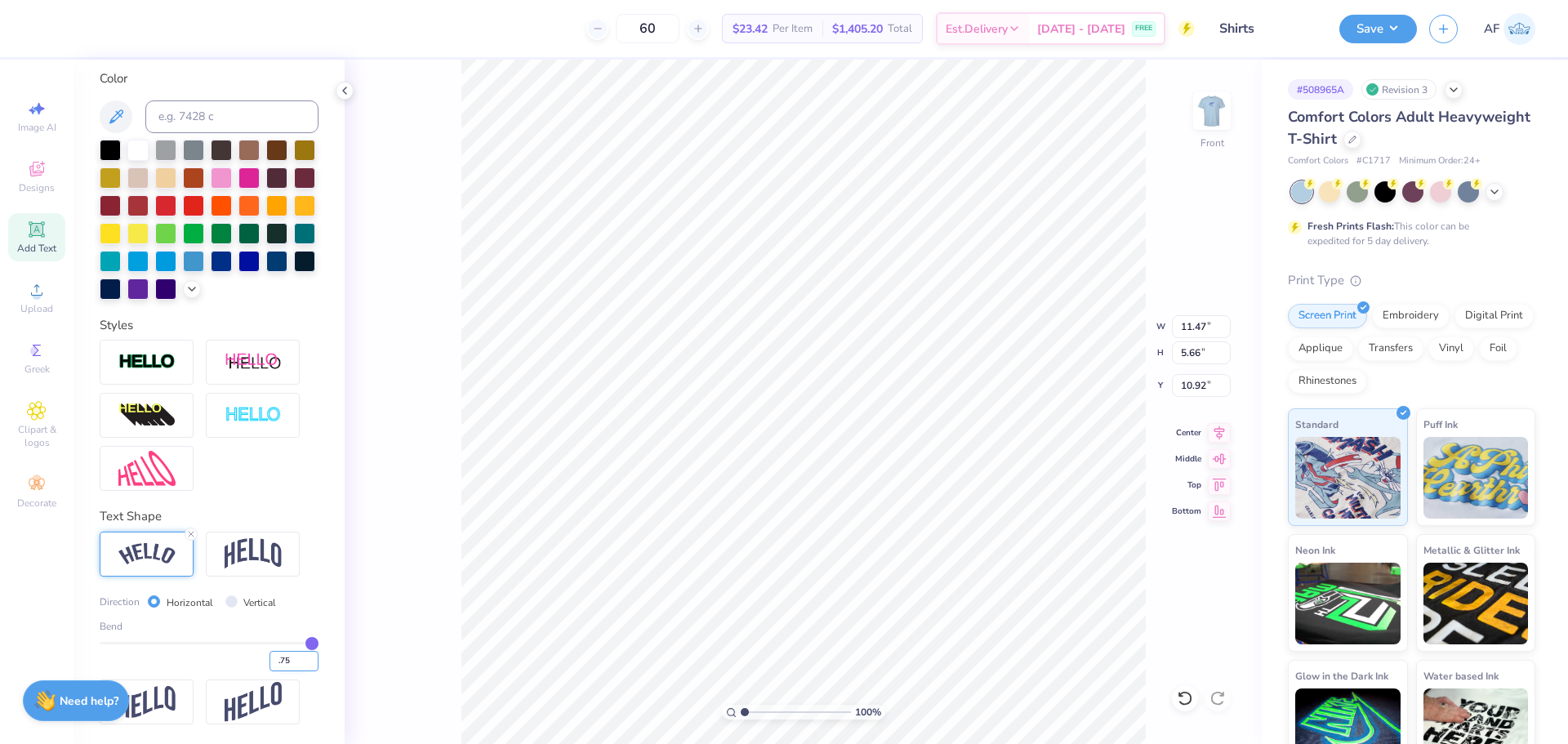
type input "0.75"
type input "11.33"
type input "3.51"
type input "11.99"
type input "1.03"
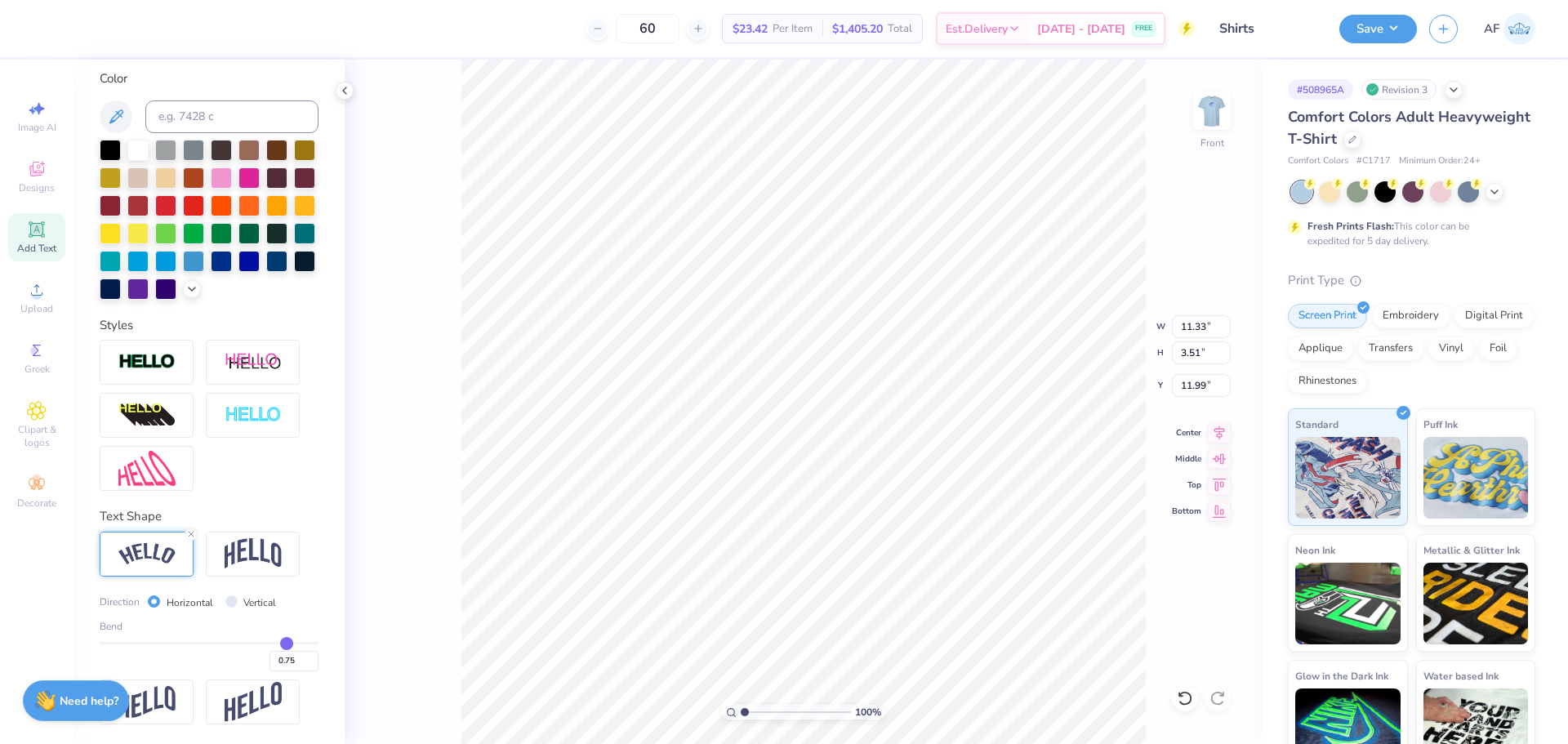
type input "0.78"
type input "3.28"
type input "1.15"
type input "1.42"
type input "4.58"
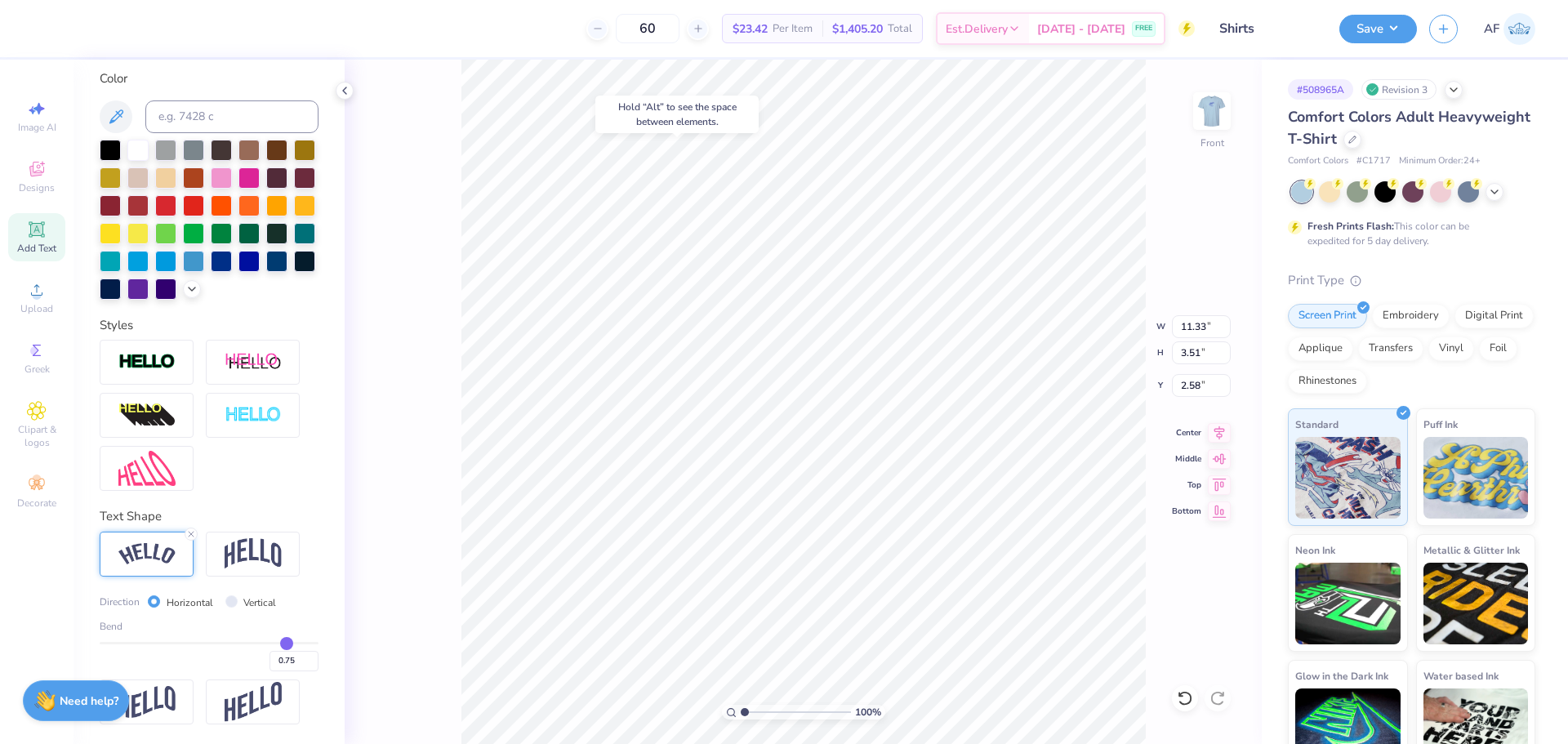
type input "2.58"
click at [1200, 327] on input "11.33" at bounding box center [1201, 327] width 58 height 23
type input "12.00"
type input "3.72"
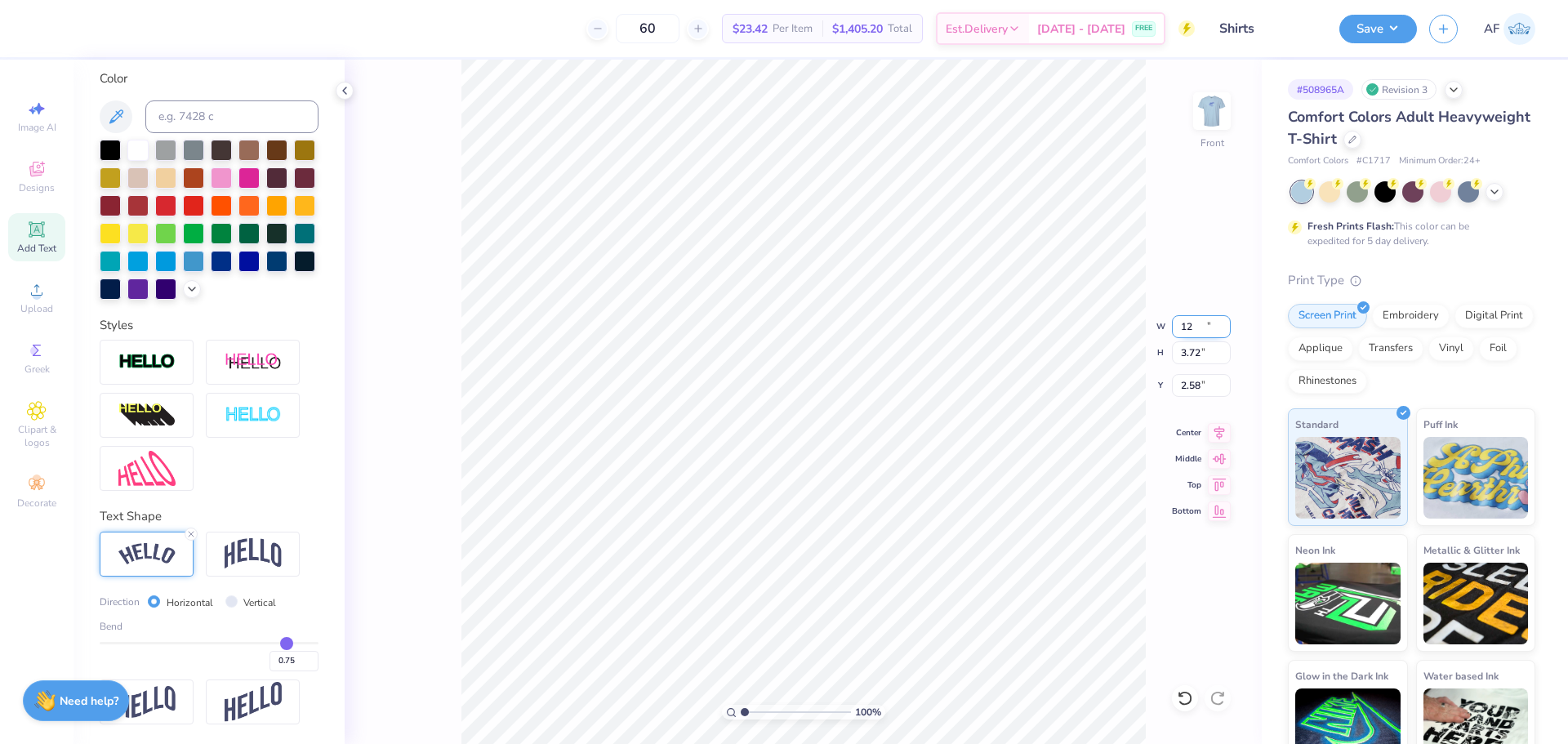
type input "2.48"
click at [1216, 434] on icon at bounding box center [1219, 430] width 23 height 19
click at [1194, 391] on input "2.48" at bounding box center [1201, 385] width 58 height 23
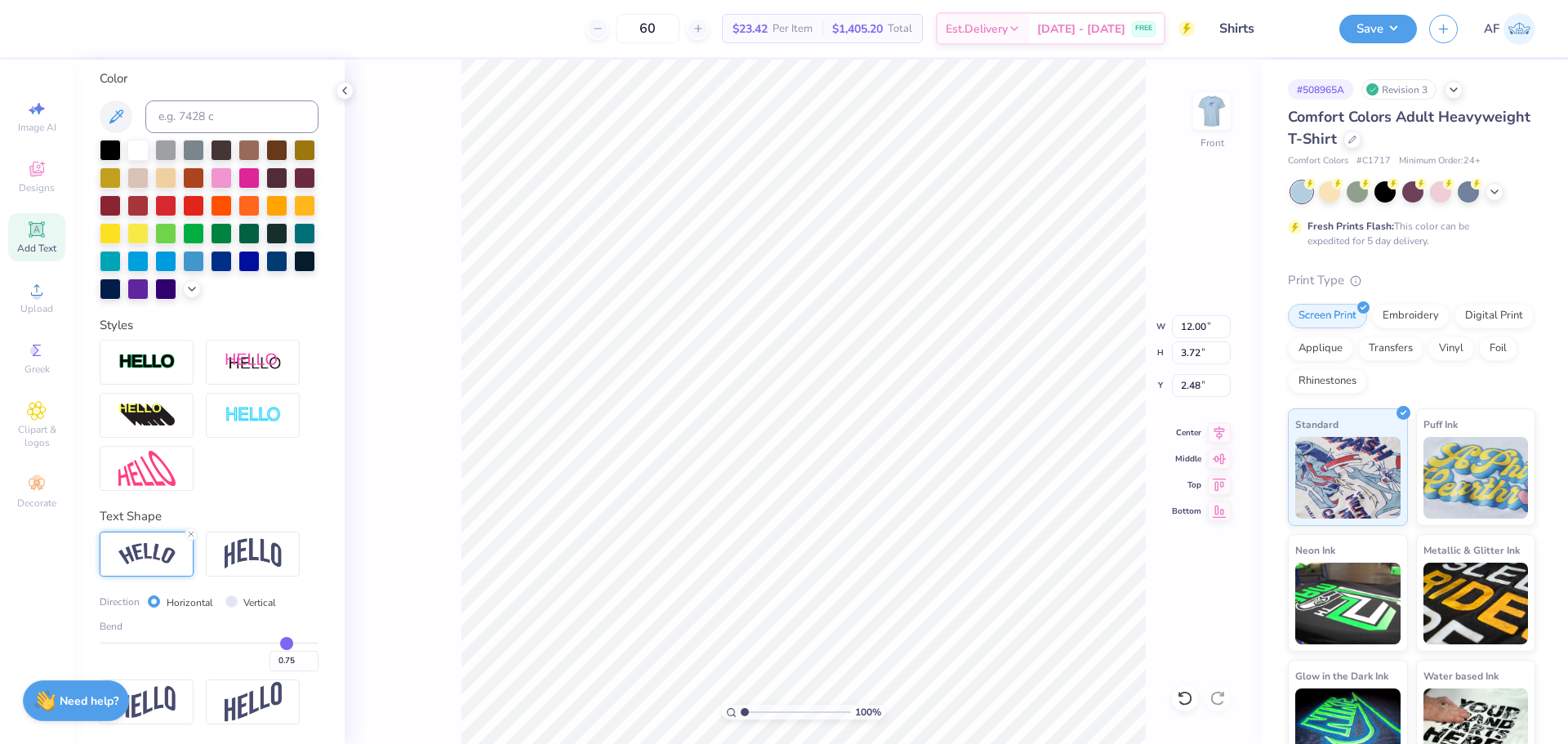
type input "12.48"
click at [855, 550] on li "Group" at bounding box center [878, 544] width 128 height 32
type input "6.14"
type input "12.00"
type input "3.72"
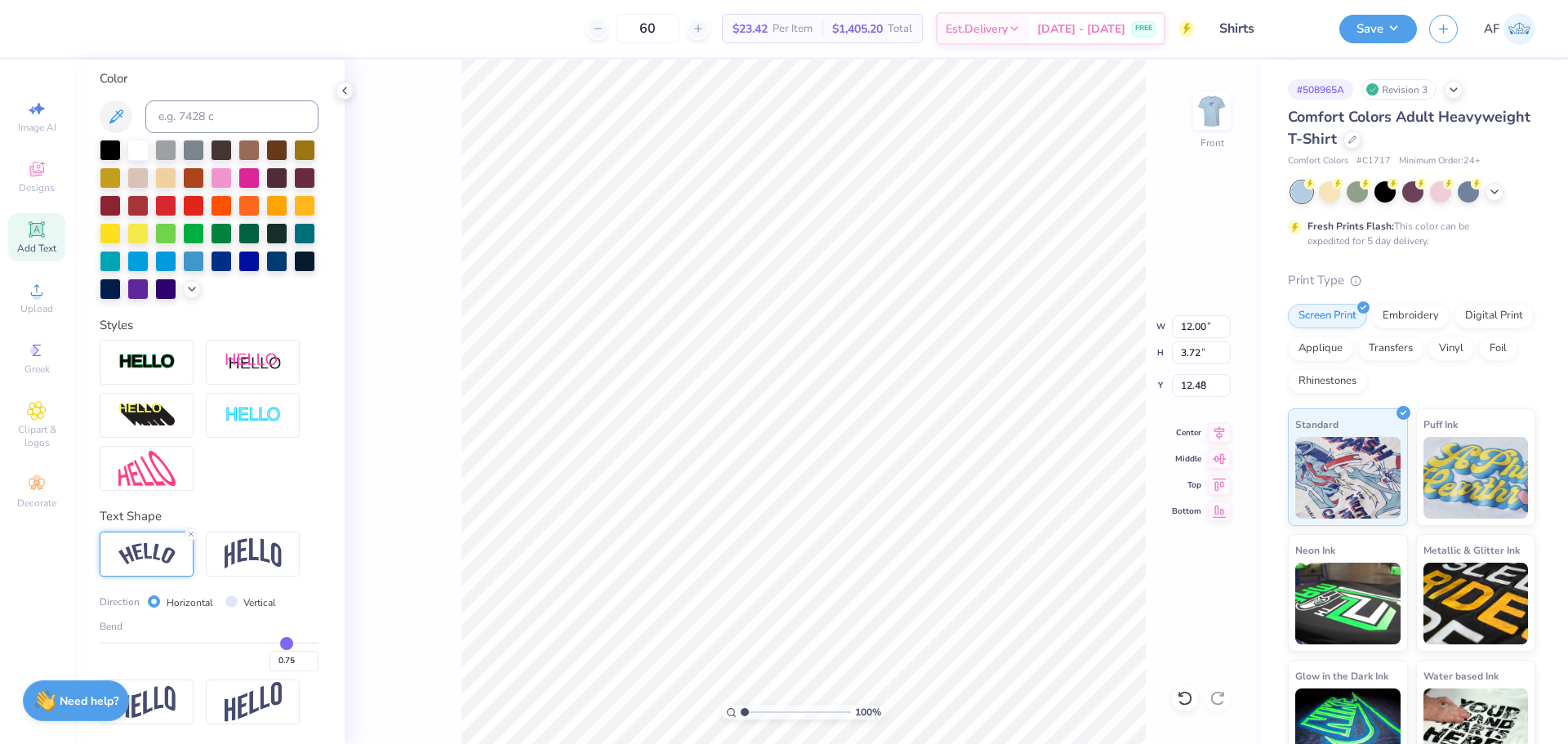
type input "3.00"
click at [1225, 432] on icon at bounding box center [1219, 430] width 23 height 19
type input "0.76"
type input "1"
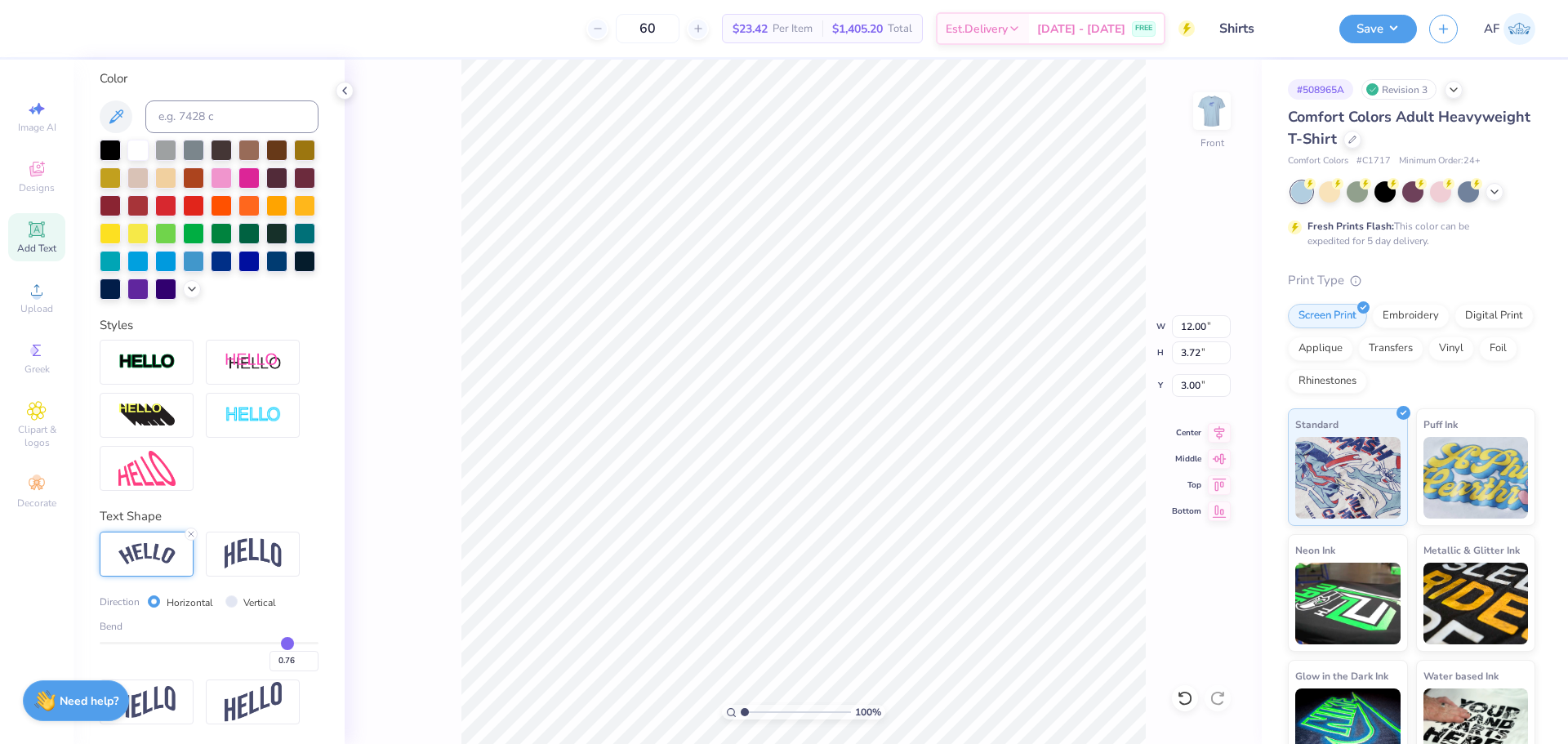
type input "1.00"
drag, startPoint x: 276, startPoint y: 646, endPoint x: 543, endPoint y: 619, distance: 268.4
type input "1"
click at [318, 642] on input "range" at bounding box center [209, 643] width 219 height 3
type input "12.14"
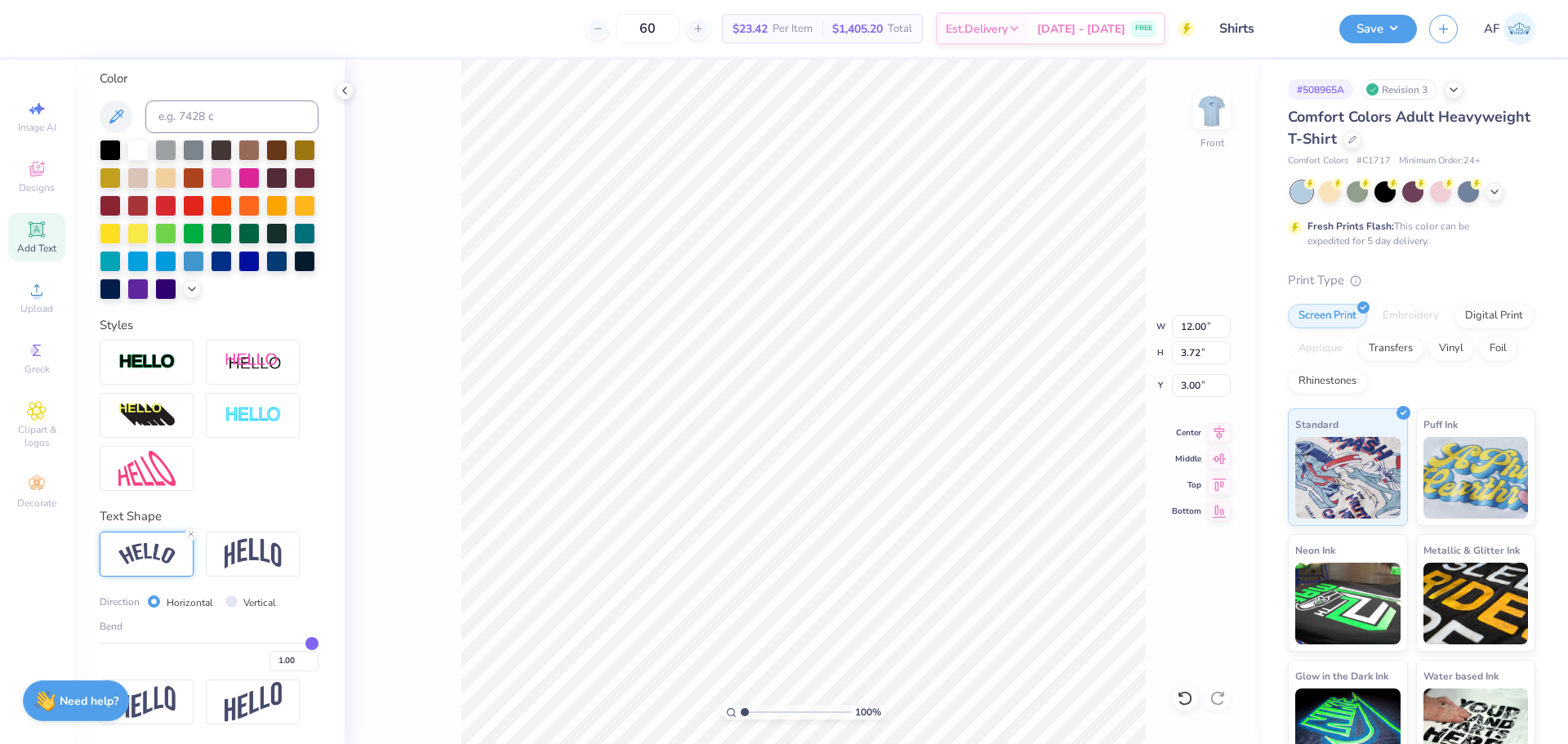
type input "5.99"
type input "1.86"
click at [272, 666] on input "1.00" at bounding box center [293, 661] width 49 height 20
type input ".80"
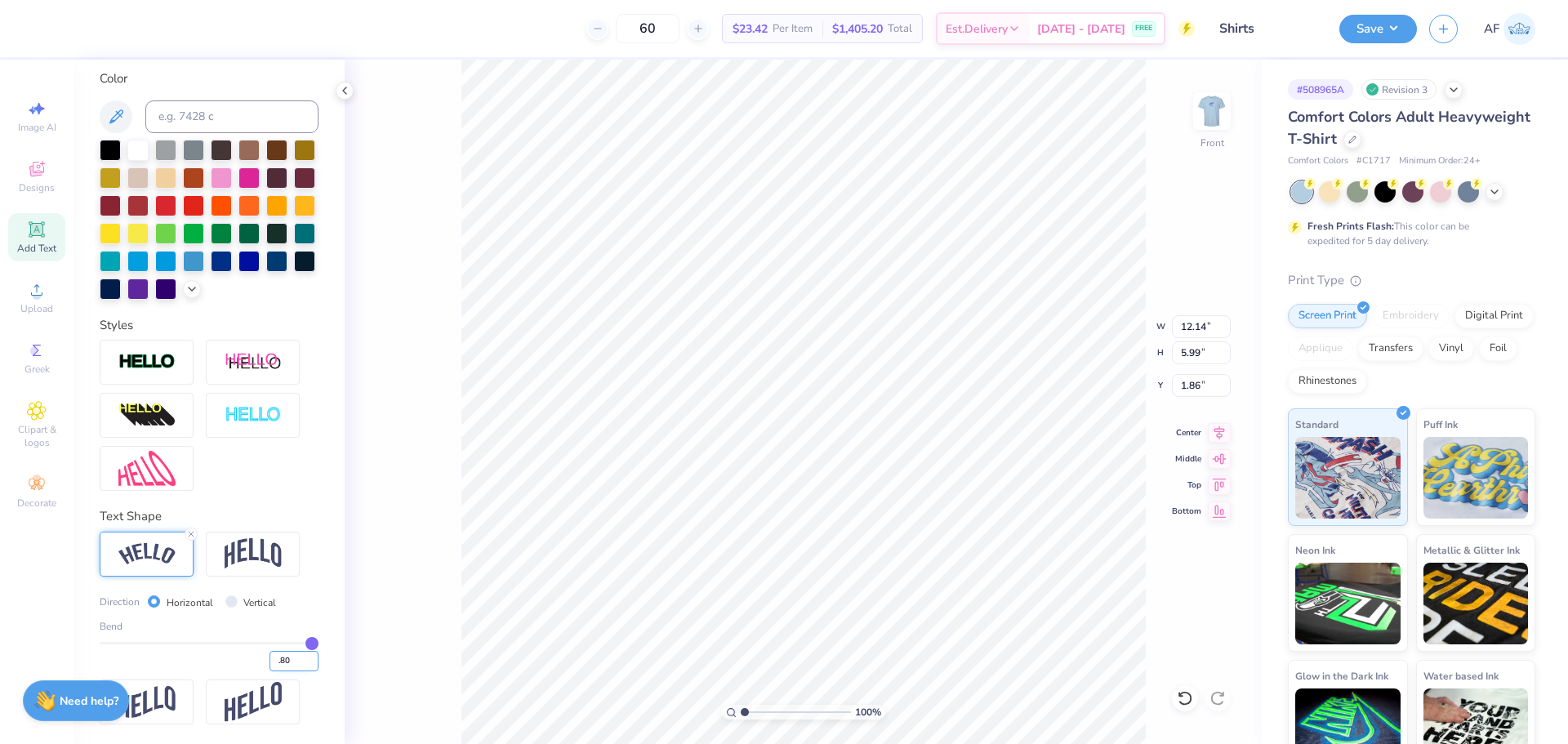
type input "0.8"
click at [1193, 369] on div "100 % Front W 12.05 12.05 " H 4.15 4.15 " Y 2.79 2.79 " Center Middle Top Bottom" at bounding box center [803, 401] width 917 height 684
click at [1188, 382] on div "100 % Front" at bounding box center [803, 401] width 917 height 684
click at [1195, 372] on div "100 % Front W 12.05 12.05 " H 4.15 4.15 " Y 2.79 2.79 " Center Middle Top Bottom" at bounding box center [803, 401] width 917 height 684
click at [1192, 378] on div "100 % Front W 12.05 12.05 " H 4.15 4.15 " Y 2.79 2.79 " Center Middle Top Bottom" at bounding box center [803, 401] width 917 height 684
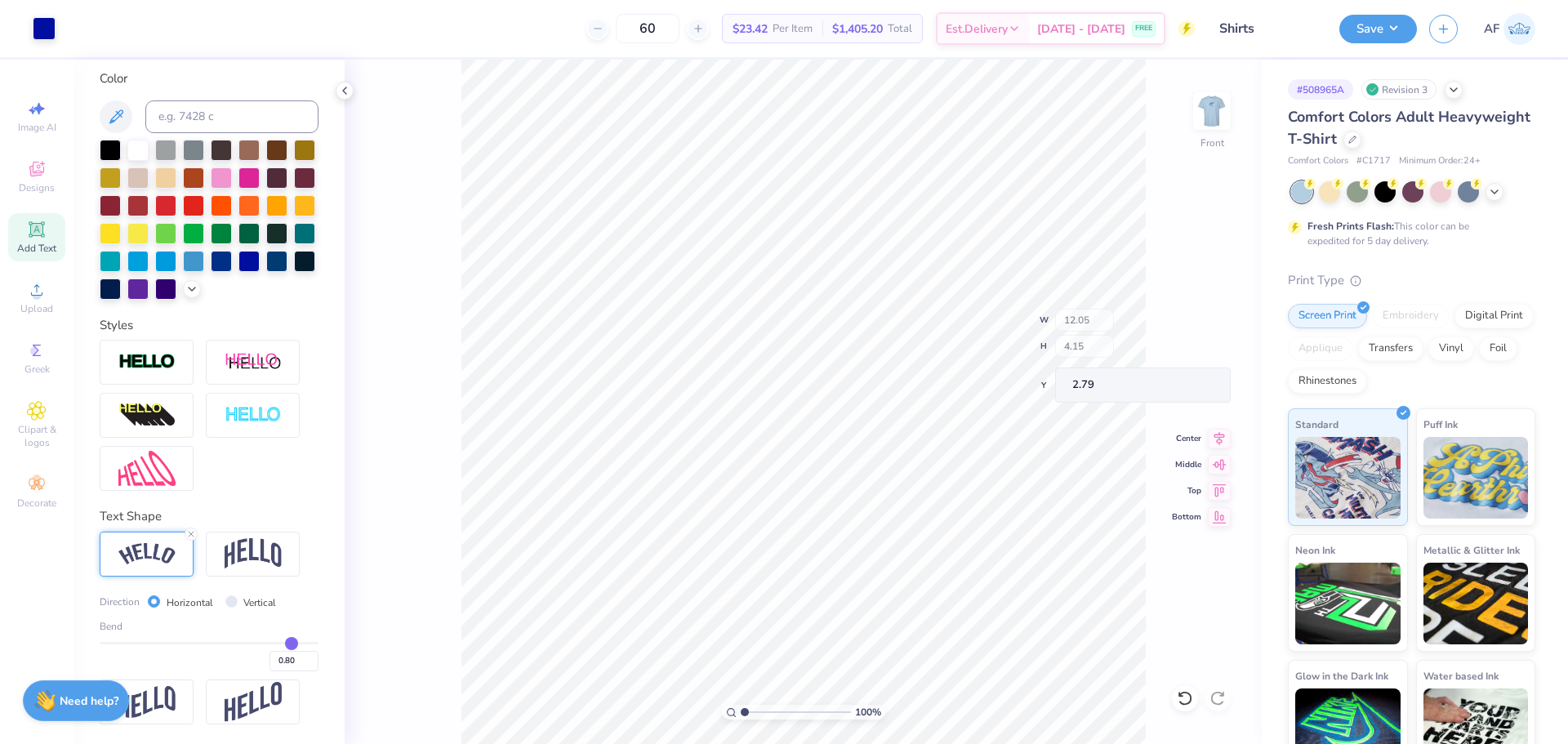
click at [1192, 378] on div "100 % Front W 12.05 H 4.15 Y 2.79 Center Middle Top Bottom" at bounding box center [803, 401] width 917 height 684
click at [1189, 384] on div "100 % Front" at bounding box center [803, 401] width 917 height 684
click at [1187, 384] on input "2.79" at bounding box center [1201, 385] width 58 height 23
click at [1199, 325] on input "12.05" at bounding box center [1201, 327] width 58 height 23
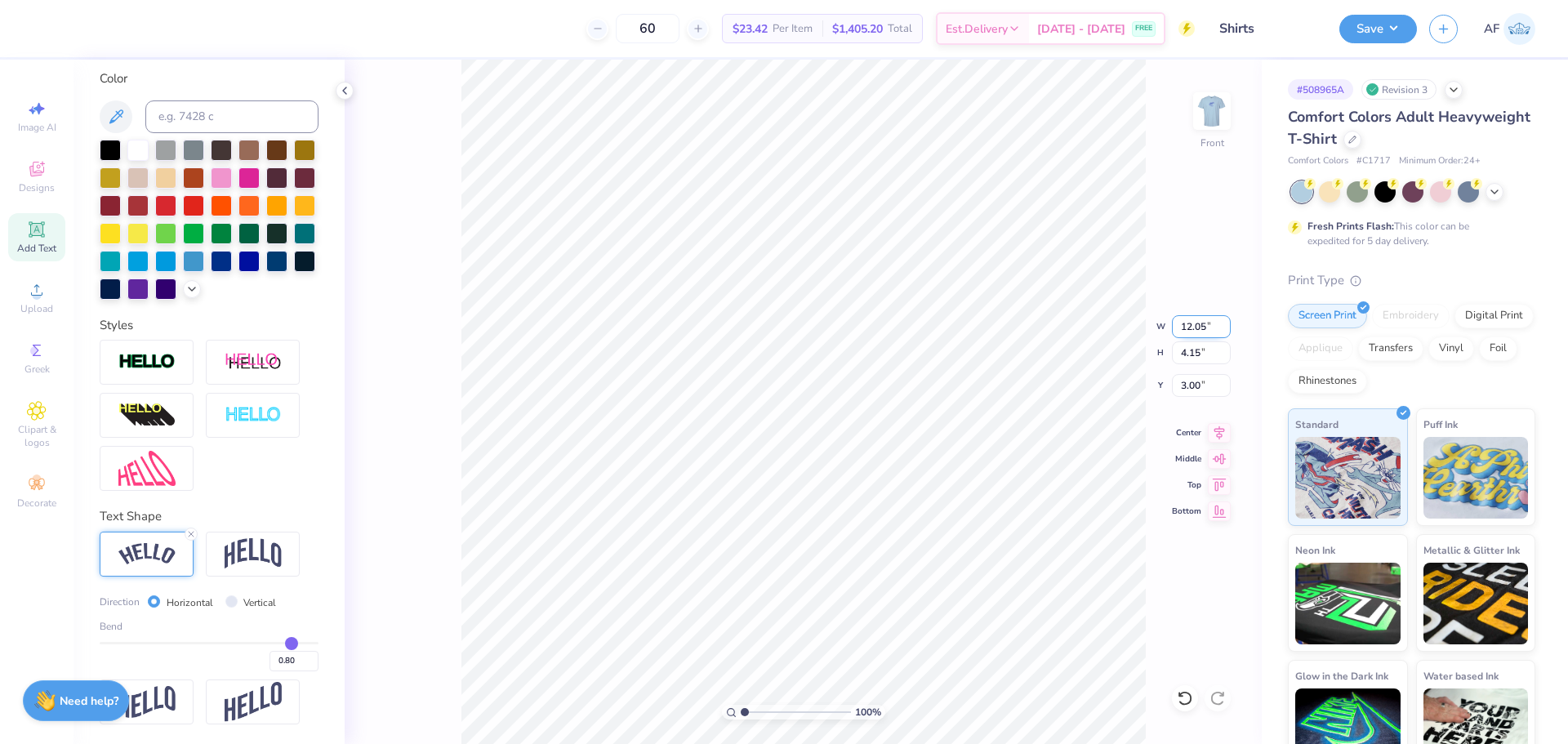
click at [1199, 325] on input "12.05" at bounding box center [1201, 327] width 58 height 23
click at [1200, 105] on img at bounding box center [1212, 110] width 65 height 65
click at [1187, 353] on input "4.01" at bounding box center [1201, 353] width 58 height 23
click at [1193, 325] on input "4.99" at bounding box center [1201, 327] width 58 height 23
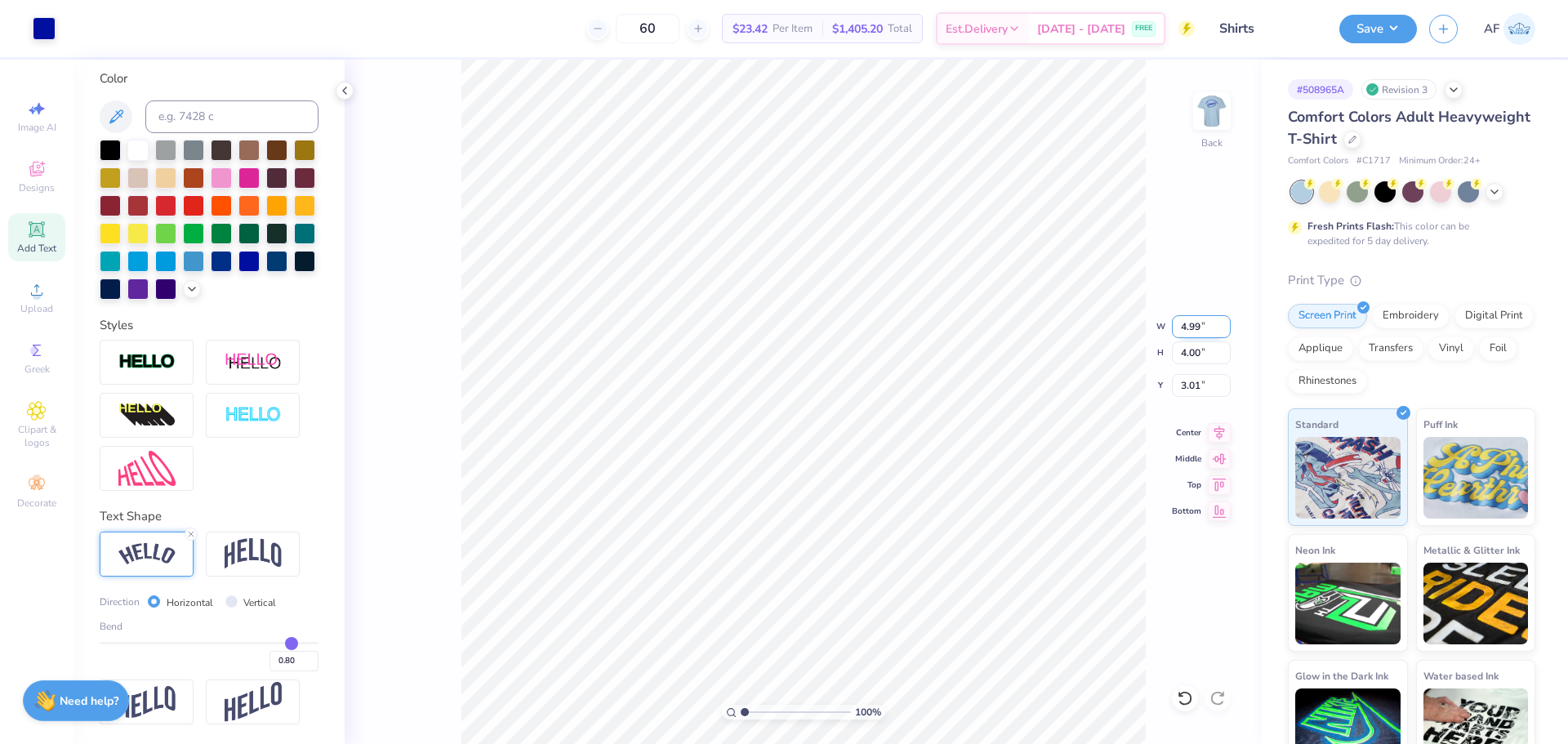
click at [1193, 325] on input "4.99" at bounding box center [1201, 327] width 58 height 23
click at [1209, 120] on img at bounding box center [1212, 110] width 65 height 65
click at [1224, 112] on img at bounding box center [1212, 110] width 65 height 65
click at [1400, 29] on button "Save" at bounding box center [1378, 26] width 78 height 29
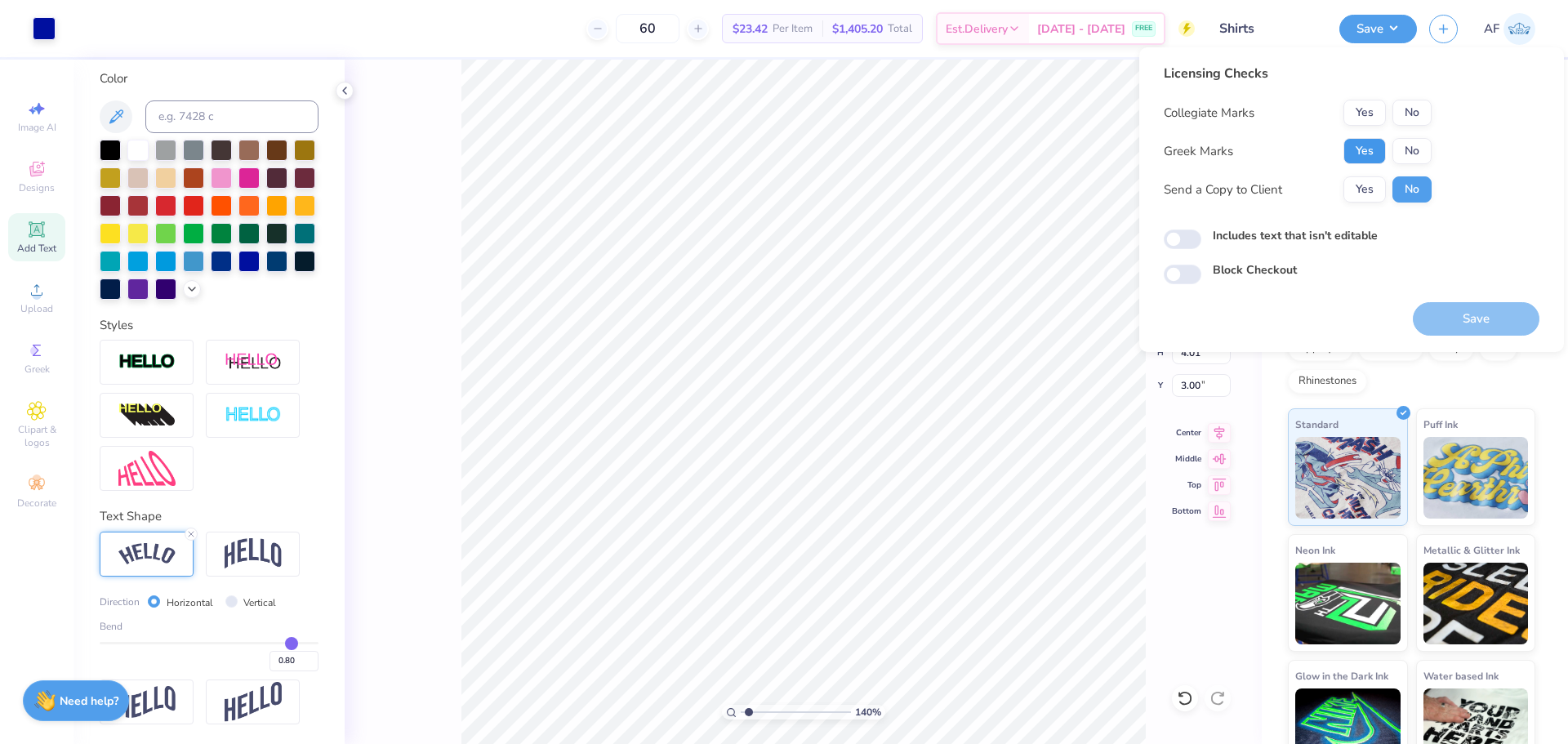
click at [1347, 153] on button "Yes" at bounding box center [1365, 151] width 43 height 26
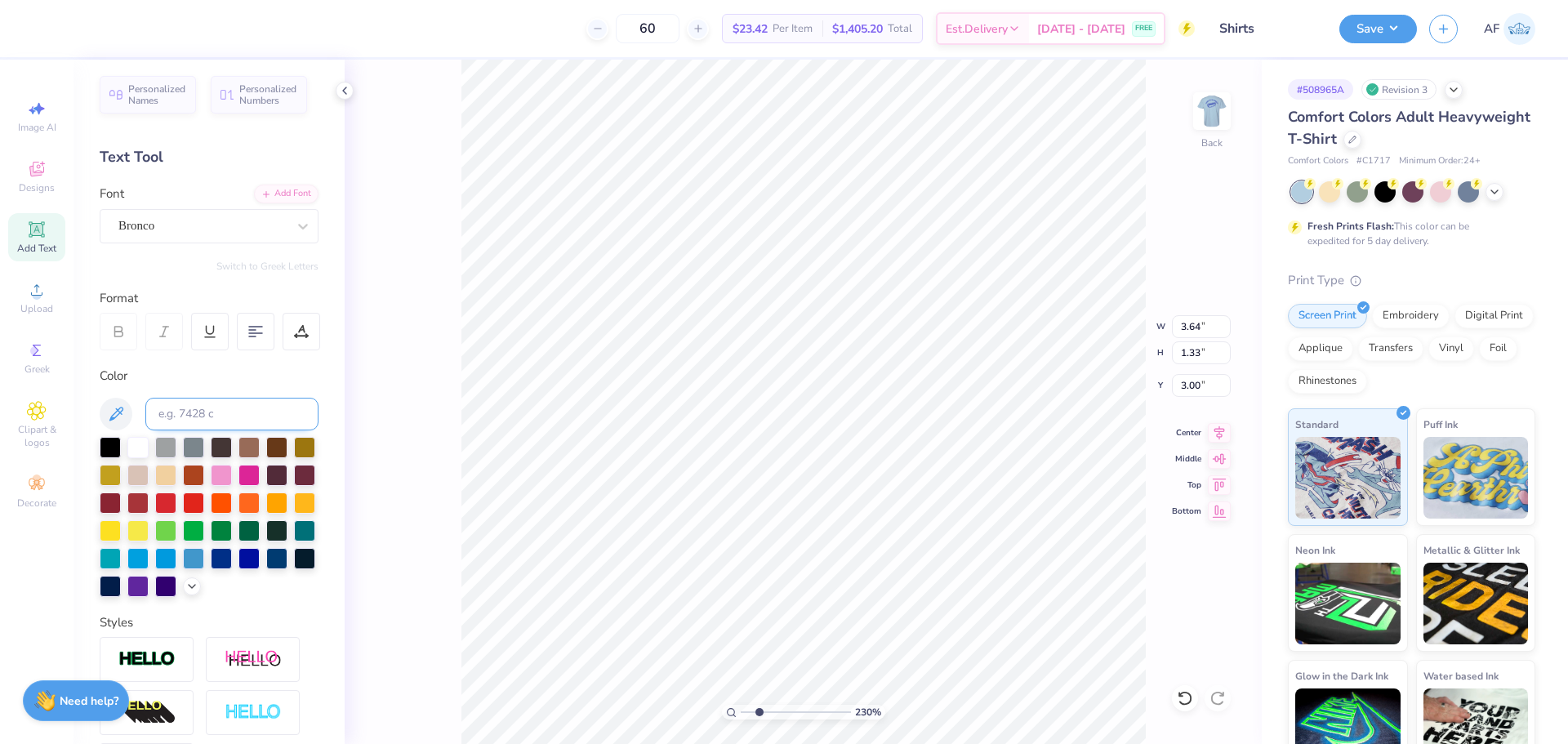
scroll to position [0, 0]
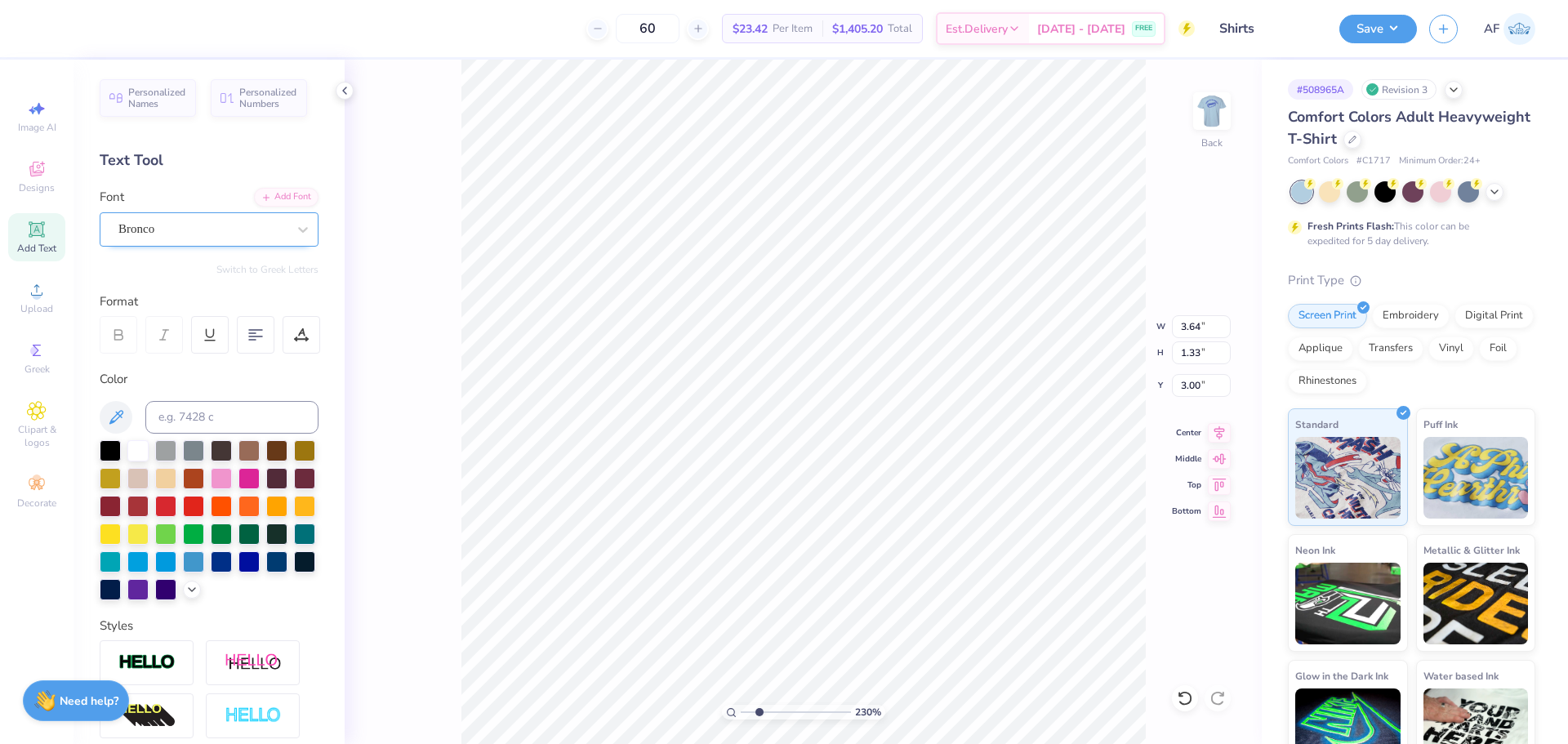
click at [196, 230] on div "Bronco" at bounding box center [202, 228] width 172 height 25
click at [221, 354] on div "Westhorn Greek" at bounding box center [209, 358] width 176 height 17
click at [150, 222] on div "Westhorn Greek" at bounding box center [202, 228] width 172 height 25
click at [165, 357] on div "Bronco" at bounding box center [209, 358] width 176 height 17
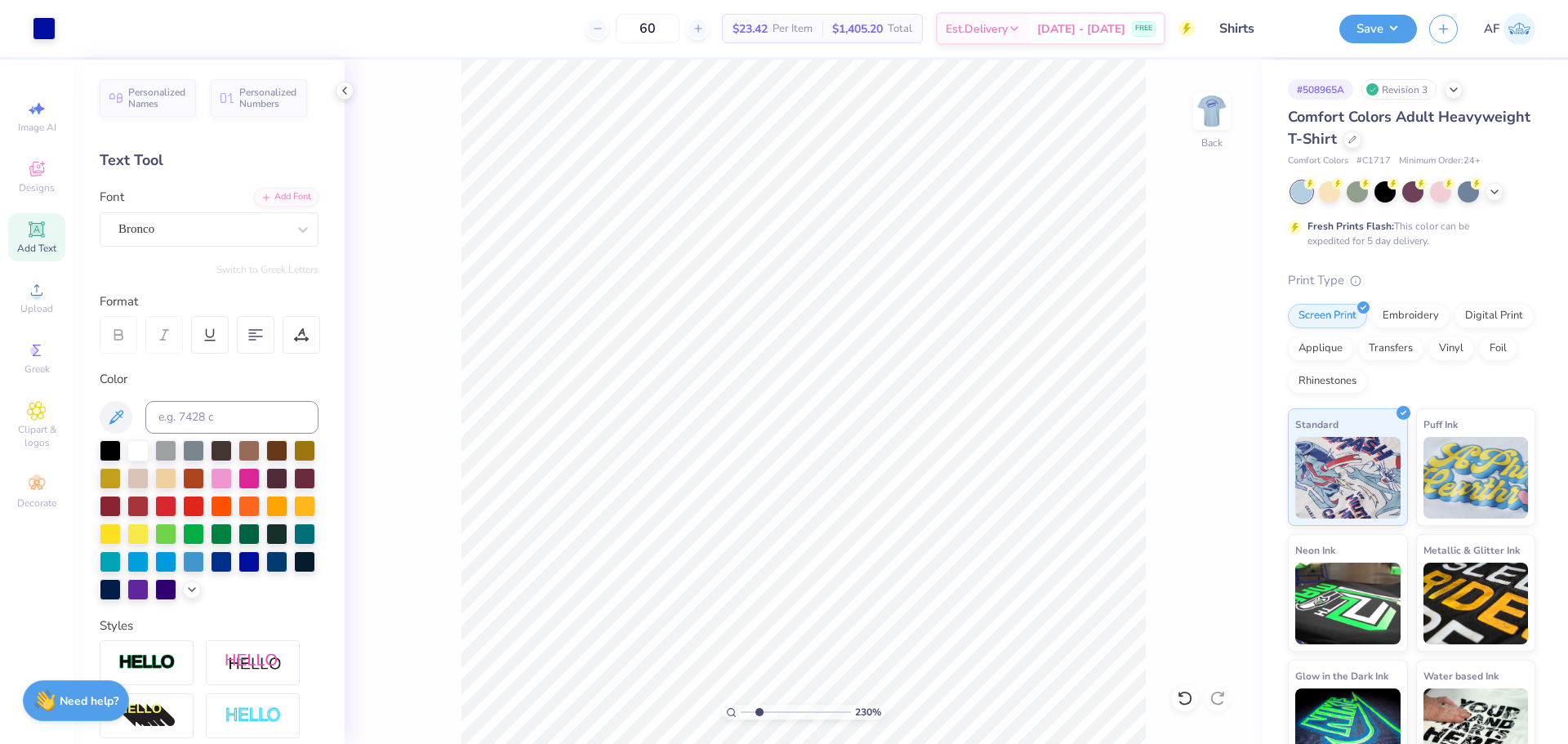
click at [418, 602] on div "230 % Back" at bounding box center [803, 401] width 917 height 684
click at [1185, 331] on input "5.29" at bounding box center [1201, 327] width 58 height 23
click at [1203, 379] on input "2.95" at bounding box center [1201, 385] width 58 height 23
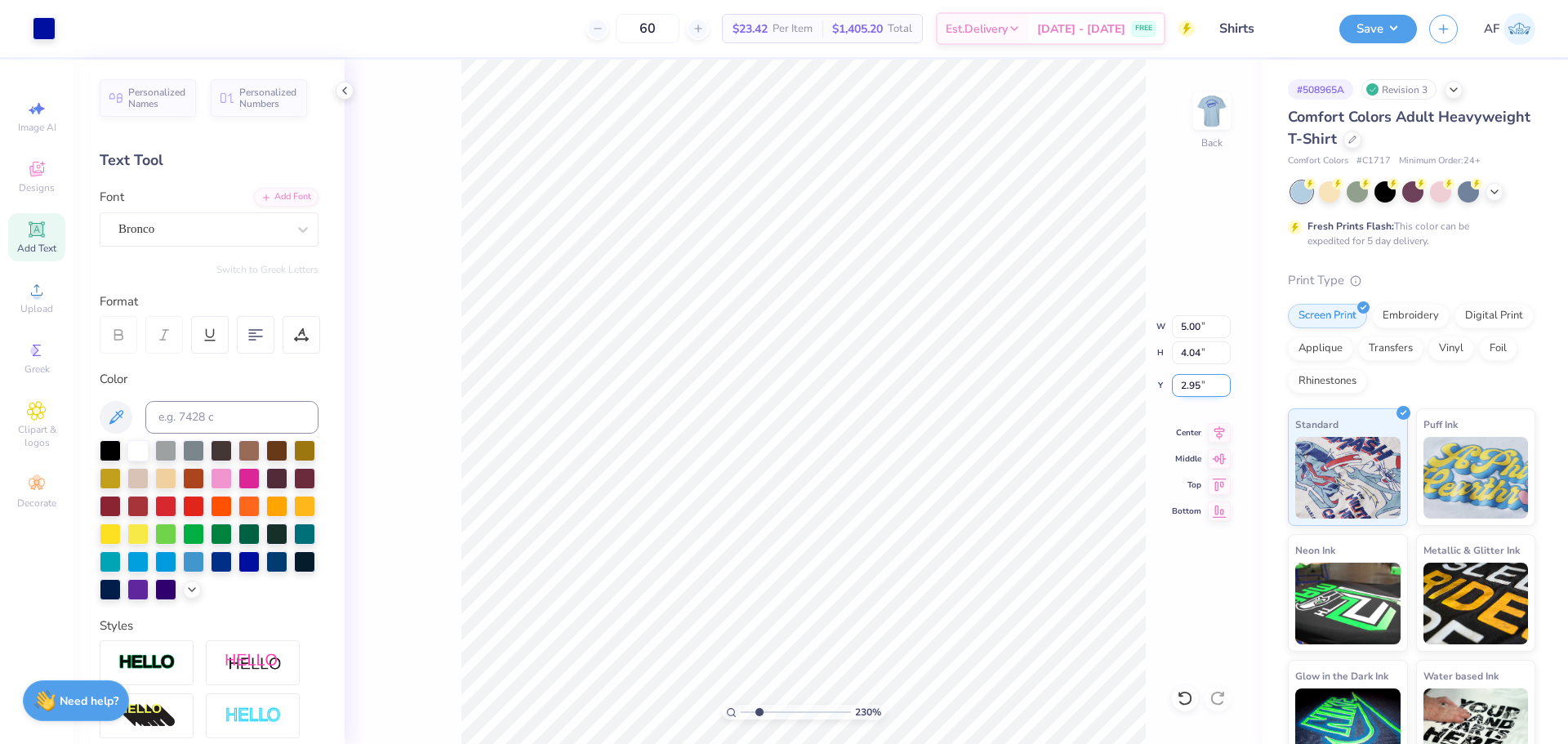
click at [1203, 379] on input "2.95" at bounding box center [1201, 385] width 58 height 23
click at [1392, 37] on button "Save" at bounding box center [1378, 26] width 78 height 29
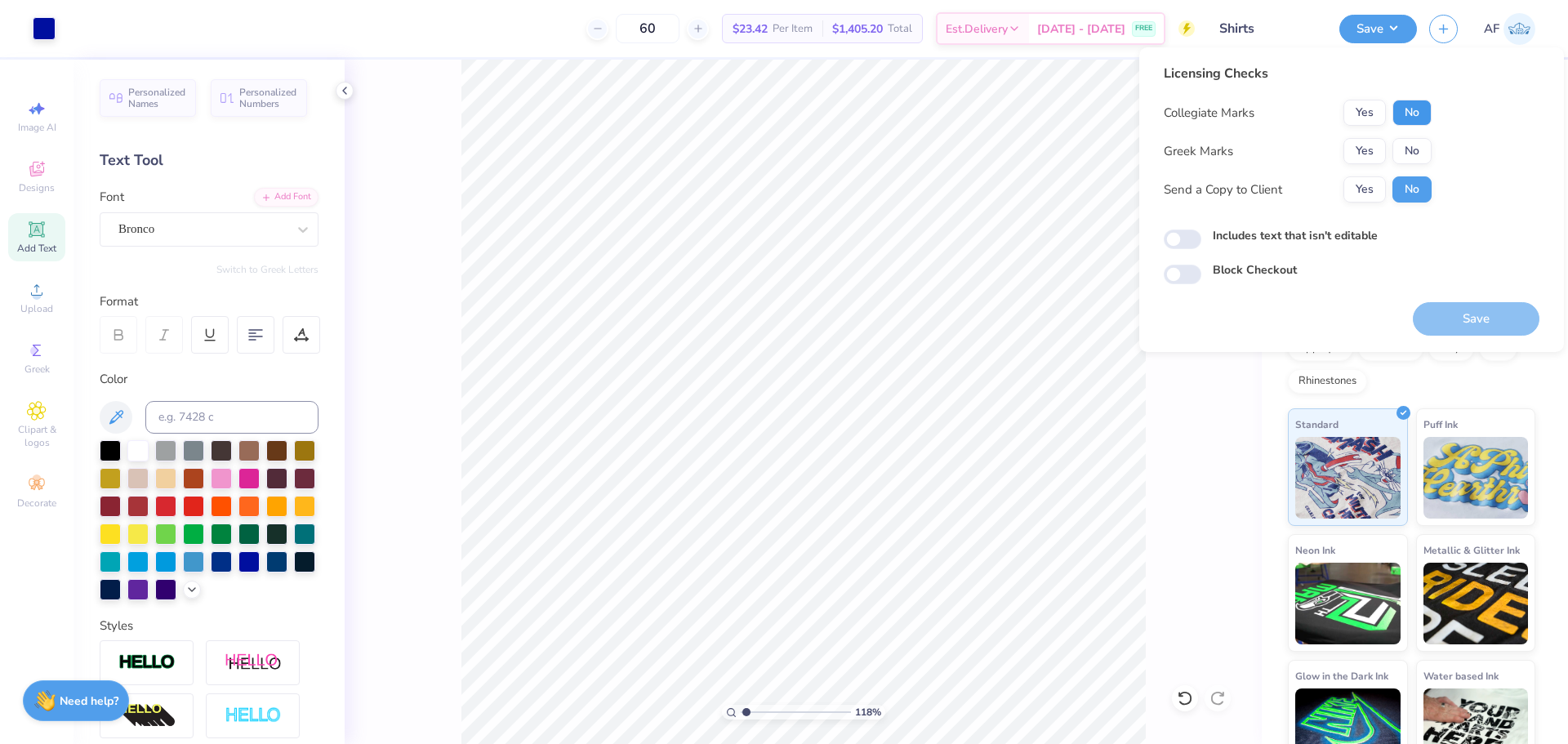
click at [1412, 113] on button "No" at bounding box center [1411, 112] width 39 height 26
click at [1371, 154] on button "Yes" at bounding box center [1365, 151] width 43 height 26
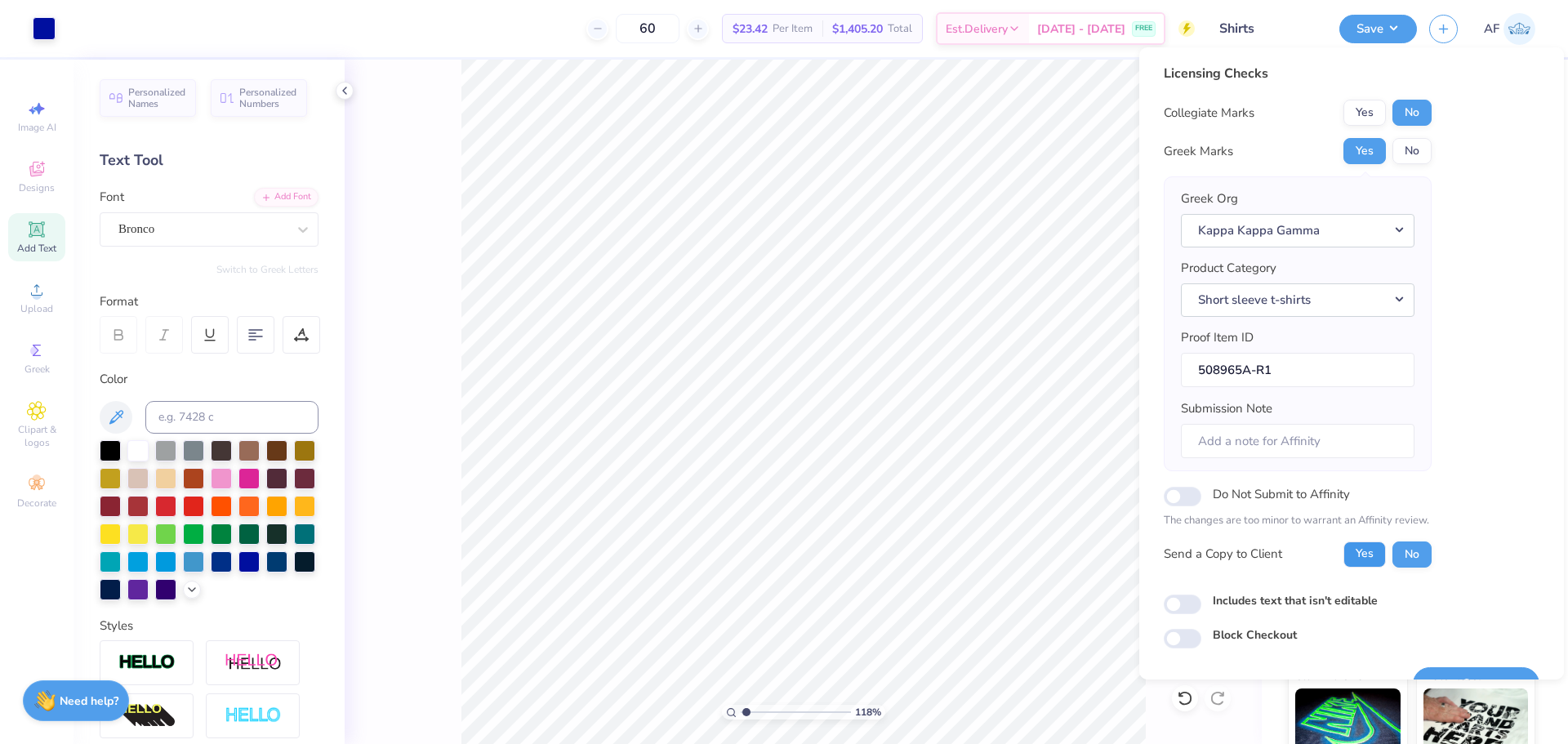
click at [1350, 553] on button "Yes" at bounding box center [1365, 554] width 43 height 26
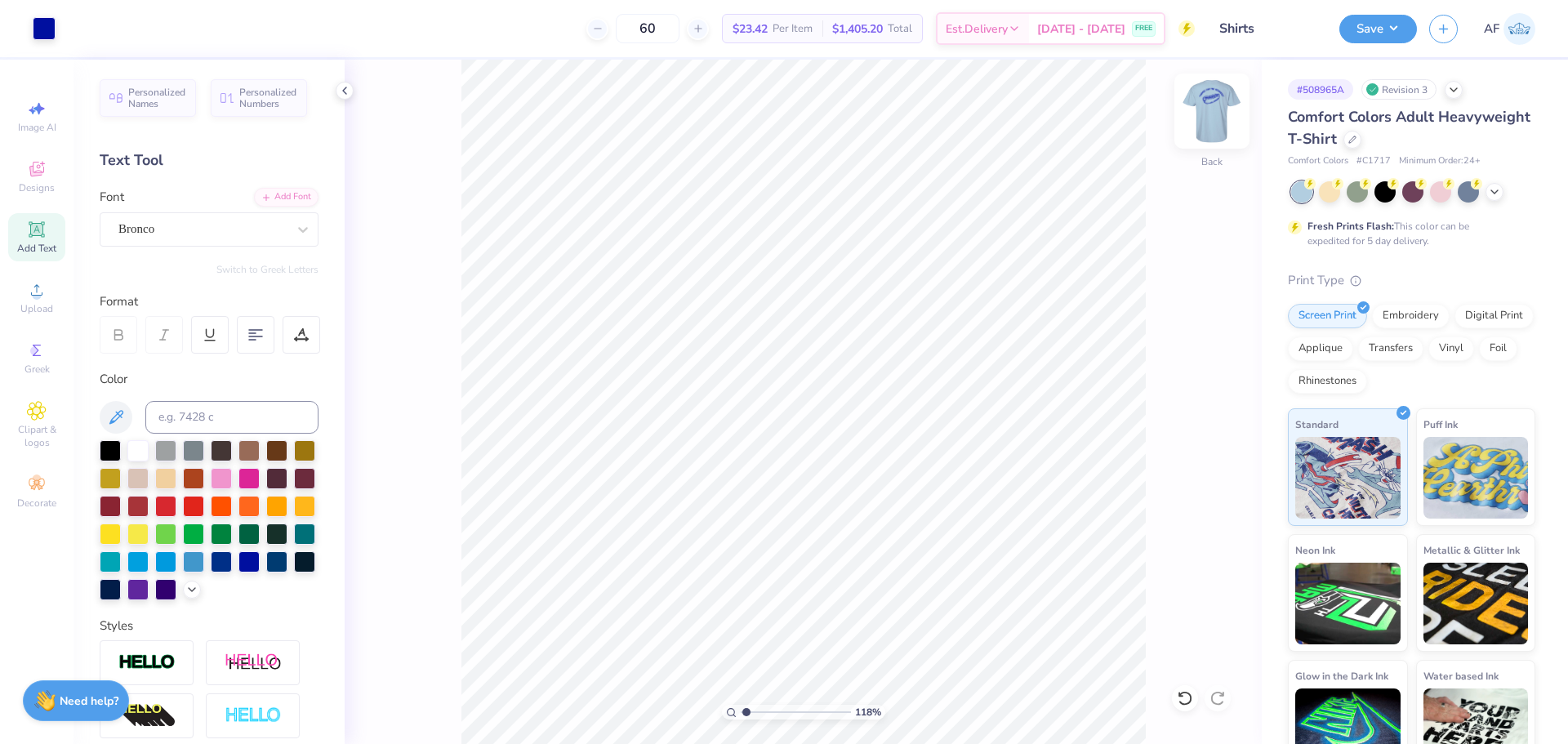
click at [1191, 112] on img at bounding box center [1212, 110] width 65 height 65
click at [1203, 117] on img at bounding box center [1211, 110] width 32 height 32
click at [166, 225] on div "Bronco" at bounding box center [202, 228] width 172 height 25
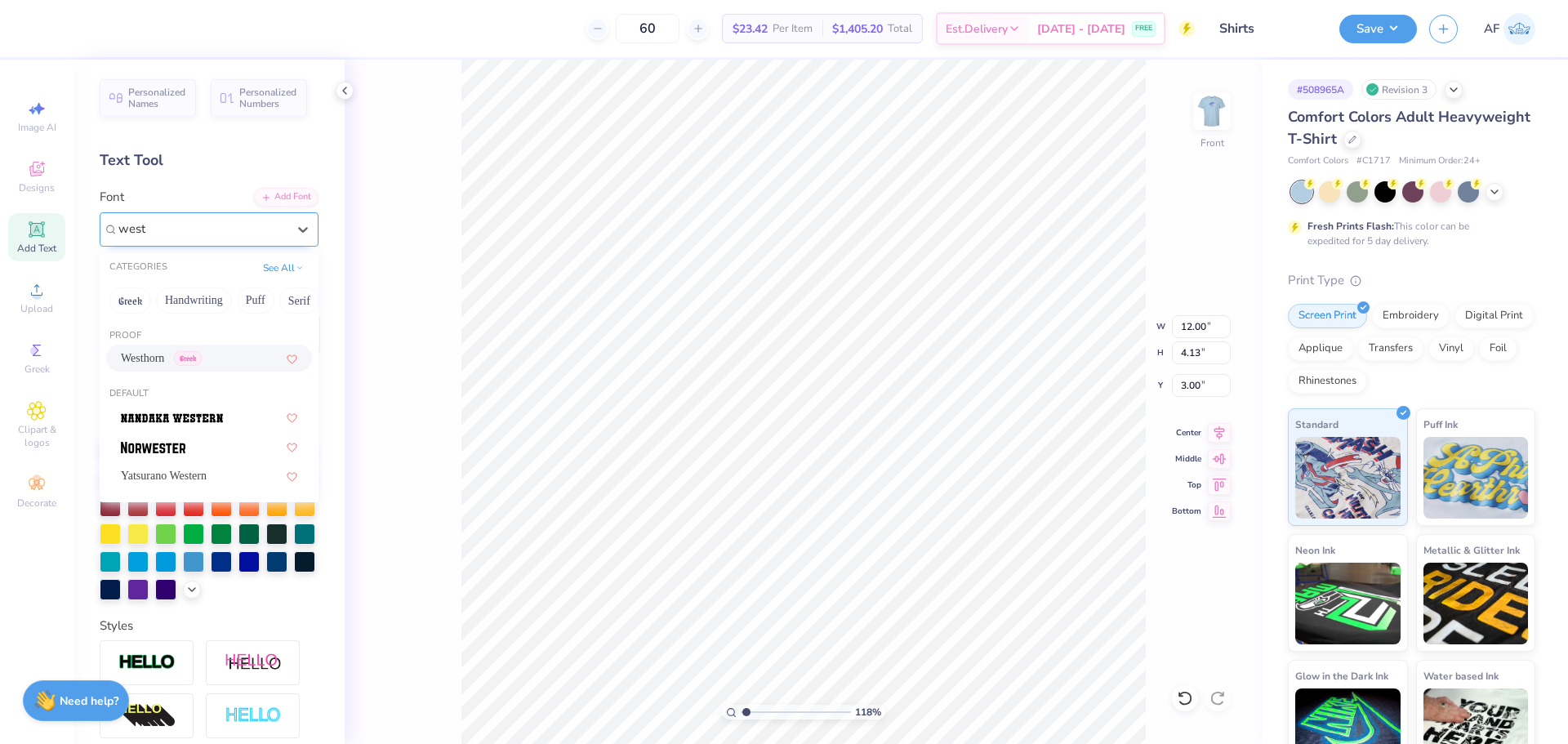
click at [139, 362] on span "Westhorn" at bounding box center [142, 358] width 44 height 17
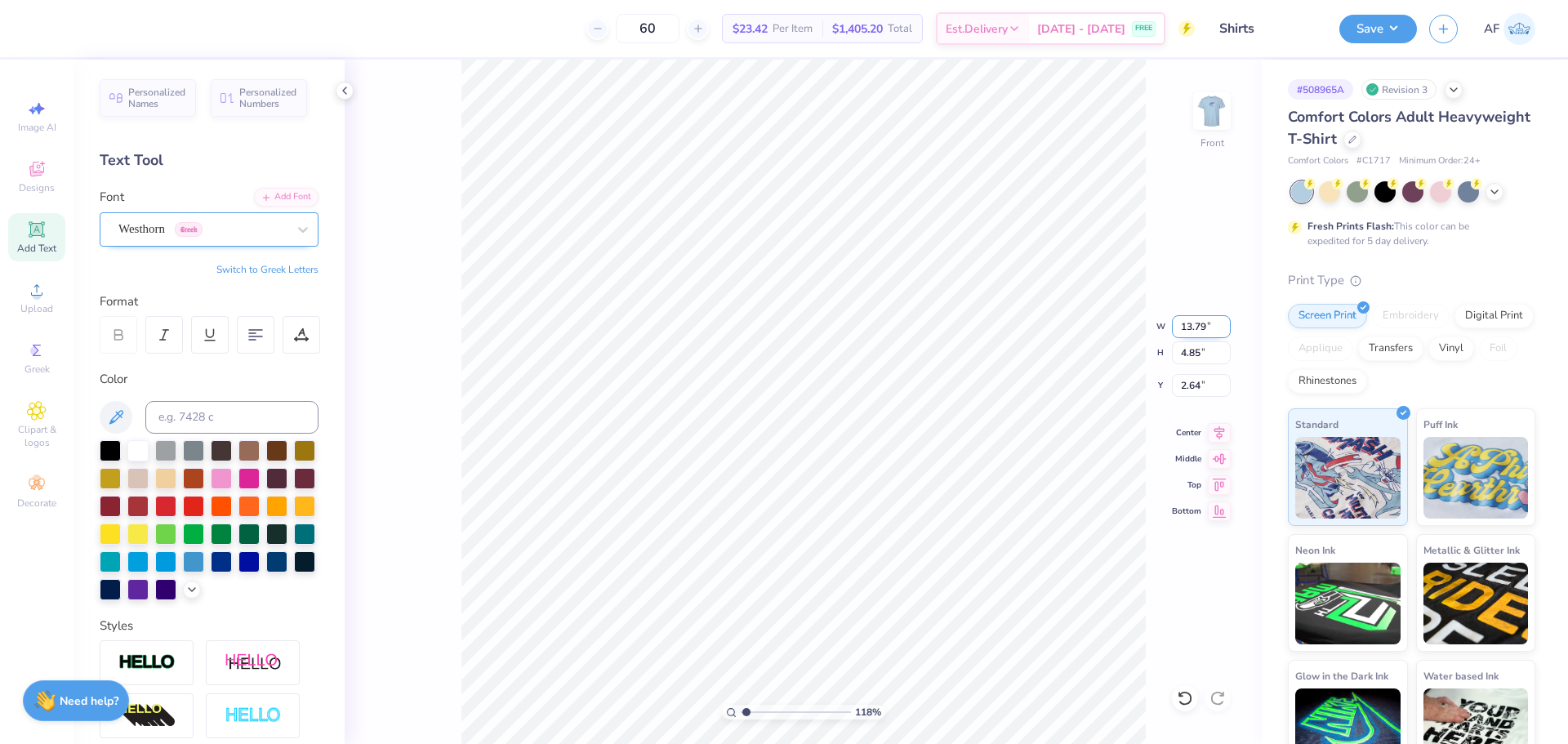
click at [1183, 327] on input "13.79" at bounding box center [1201, 327] width 58 height 23
click at [1186, 383] on input "2.96" at bounding box center [1201, 385] width 58 height 23
click at [1205, 133] on img at bounding box center [1212, 110] width 65 height 65
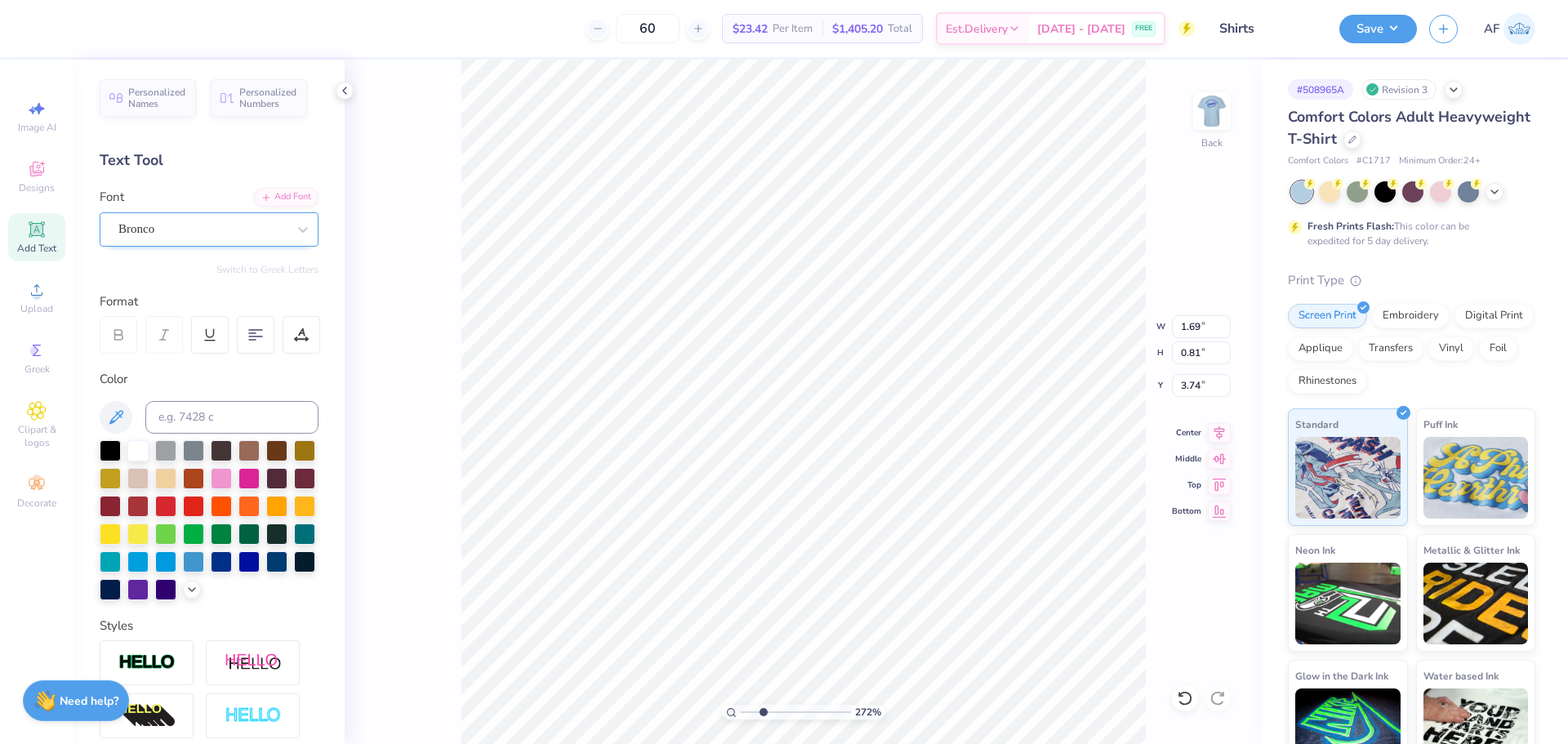
scroll to position [13, 4]
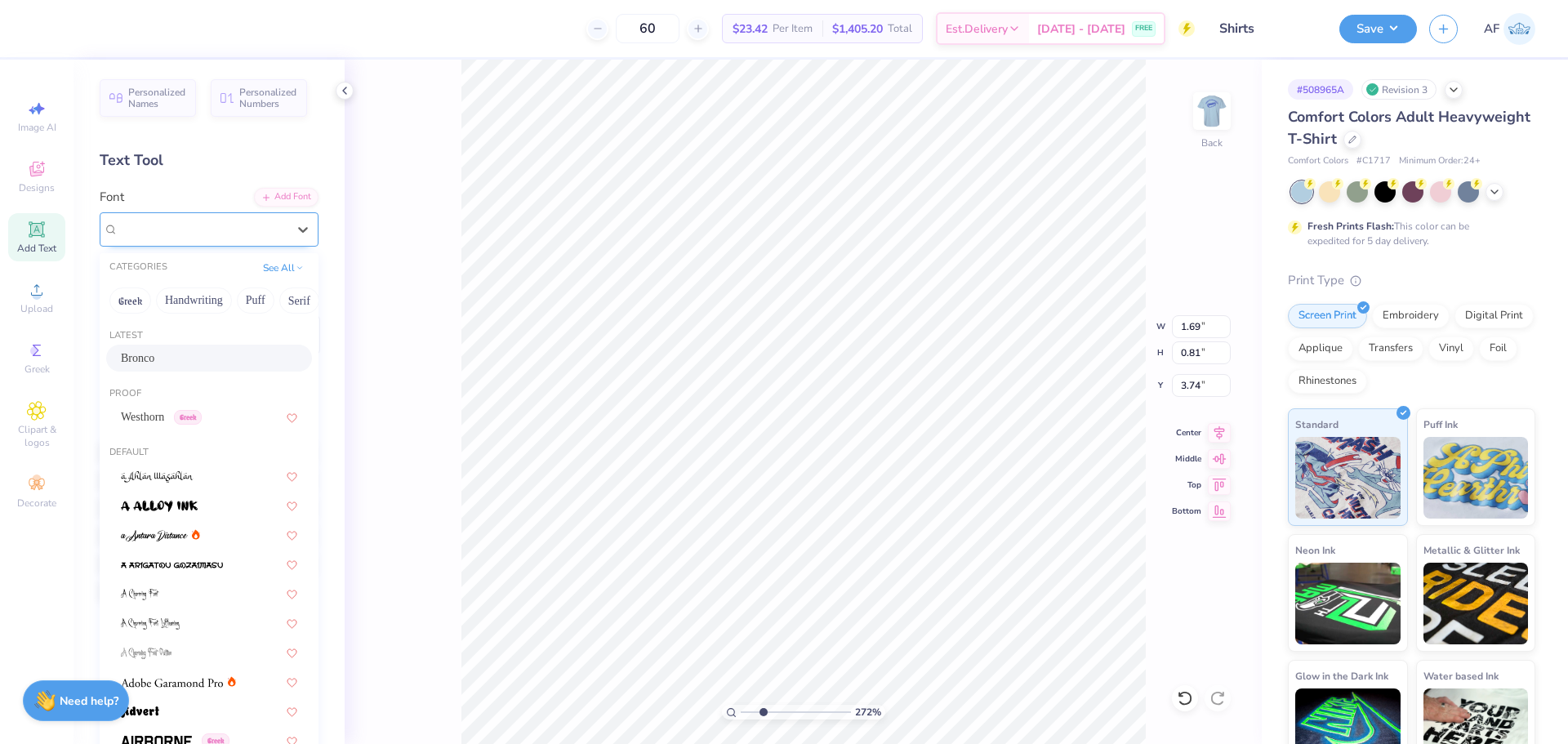
click at [198, 239] on div at bounding box center [202, 229] width 168 height 22
click at [223, 419] on div "Westhorn Greek" at bounding box center [209, 417] width 176 height 17
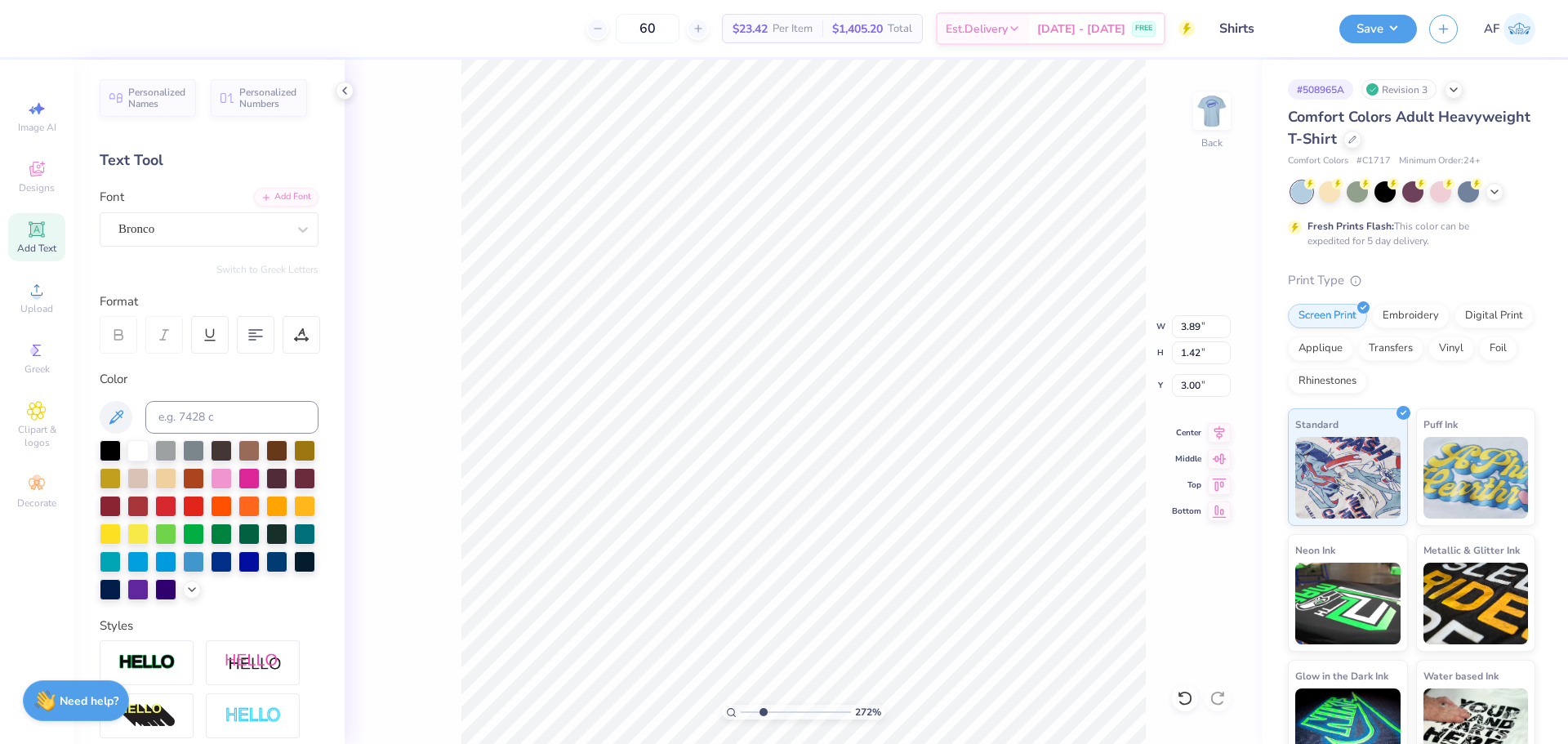
scroll to position [13, 6]
click at [121, 237] on div "Bronco" at bounding box center [202, 228] width 172 height 25
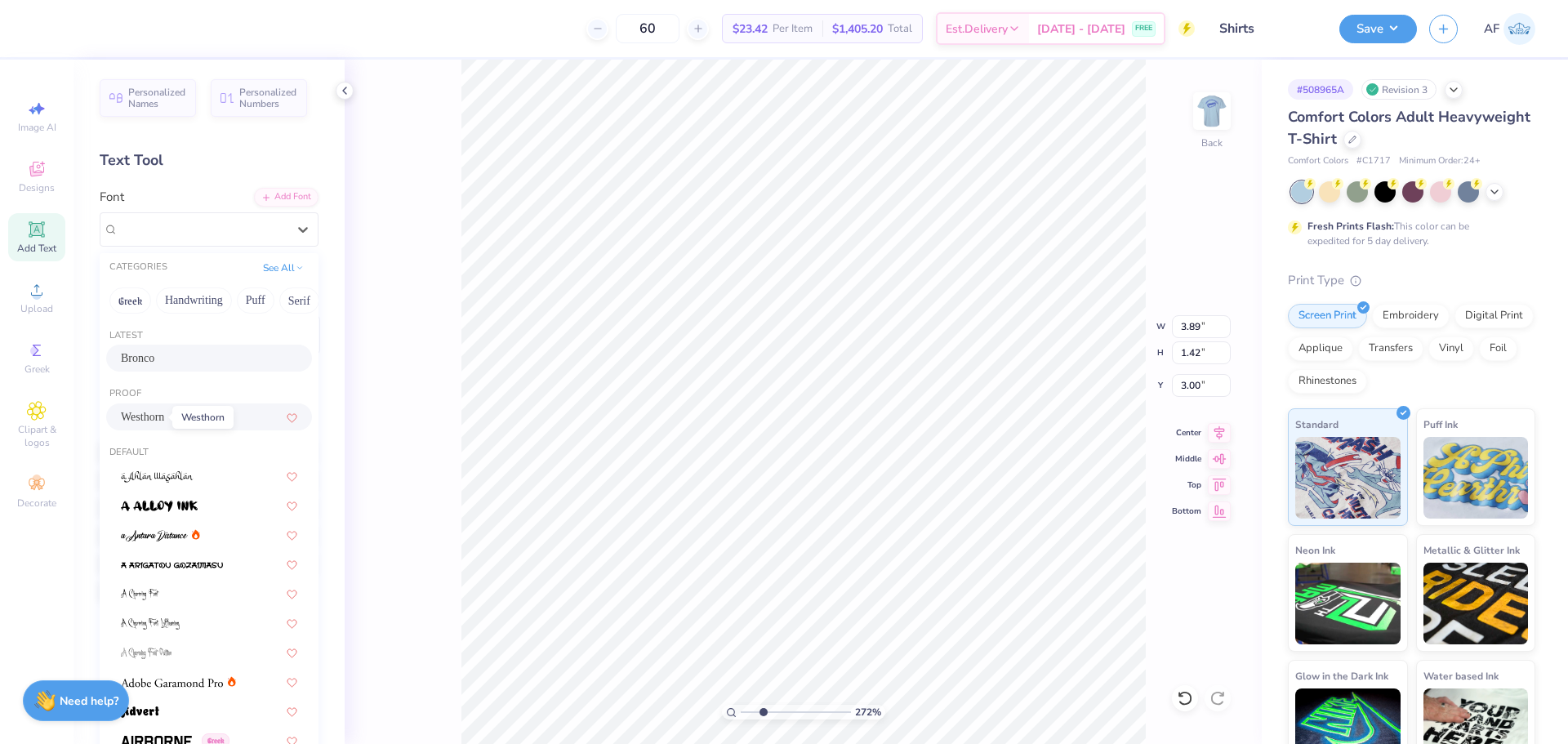
click at [133, 417] on span "Westhorn" at bounding box center [142, 417] width 44 height 17
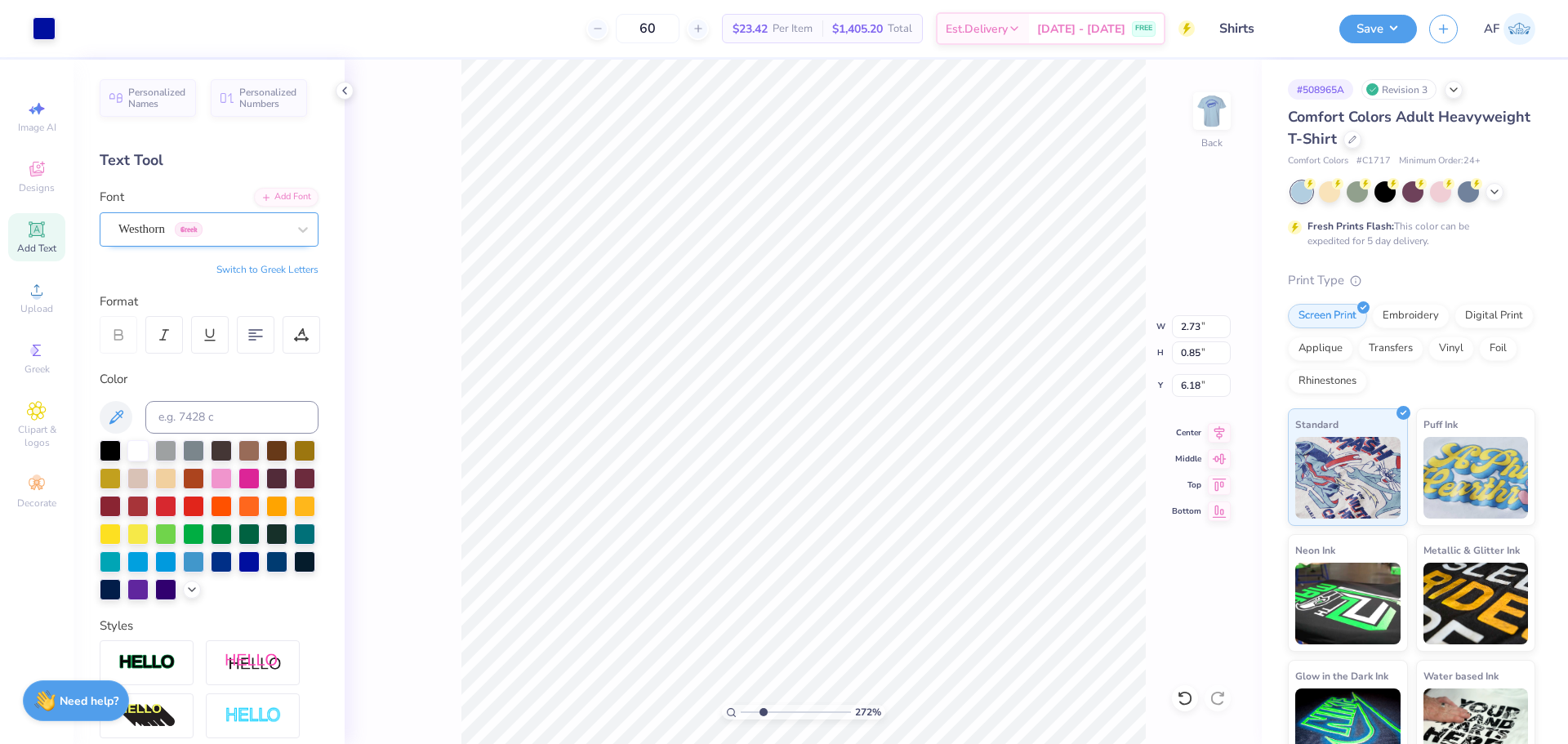
click at [216, 228] on div "Westhorn Greek" at bounding box center [202, 228] width 172 height 25
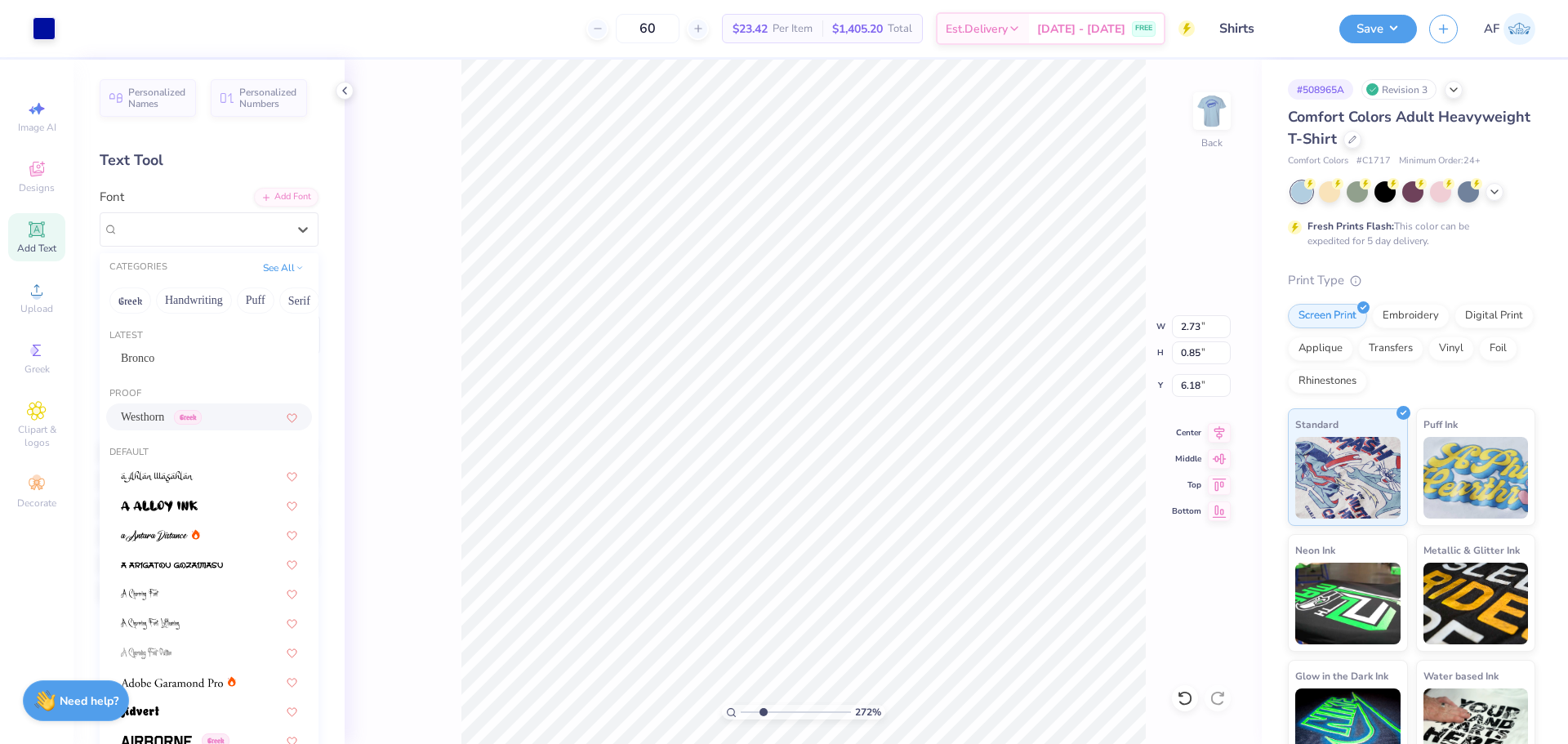
click at [145, 412] on span "Westhorn" at bounding box center [142, 417] width 44 height 17
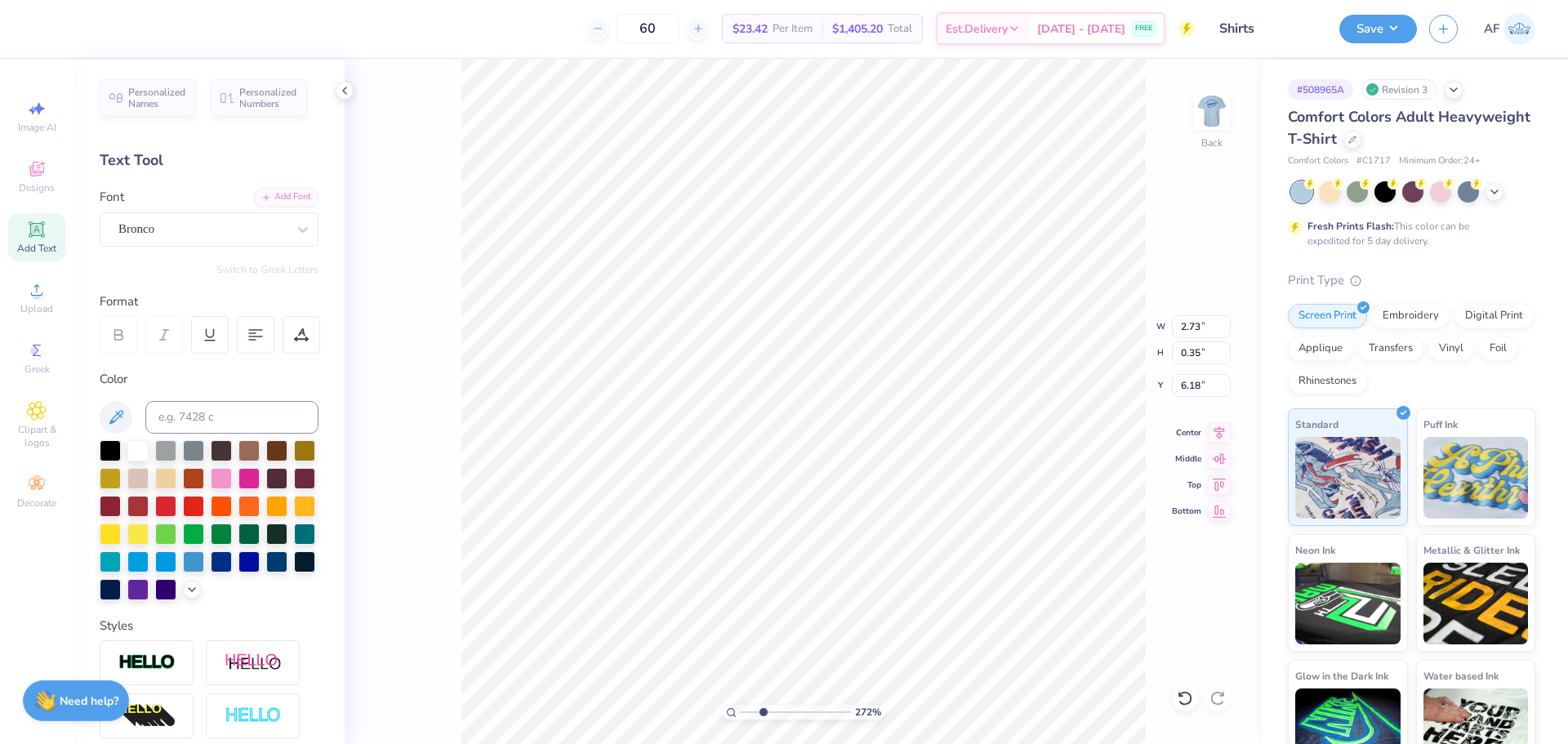
scroll to position [14, 3]
click at [184, 233] on div "Bronco" at bounding box center [202, 228] width 172 height 25
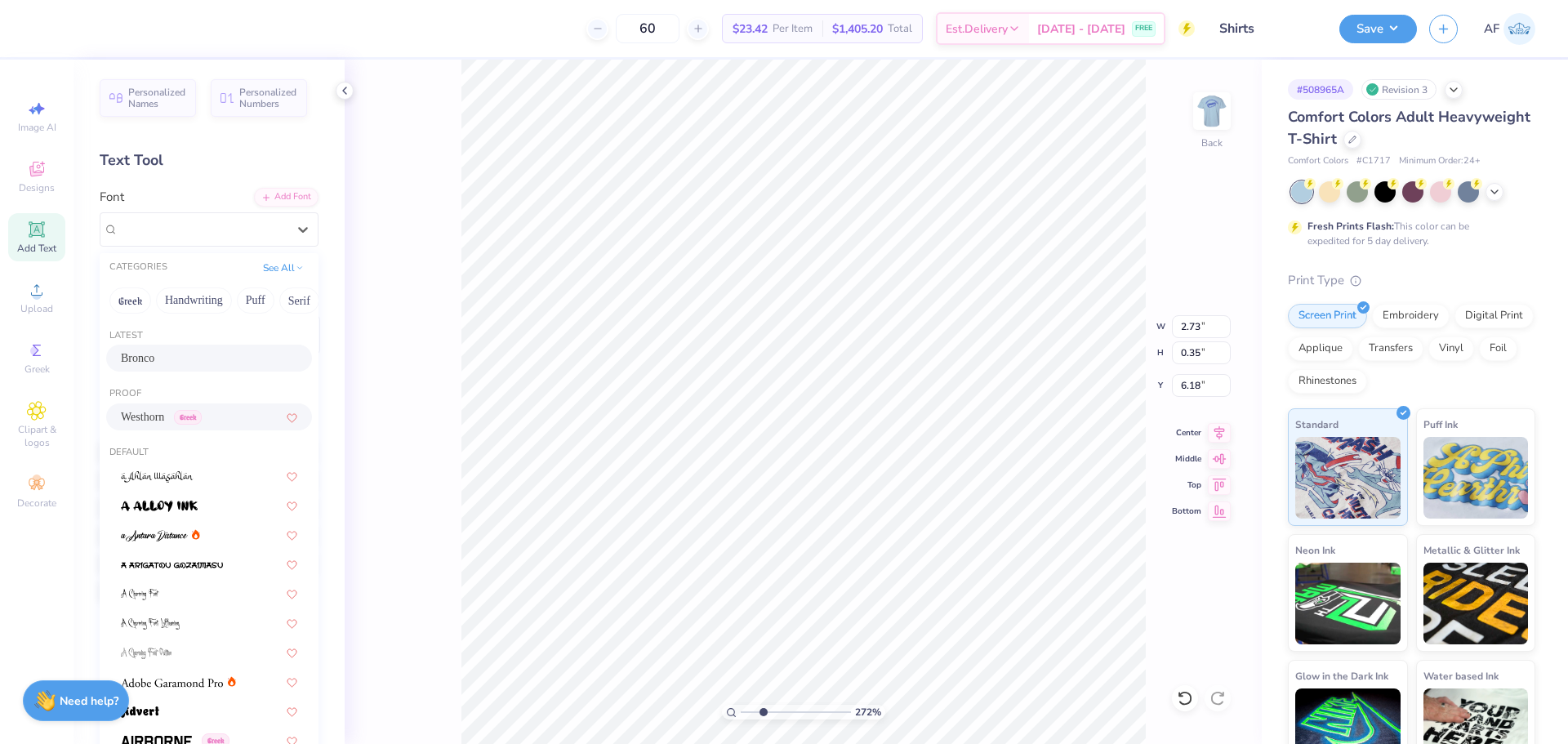
click at [135, 411] on span "Westhorn" at bounding box center [142, 417] width 44 height 17
click at [194, 228] on div "Bronco" at bounding box center [202, 228] width 172 height 25
click at [148, 418] on span "Westhorn" at bounding box center [142, 417] width 44 height 17
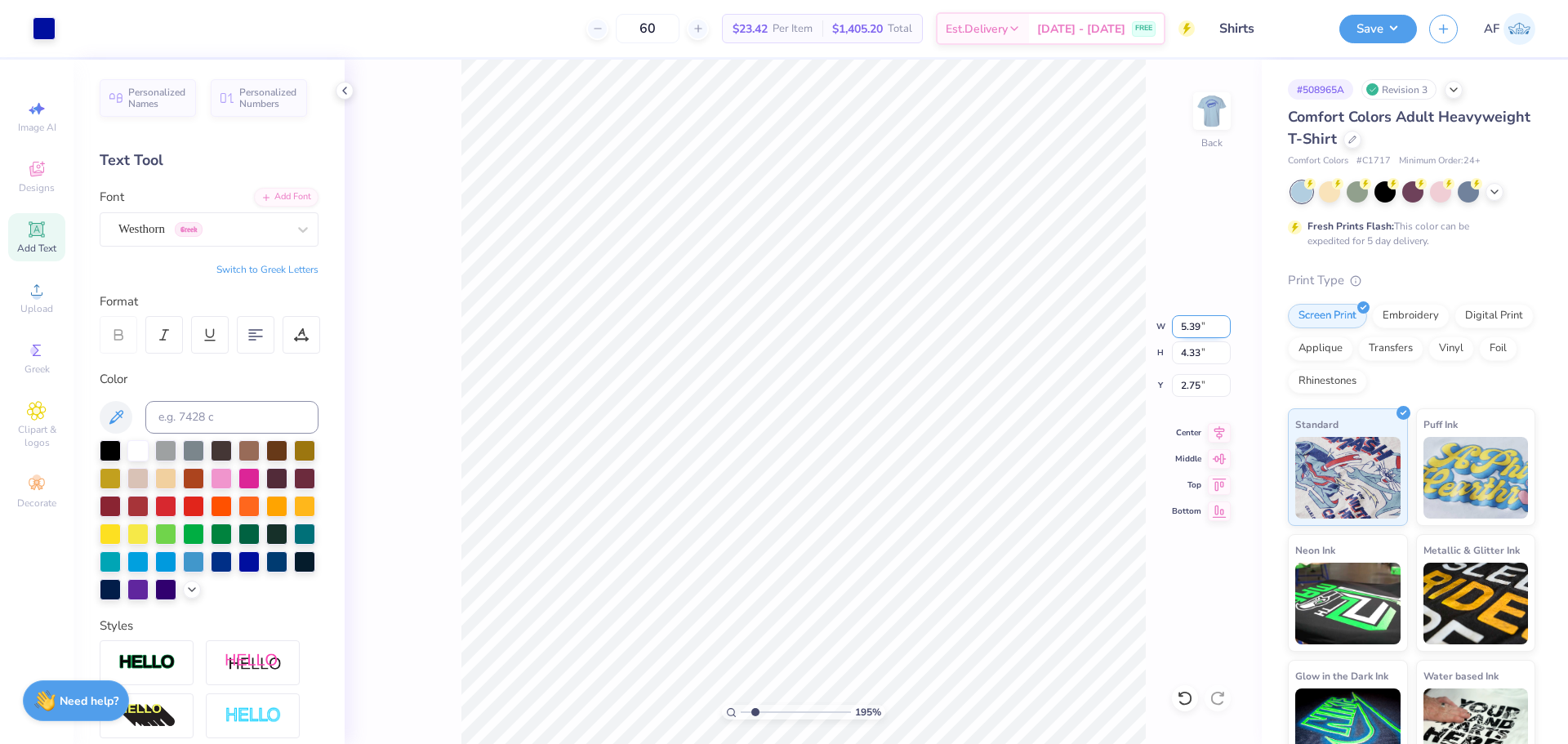
click at [1188, 321] on input "5.39" at bounding box center [1201, 327] width 58 height 23
click at [1195, 385] on input "2.90" at bounding box center [1201, 385] width 58 height 23
click at [1217, 430] on icon at bounding box center [1219, 430] width 23 height 19
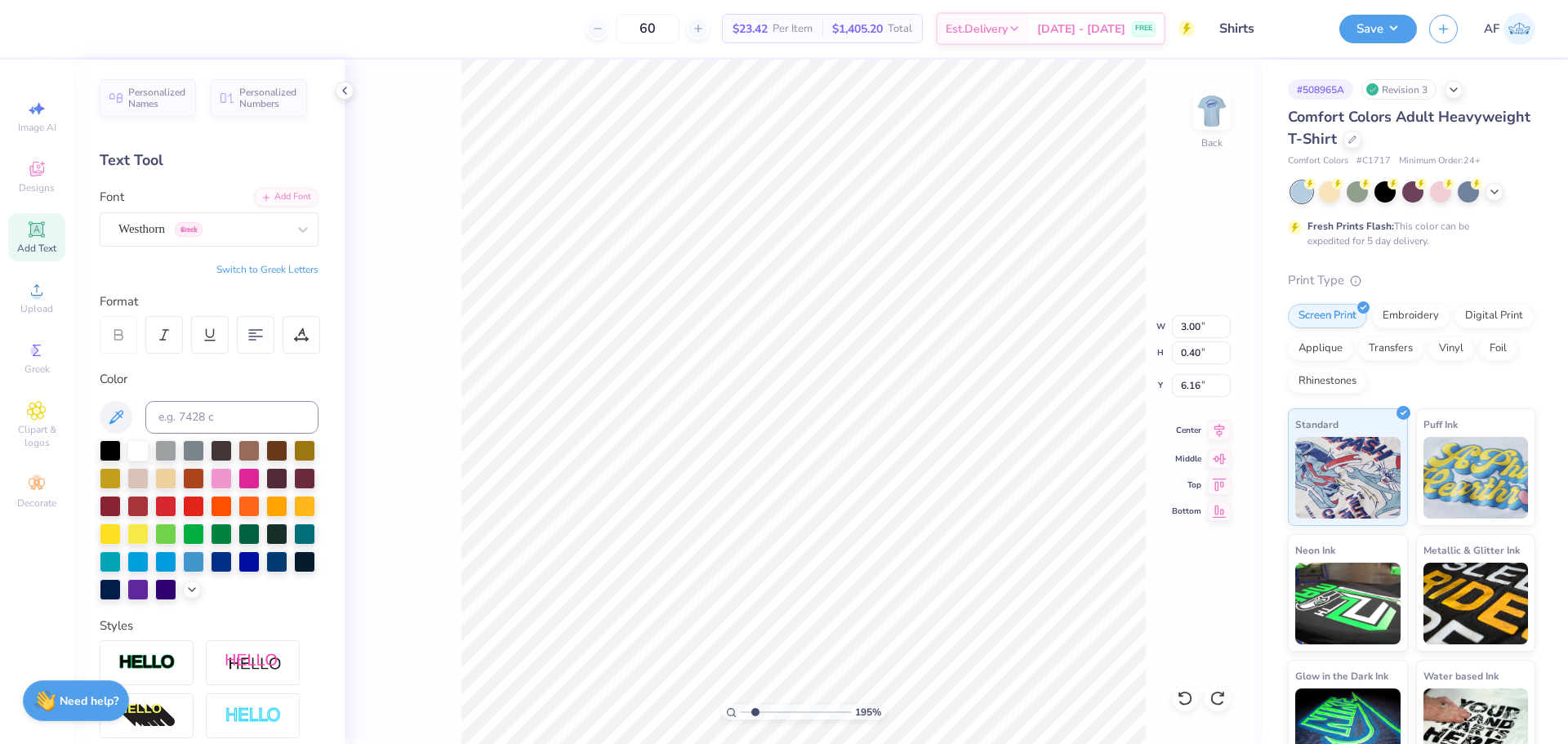
click at [1216, 429] on icon at bounding box center [1219, 430] width 10 height 14
click at [1220, 430] on icon at bounding box center [1219, 430] width 23 height 19
click at [166, 334] on icon at bounding box center [164, 335] width 15 height 15
click at [172, 335] on div at bounding box center [164, 335] width 37 height 37
click at [1188, 337] on input "5.04" at bounding box center [1201, 327] width 58 height 23
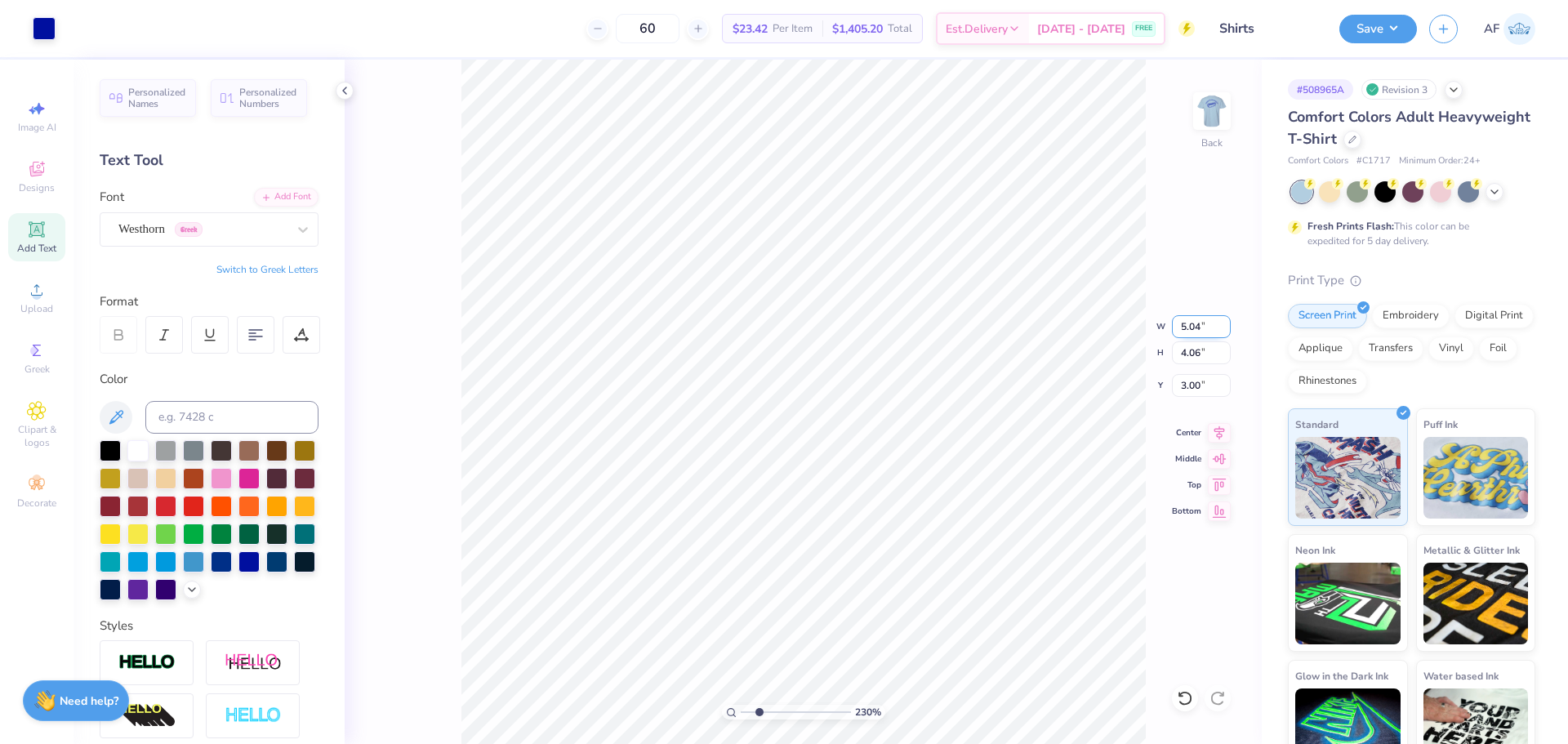
click at [1188, 337] on input "5.04" at bounding box center [1201, 327] width 58 height 23
click at [1189, 351] on input "4.03" at bounding box center [1201, 353] width 58 height 23
click at [1192, 385] on input "3.03" at bounding box center [1201, 385] width 58 height 23
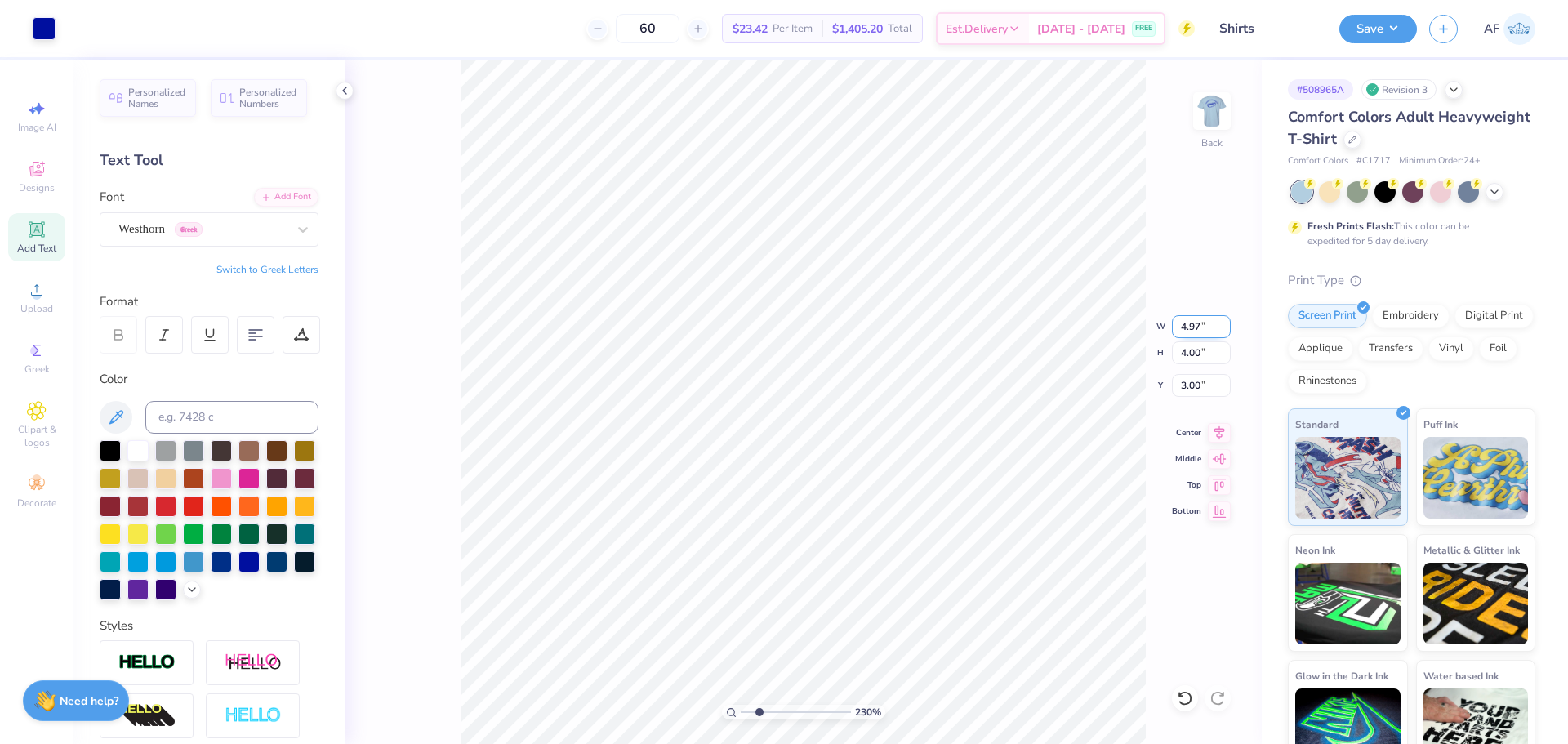
click at [1195, 336] on input "4.97" at bounding box center [1201, 327] width 58 height 23
click at [1195, 335] on input "4.97" at bounding box center [1201, 327] width 58 height 23
click at [1178, 384] on input "2.99" at bounding box center [1201, 385] width 58 height 23
click at [1394, 32] on button "Save" at bounding box center [1378, 26] width 78 height 29
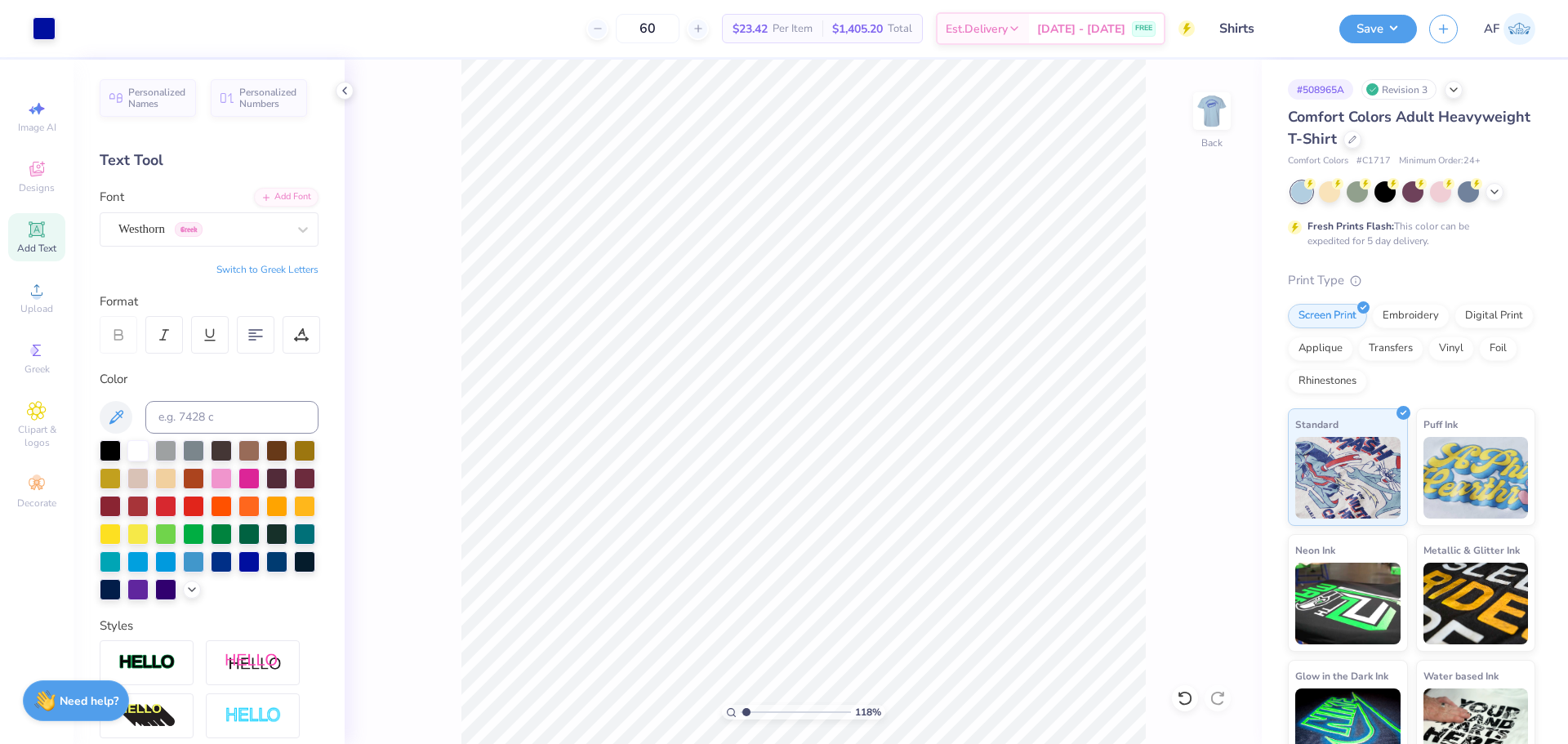
click at [1181, 126] on div "118 % Back" at bounding box center [803, 401] width 917 height 684
click at [1215, 111] on img at bounding box center [1212, 110] width 65 height 65
click at [1211, 112] on img at bounding box center [1212, 110] width 65 height 65
click at [1215, 107] on img at bounding box center [1212, 110] width 65 height 65
click at [370, 507] on div "118 % Front" at bounding box center [803, 401] width 917 height 684
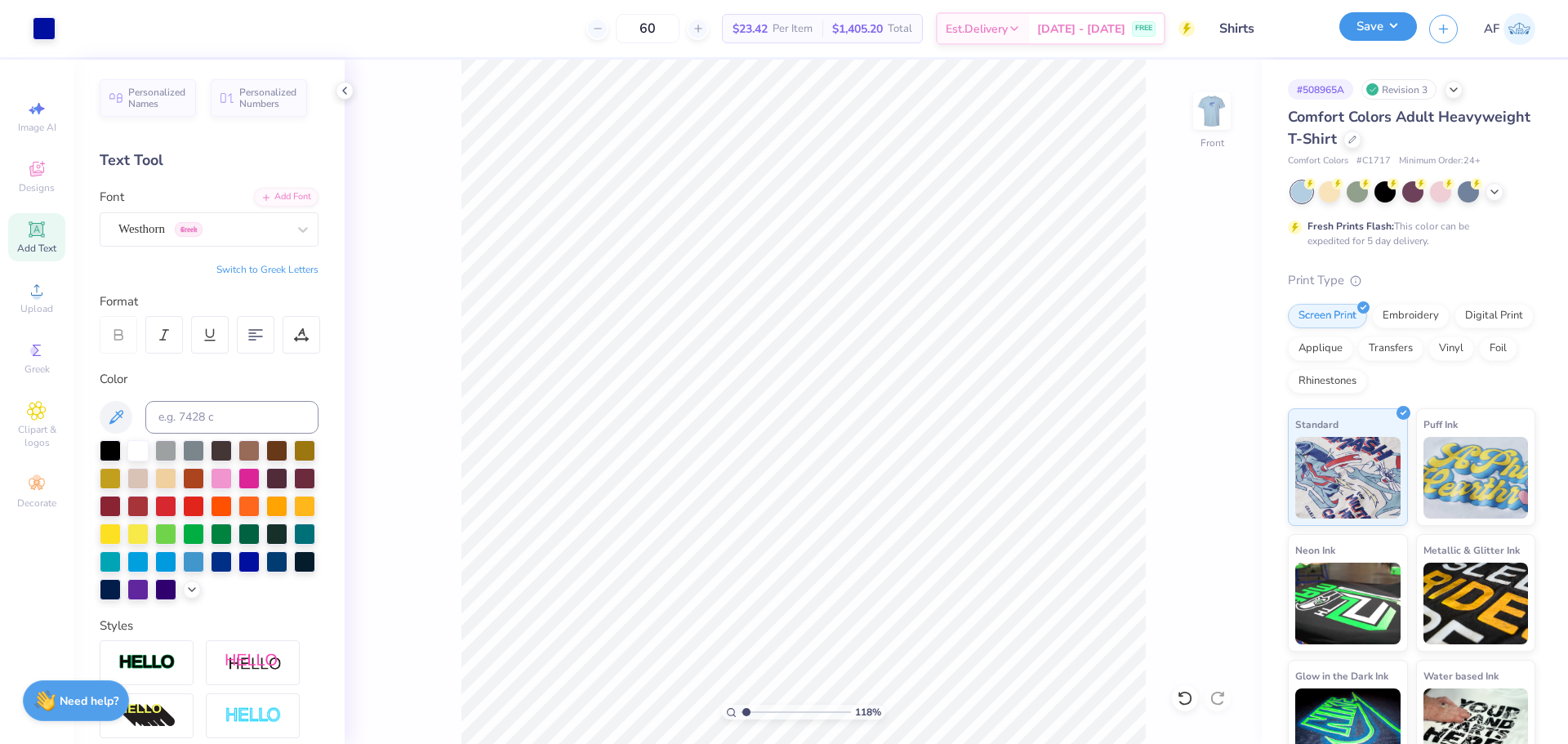
click at [1401, 26] on button "Save" at bounding box center [1378, 26] width 78 height 29
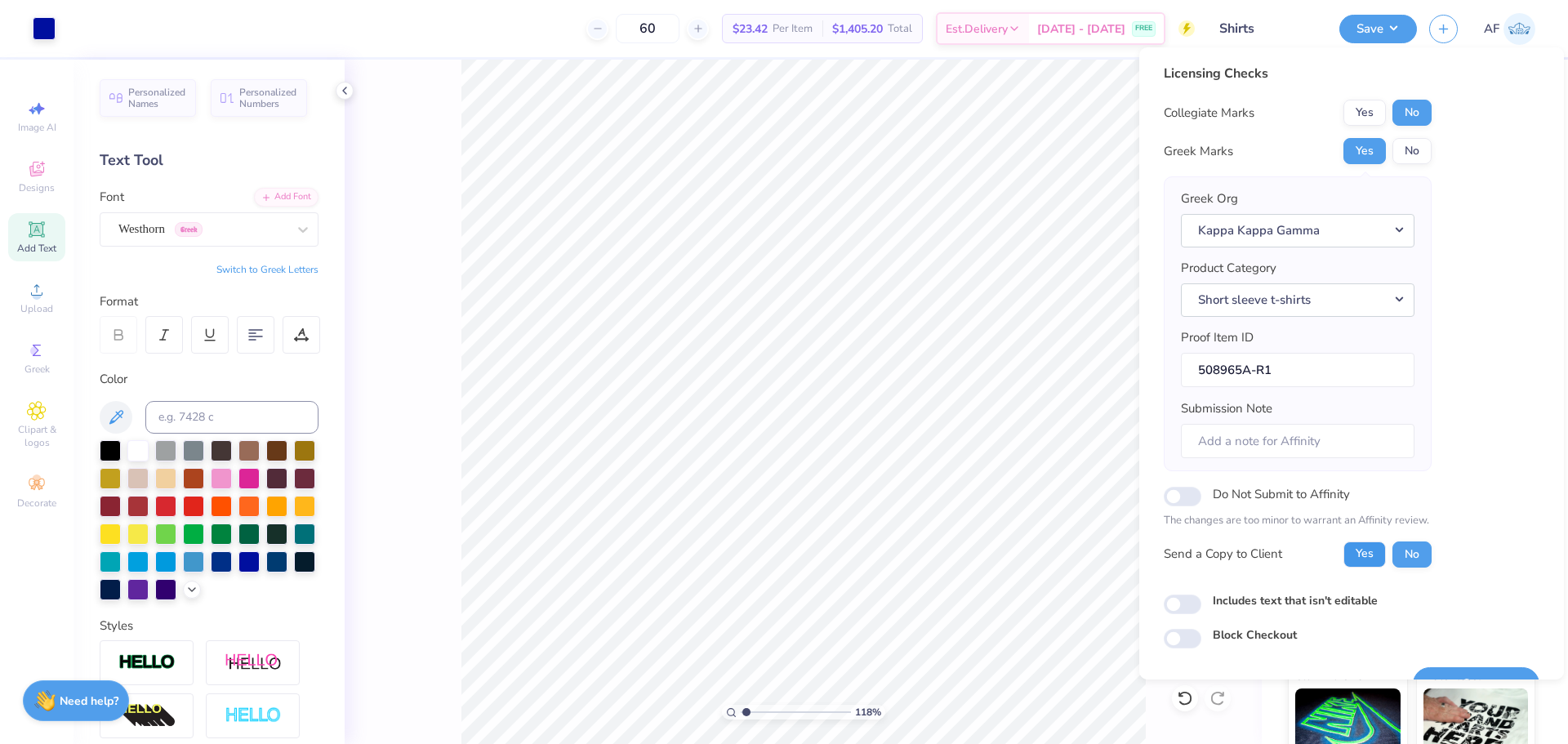
click at [1365, 549] on button "Yes" at bounding box center [1365, 554] width 43 height 26
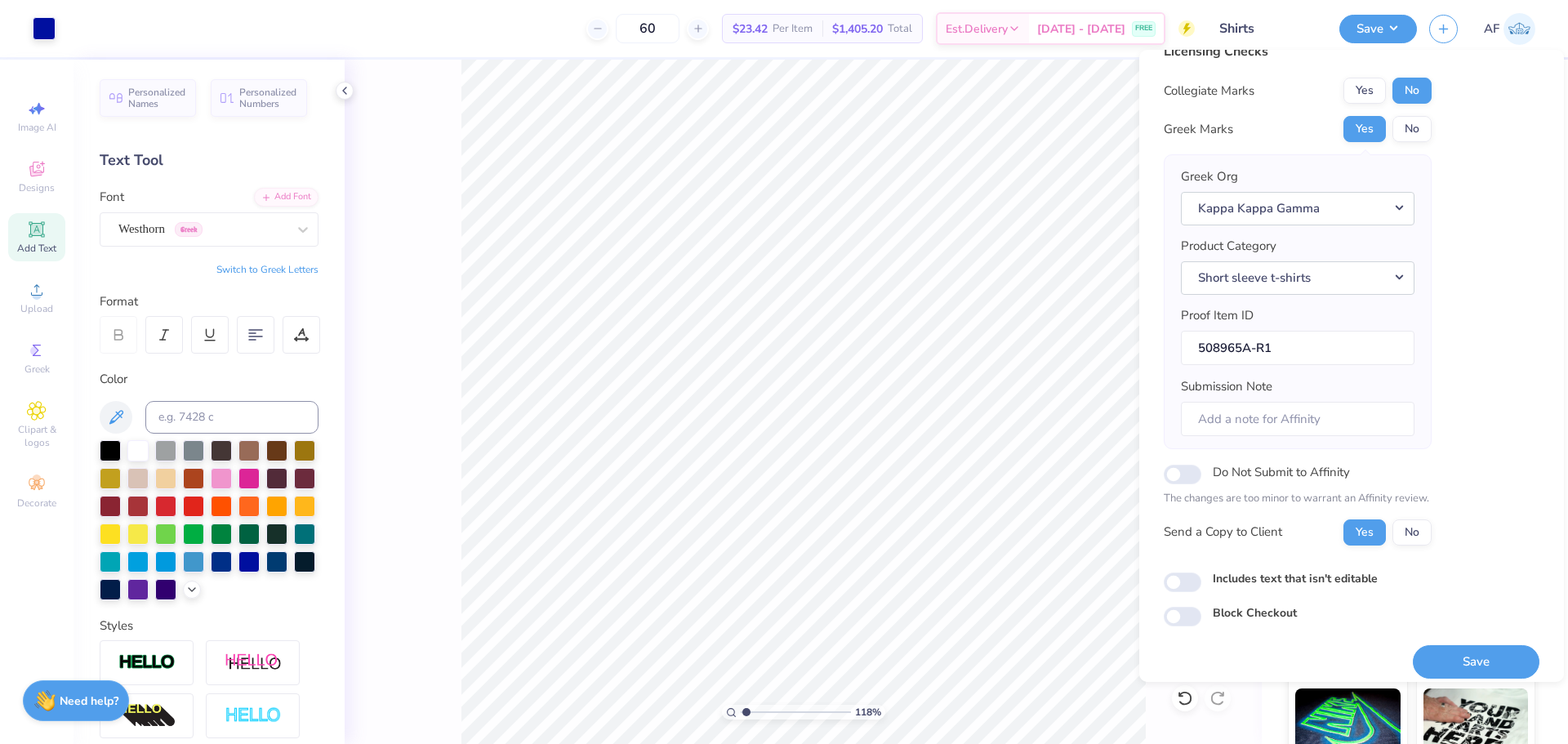
scroll to position [37, 0]
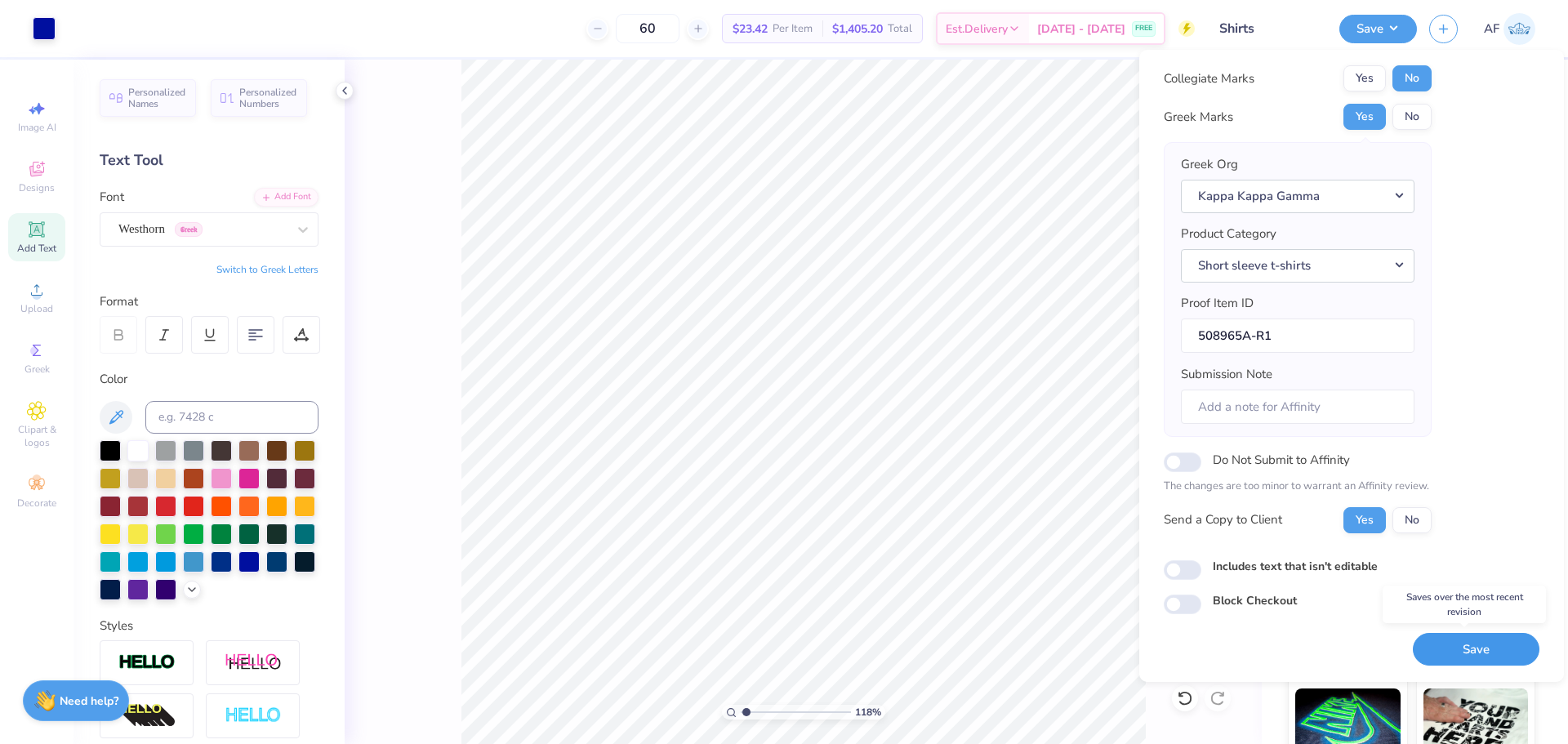
click at [1430, 648] on button "Save" at bounding box center [1475, 649] width 126 height 33
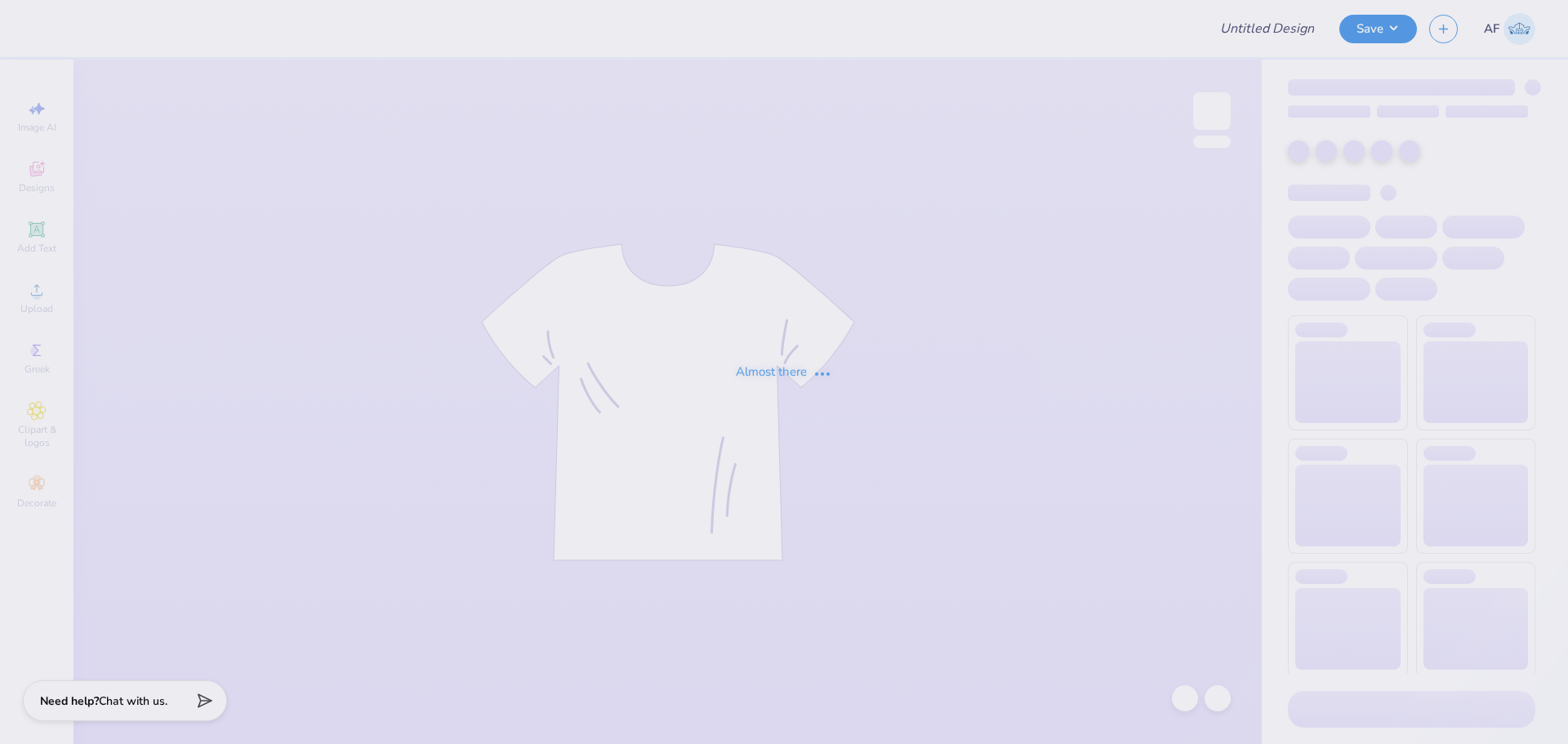
type input "Shirts"
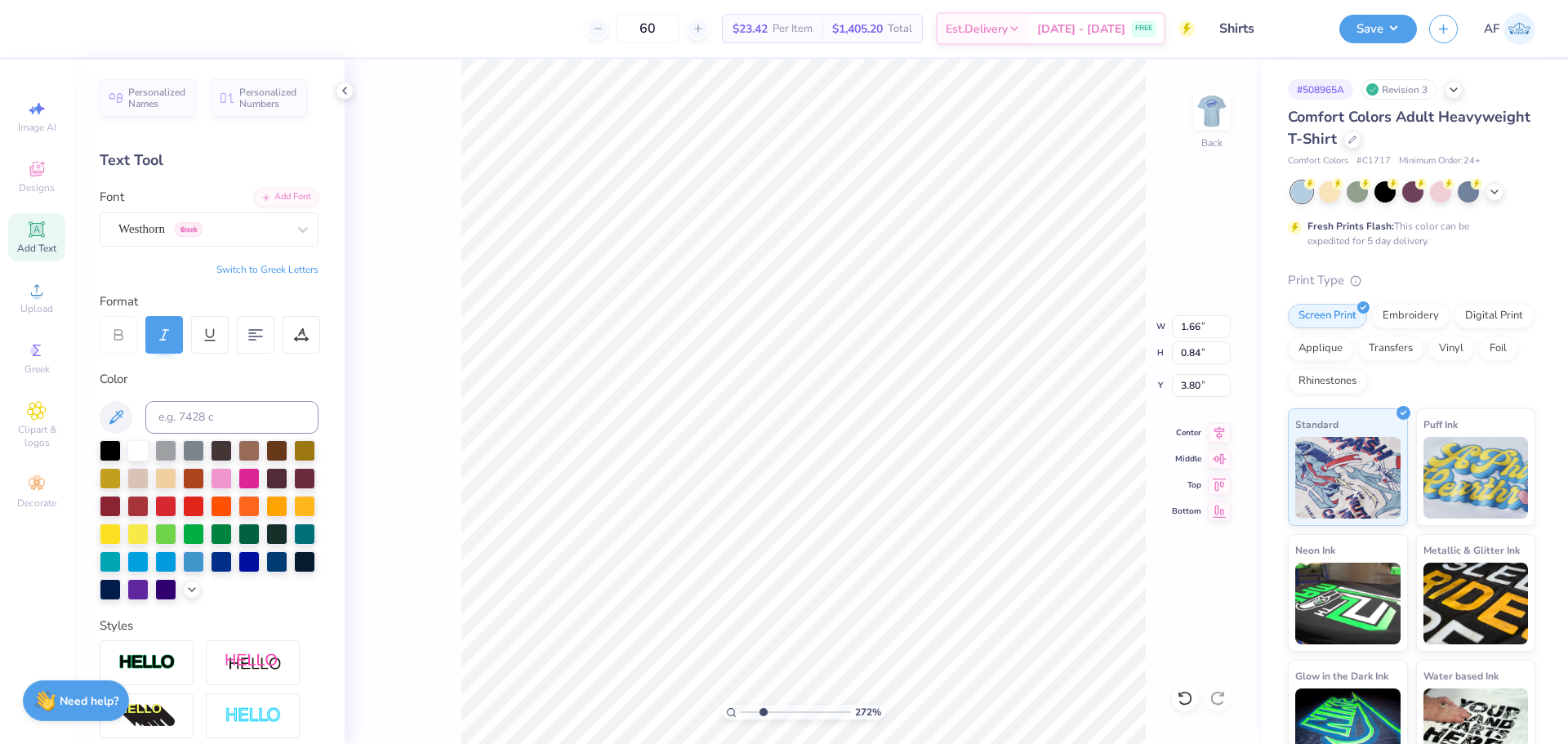
scroll to position [13, 3]
type input "2.71964205036602"
type input "2.91"
type input "0.38"
type input "6.12"
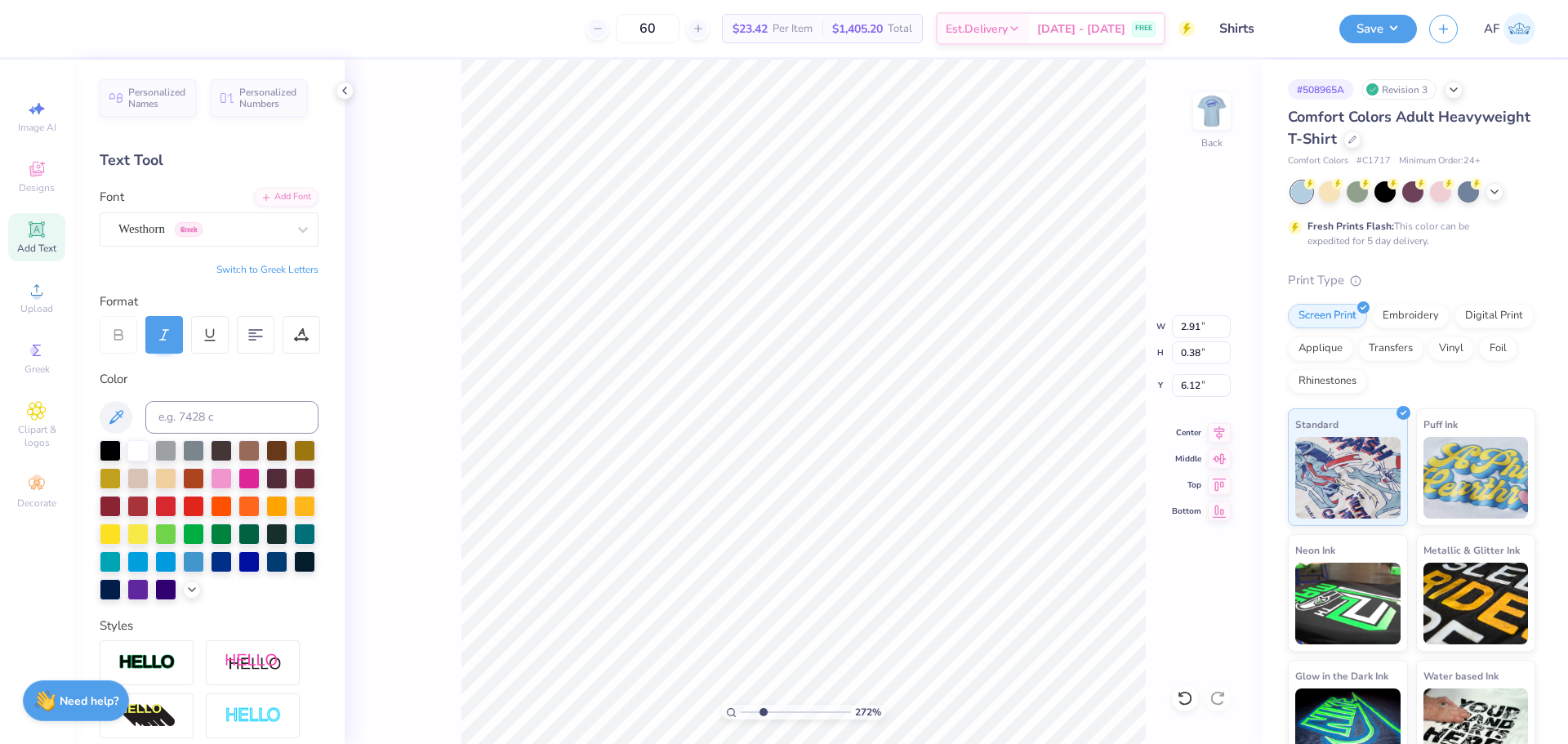
scroll to position [14, 2]
type input "2.71964205036602"
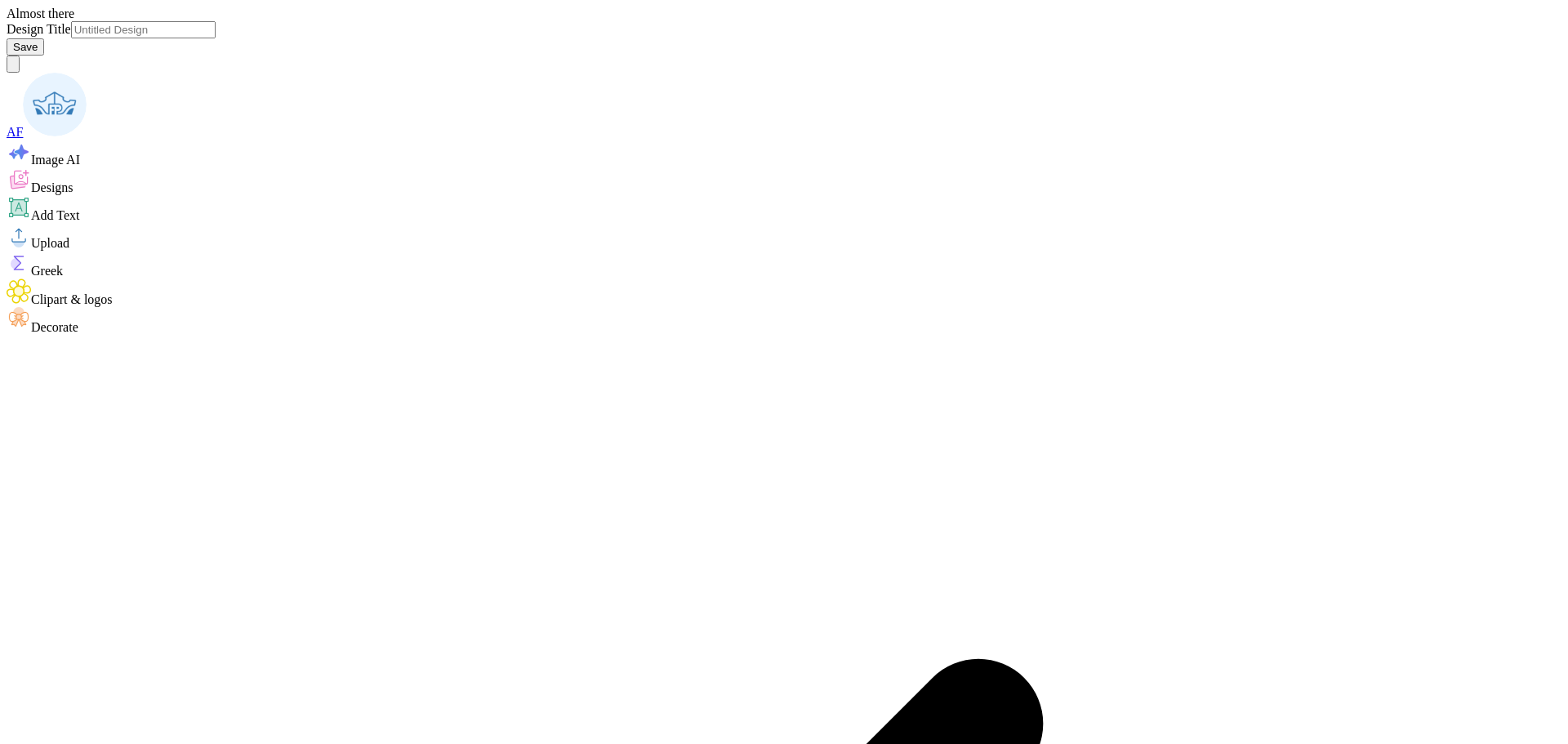
type input "Shirts"
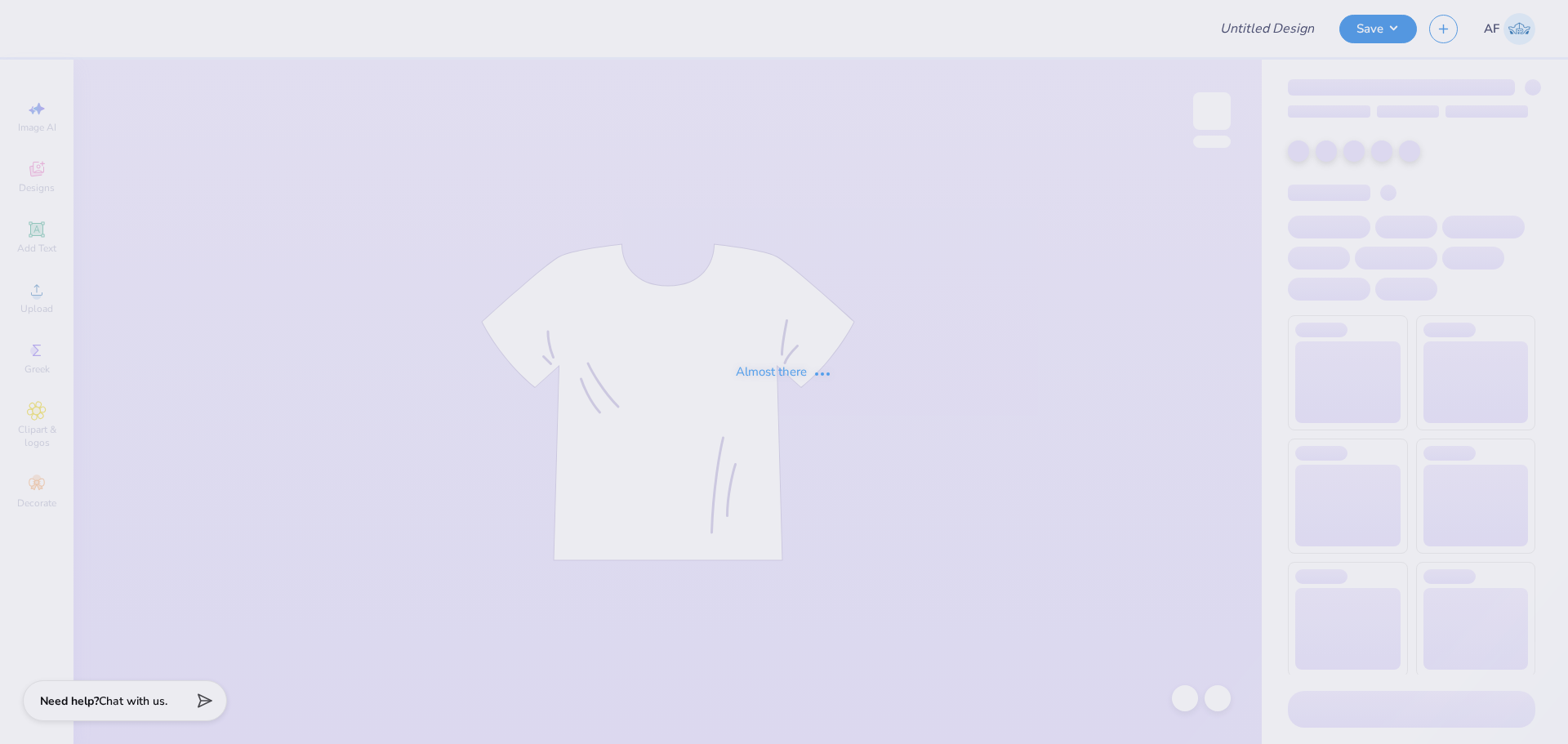
type input "Acacia Homecoming!"
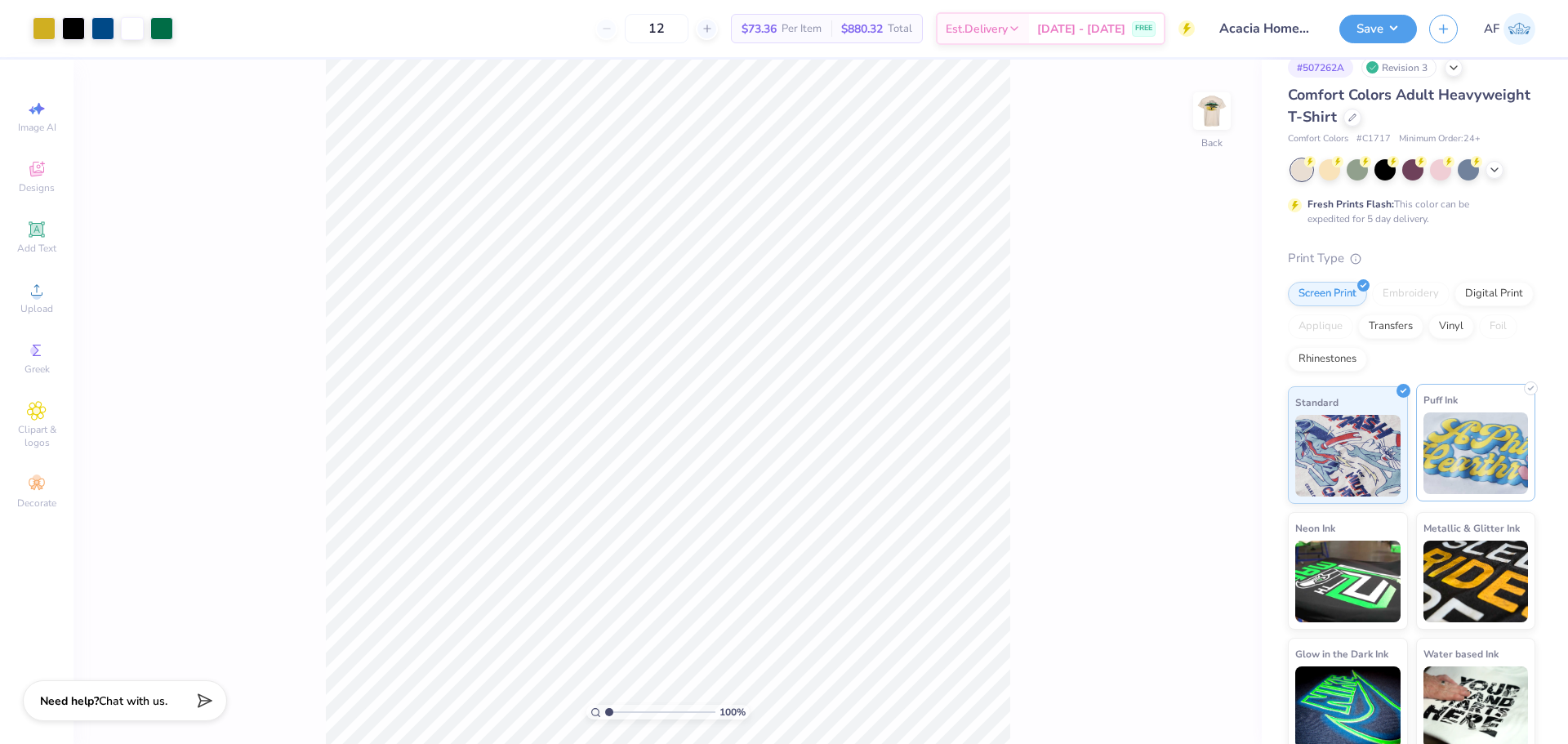
scroll to position [33, 0]
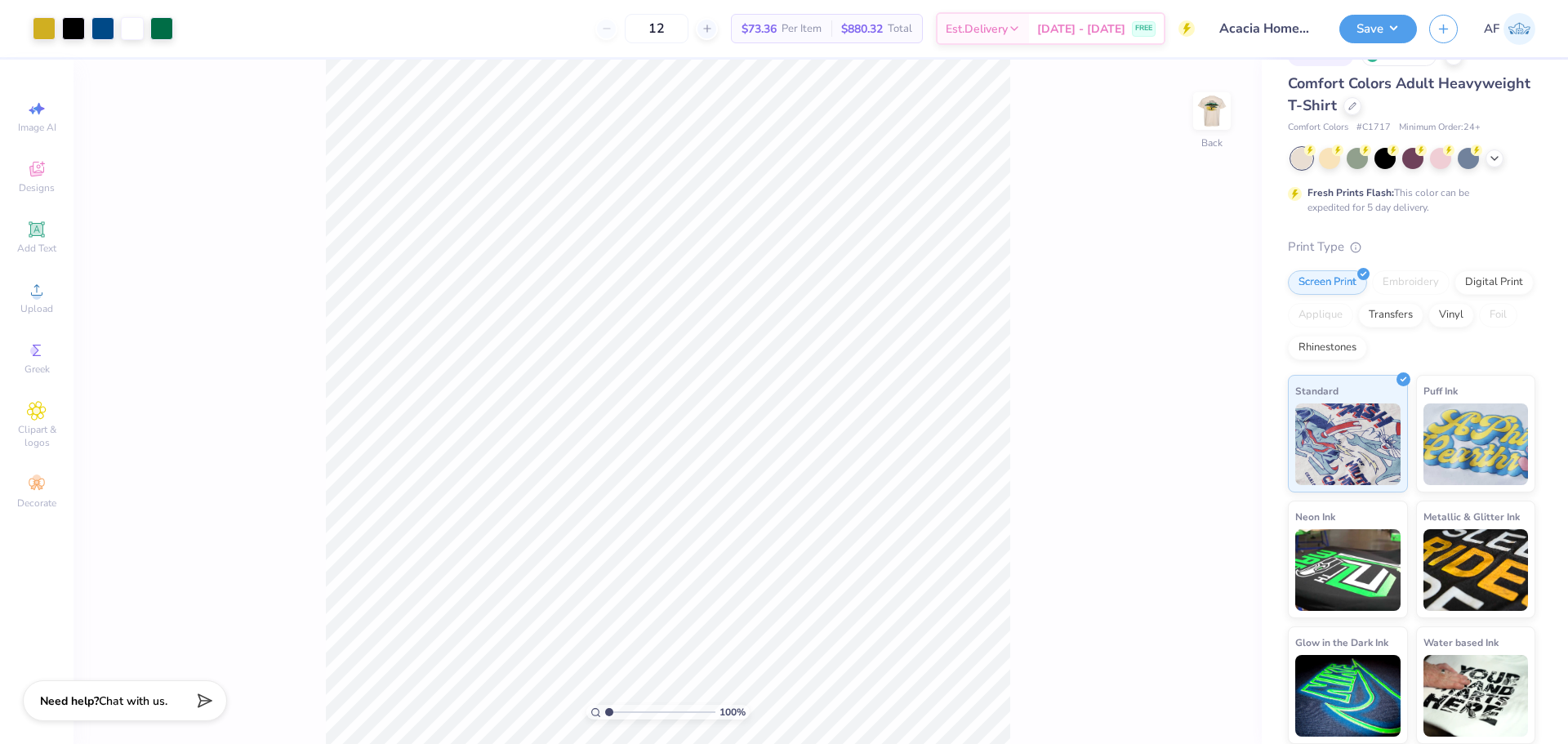
click at [1064, 367] on div "100 % Back" at bounding box center [667, 401] width 1188 height 684
click at [1220, 113] on img at bounding box center [1212, 110] width 65 height 65
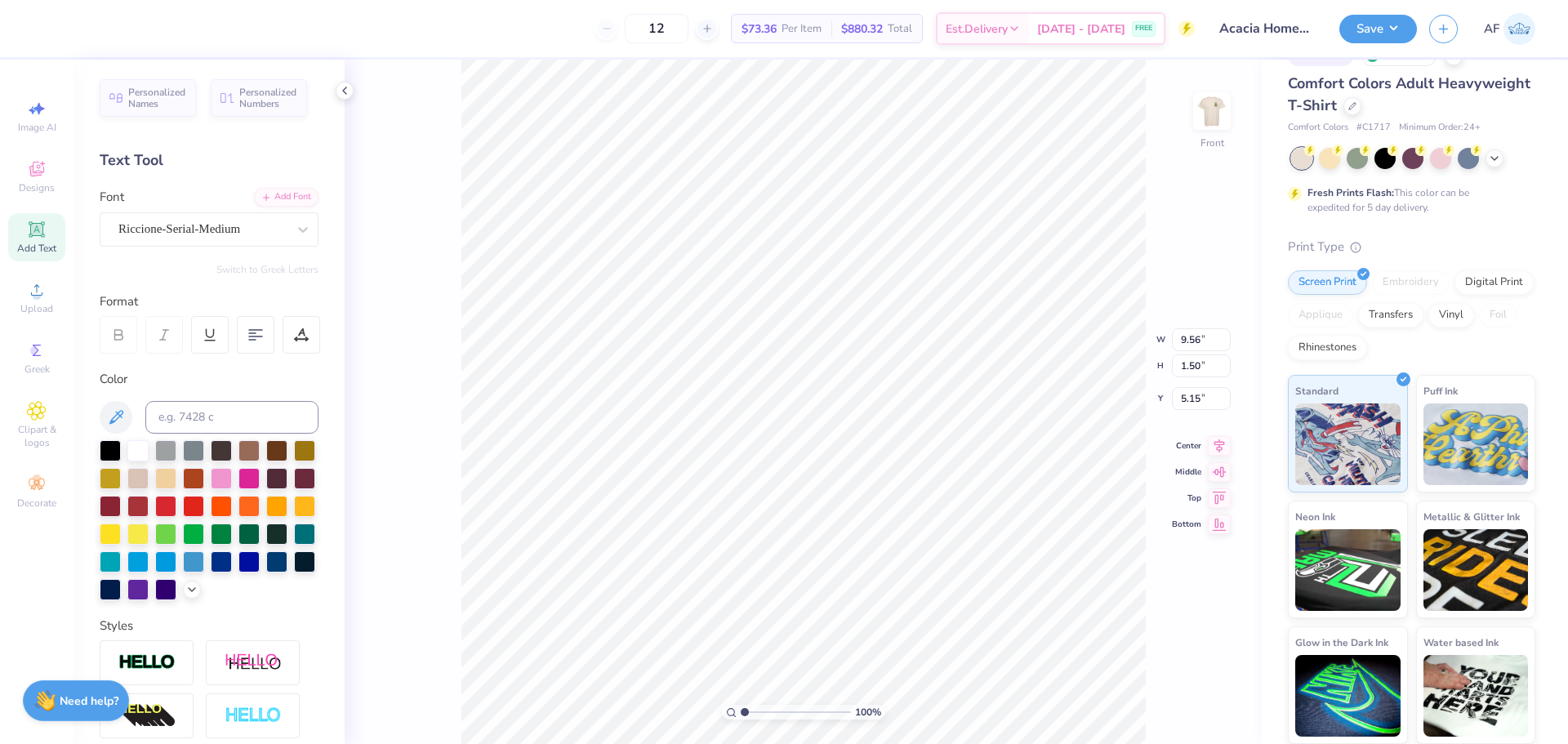
scroll to position [14, 3]
